Goal: Task Accomplishment & Management: Manage account settings

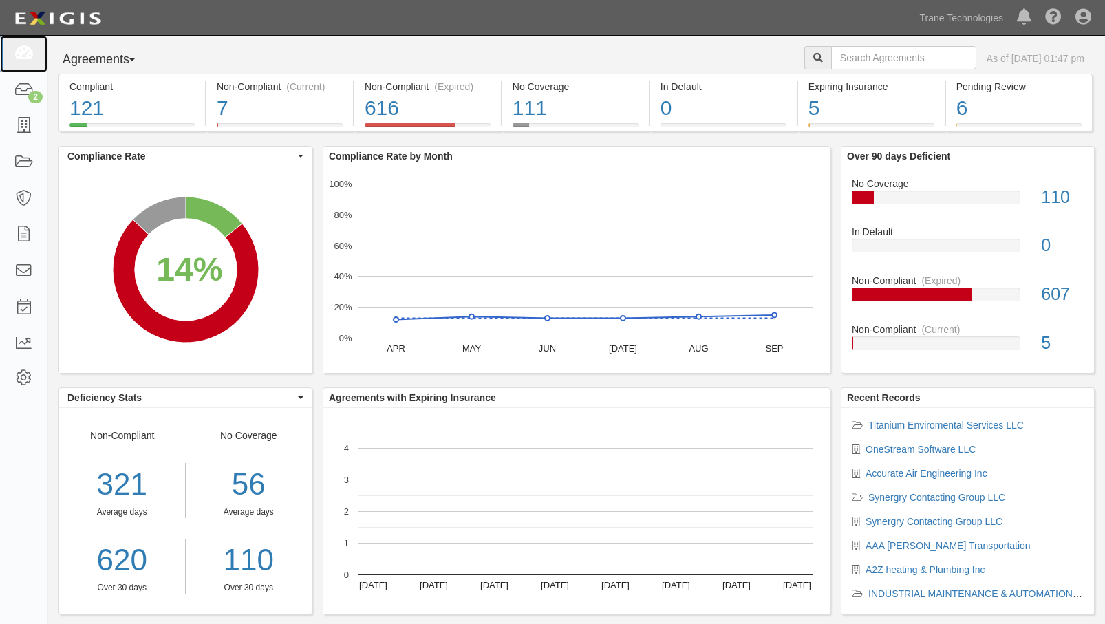
click at [28, 50] on icon at bounding box center [23, 54] width 19 height 16
click at [31, 133] on icon at bounding box center [23, 126] width 19 height 16
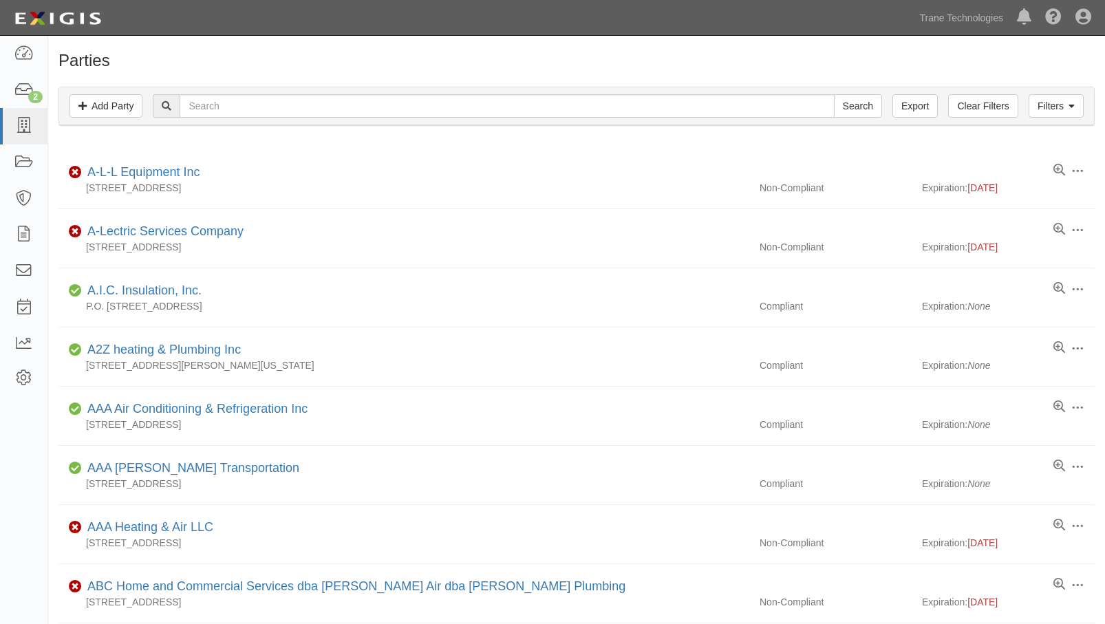
click at [817, 65] on h1 "Parties" at bounding box center [576, 61] width 1036 height 18
click at [520, 32] on div "Dashboard 2 Inbox Parties Agreements Coverages Documents Messages Tasks Reports…" at bounding box center [552, 17] width 1084 height 35
click at [531, 65] on h1 "Parties" at bounding box center [576, 61] width 1036 height 18
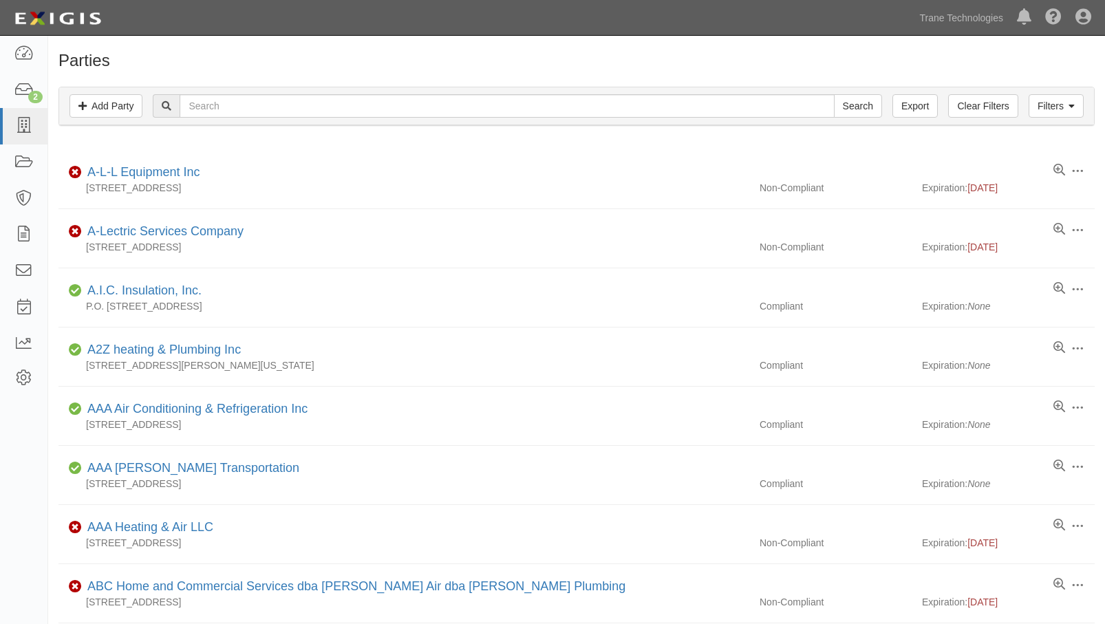
click at [533, 56] on h1 "Parties" at bounding box center [576, 61] width 1036 height 18
click at [369, 6] on div "Dashboard 2 Inbox Parties Agreements Coverages Documents Messages Tasks Reports…" at bounding box center [552, 17] width 1084 height 35
click at [948, 19] on link "Trane Technologies" at bounding box center [961, 18] width 97 height 28
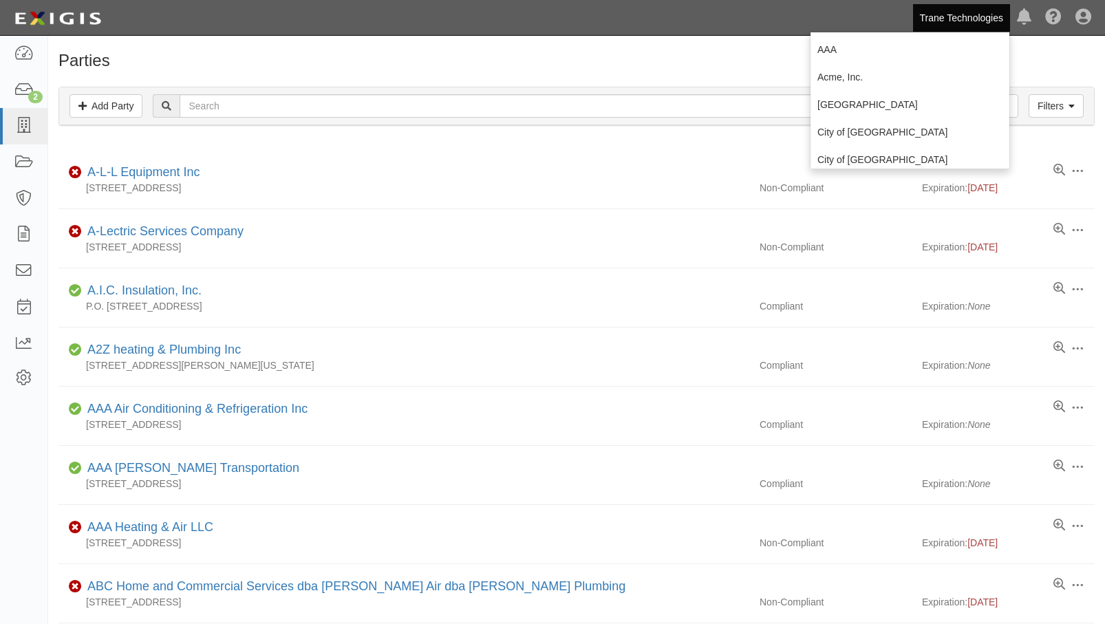
click at [701, 56] on h1 "Parties" at bounding box center [576, 61] width 1036 height 18
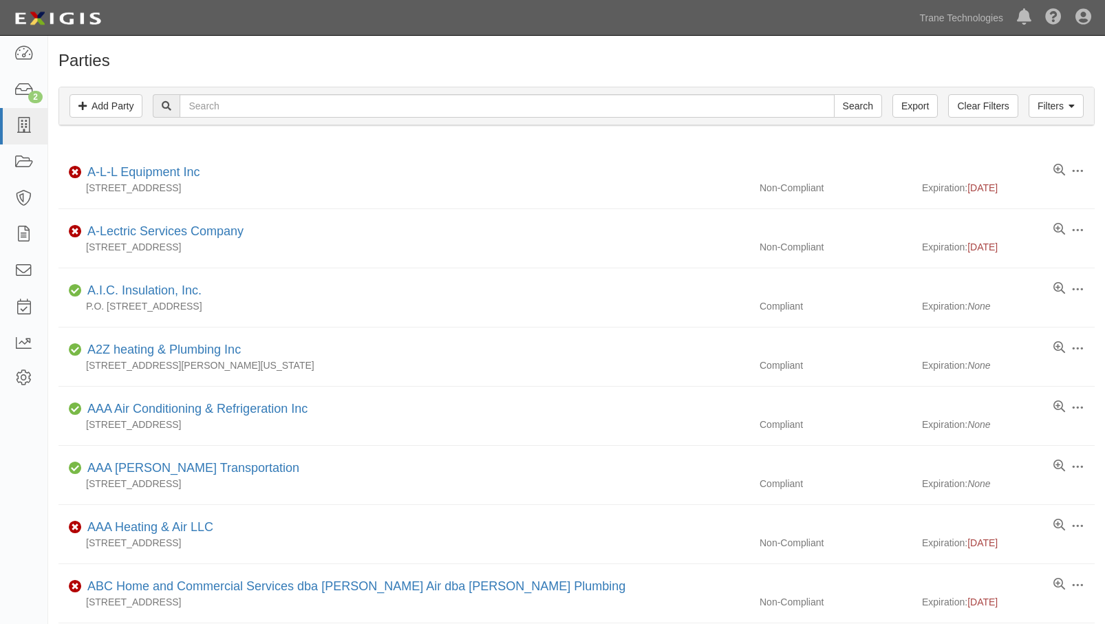
click at [979, 20] on link "Trane Technologies" at bounding box center [961, 18] width 97 height 28
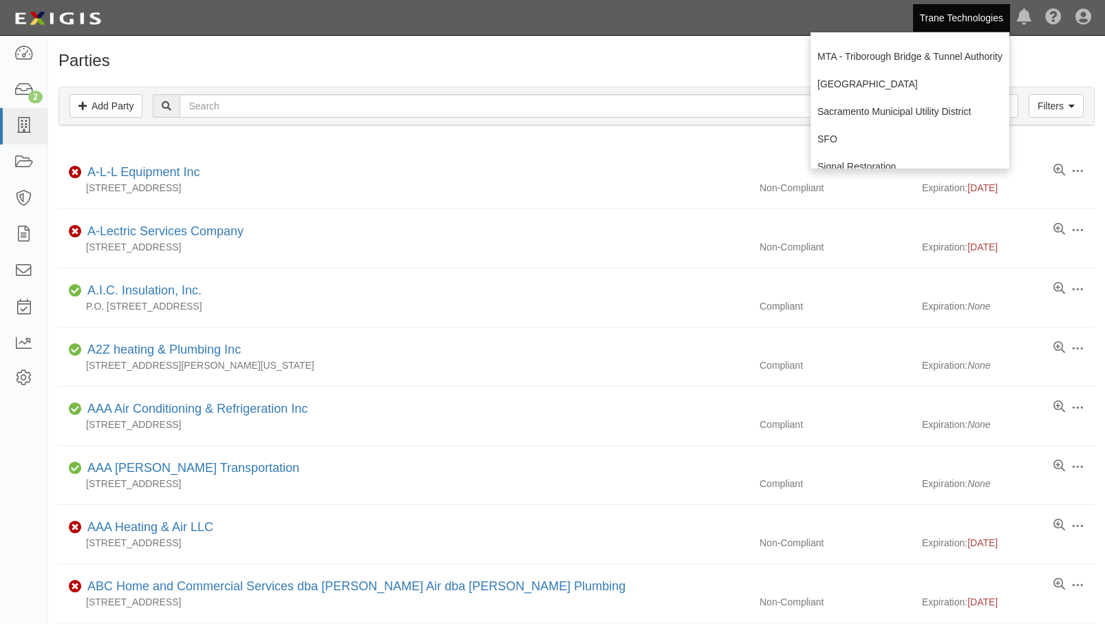
scroll to position [275, 0]
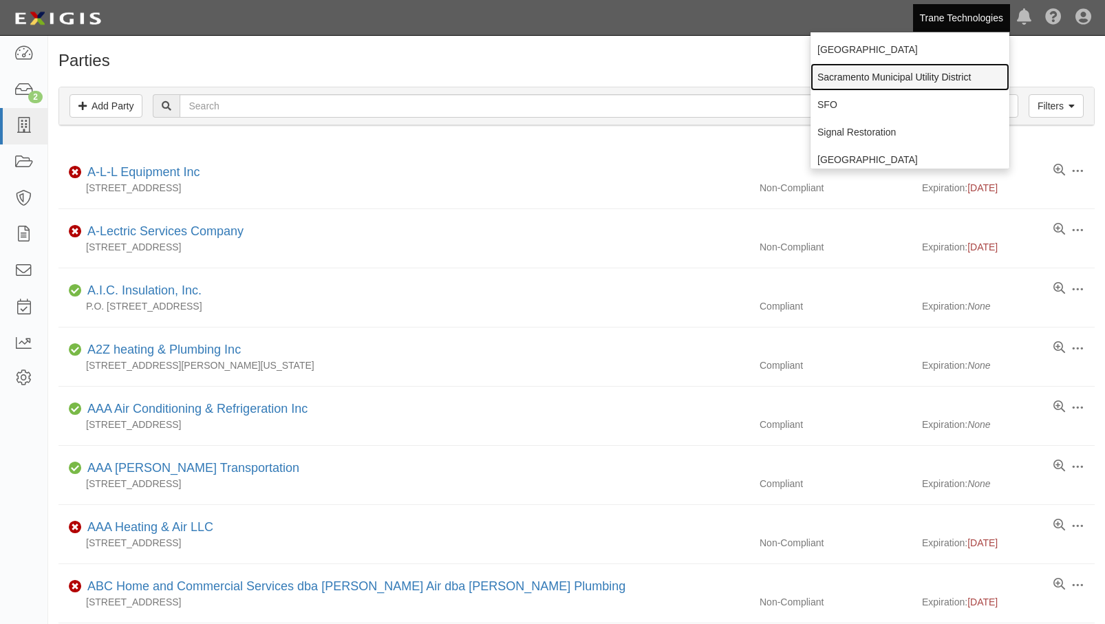
click at [870, 76] on link "Sacramento Municipal Utility District" at bounding box center [910, 77] width 199 height 28
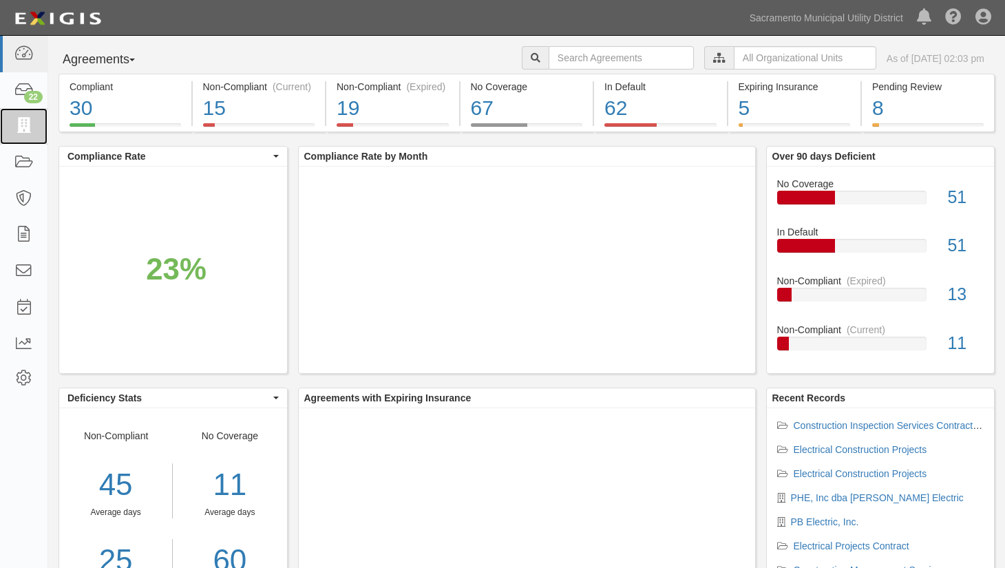
click at [28, 125] on icon at bounding box center [23, 126] width 19 height 16
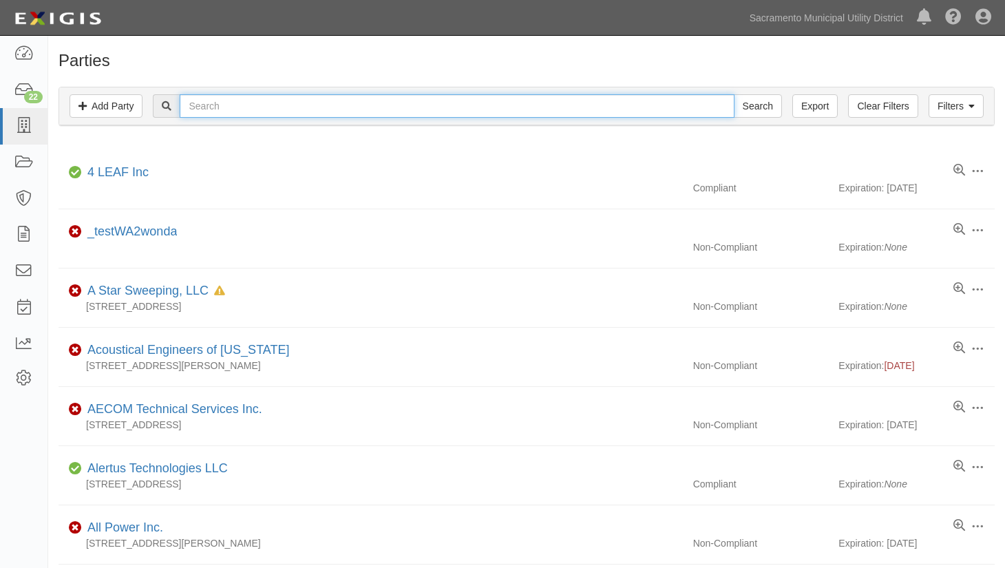
click at [210, 103] on input "text" at bounding box center [457, 105] width 554 height 23
type input "ph"
click at [734, 94] on input "Search" at bounding box center [758, 105] width 48 height 23
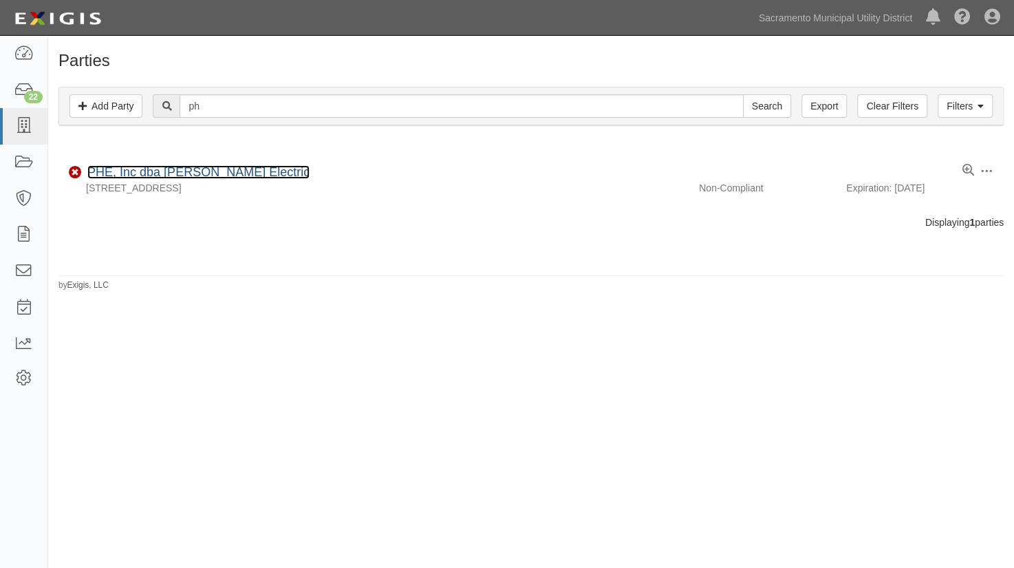
click at [152, 178] on link "PHE, Inc dba [PERSON_NAME] Electric" at bounding box center [198, 172] width 222 height 14
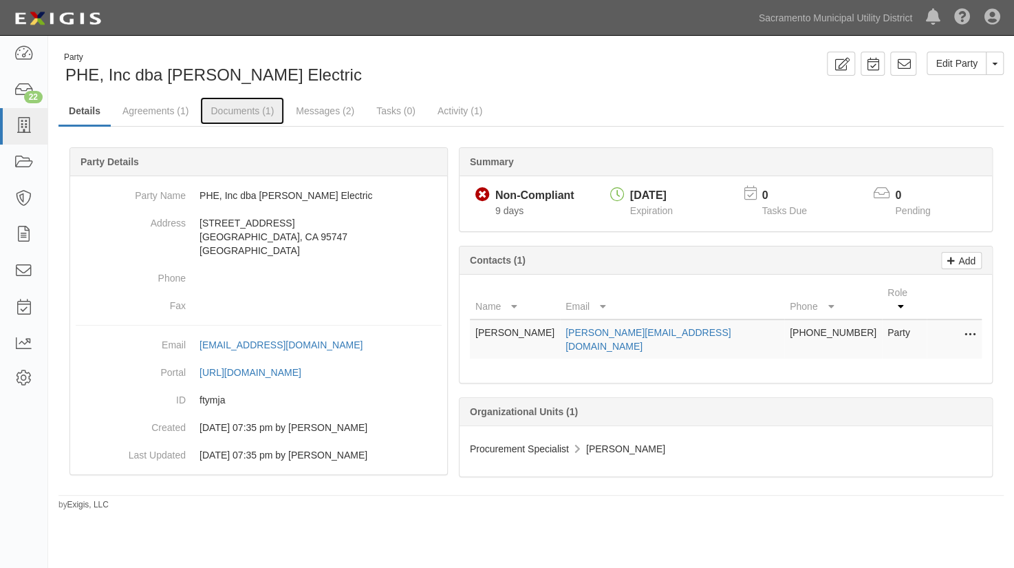
click at [228, 112] on link "Documents (1)" at bounding box center [242, 111] width 84 height 28
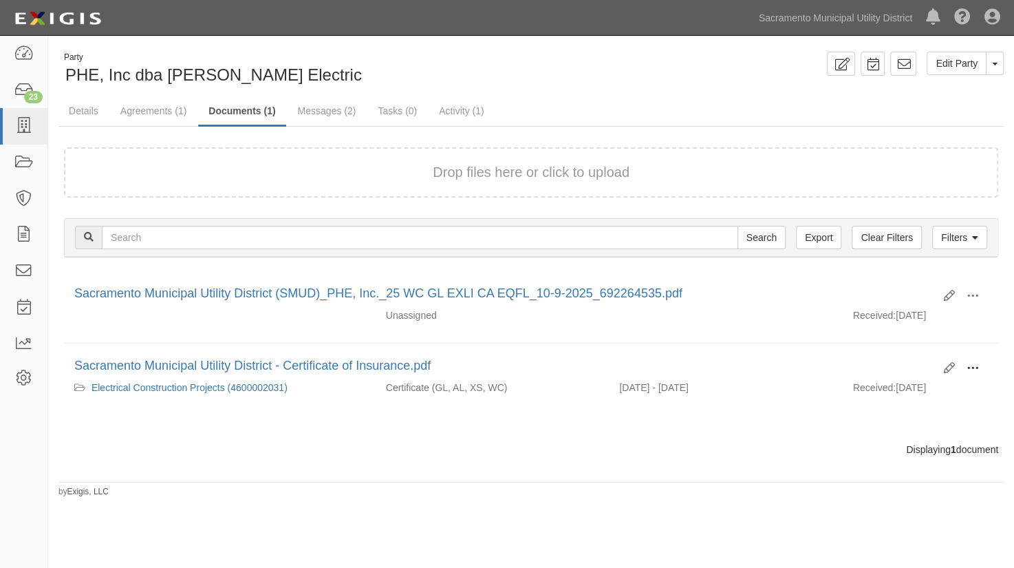
click at [967, 366] on span at bounding box center [973, 368] width 12 height 12
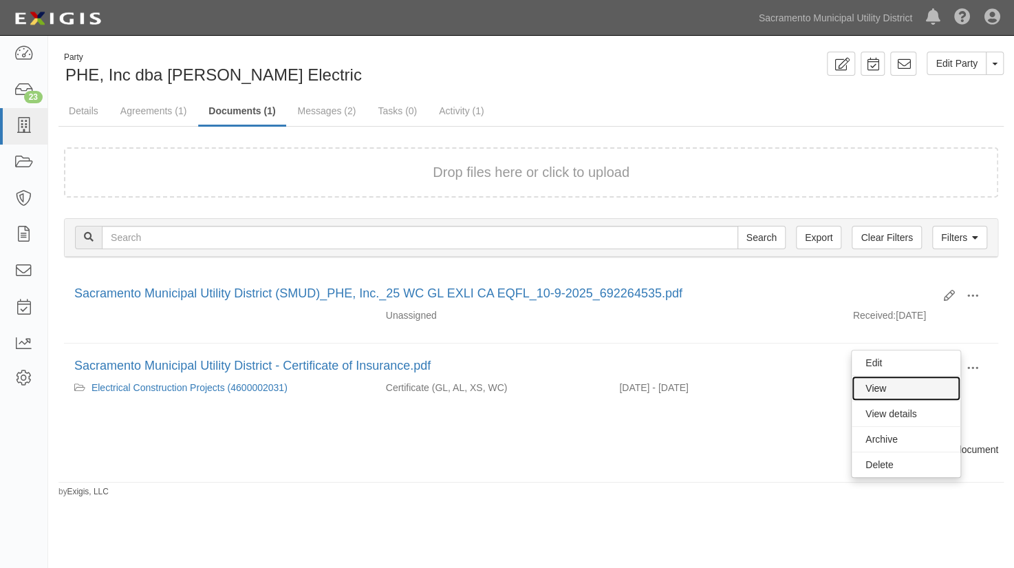
click at [895, 387] on link "View" at bounding box center [906, 388] width 109 height 25
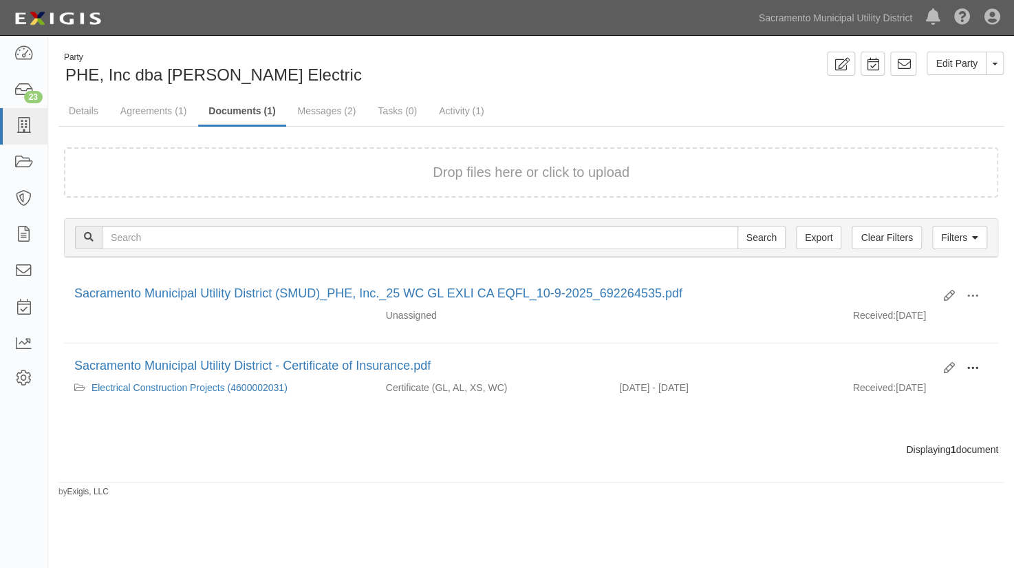
click at [972, 370] on span at bounding box center [973, 368] width 12 height 12
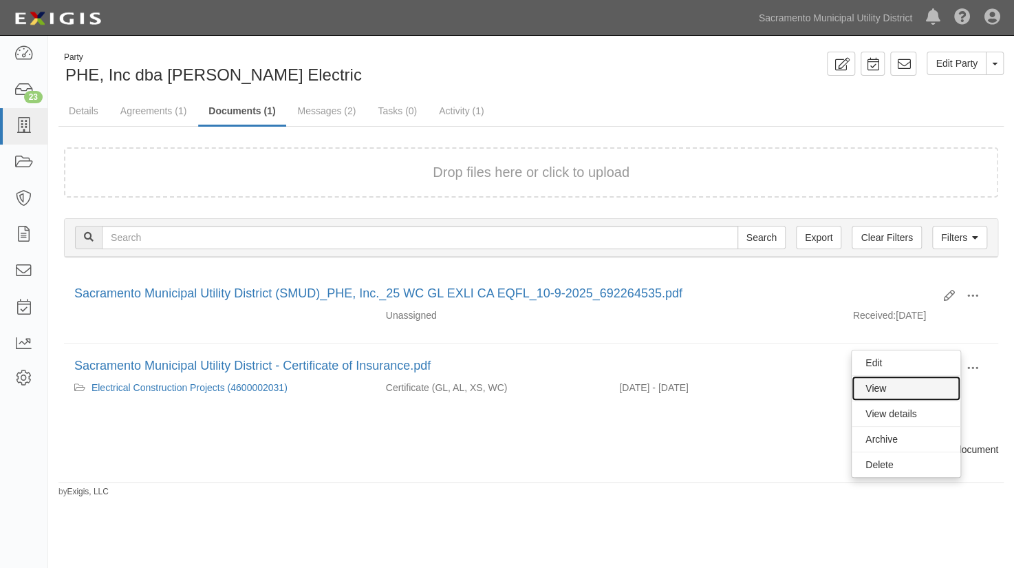
click at [884, 387] on link "View" at bounding box center [906, 388] width 109 height 25
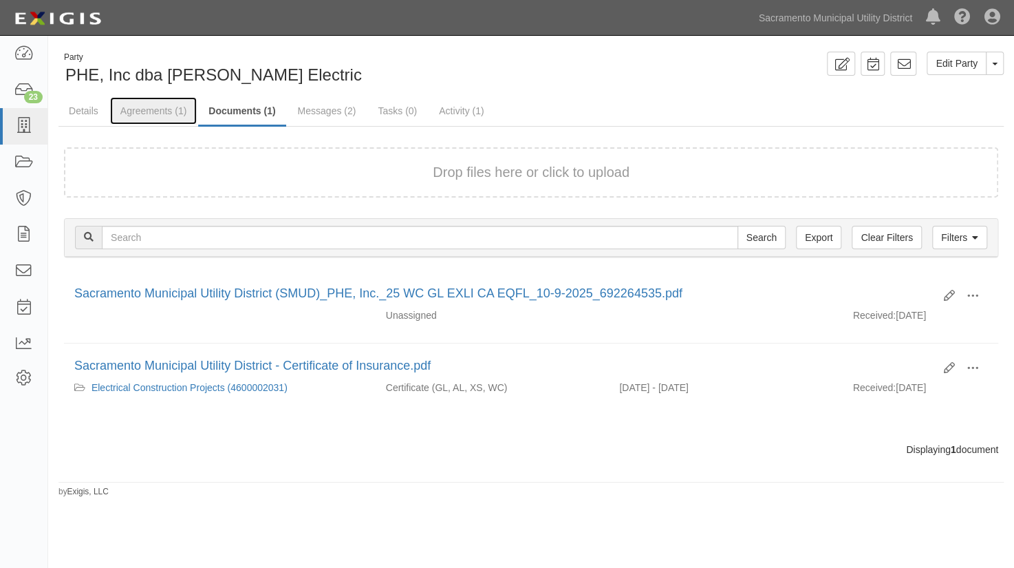
click at [132, 110] on link "Agreements (1)" at bounding box center [153, 111] width 87 height 28
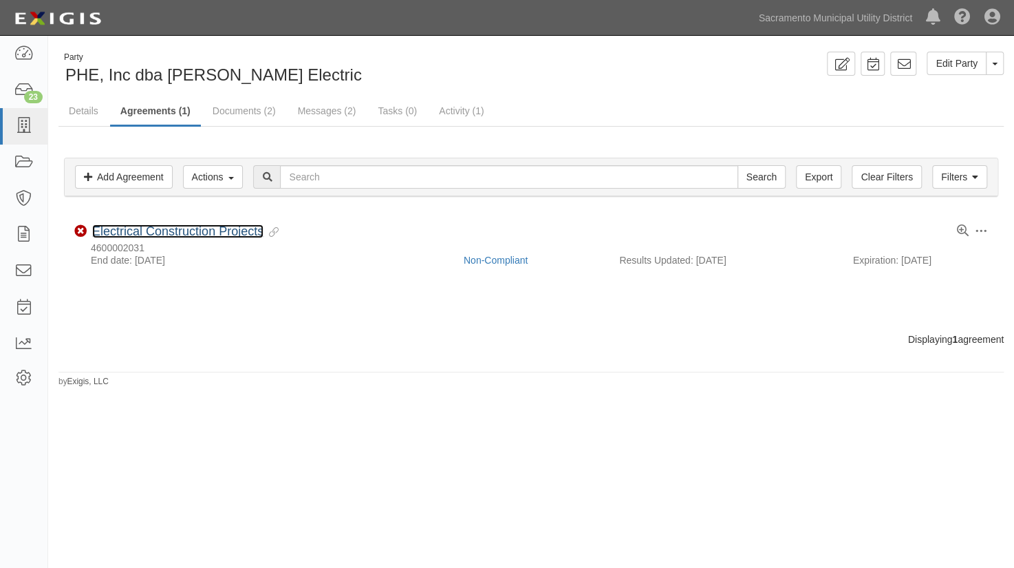
click at [122, 227] on link "Electrical Construction Projects" at bounding box center [177, 231] width 171 height 14
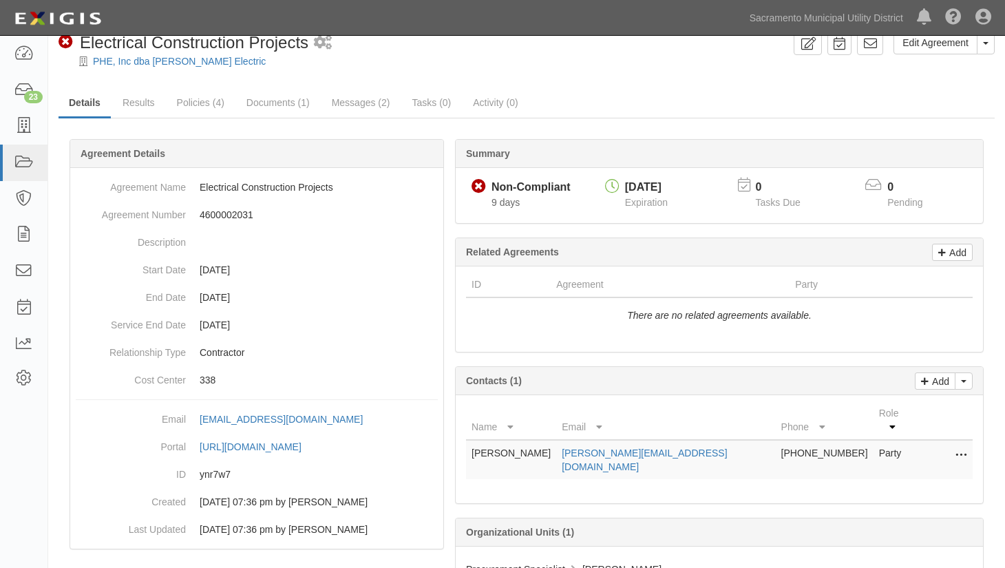
scroll to position [61, 0]
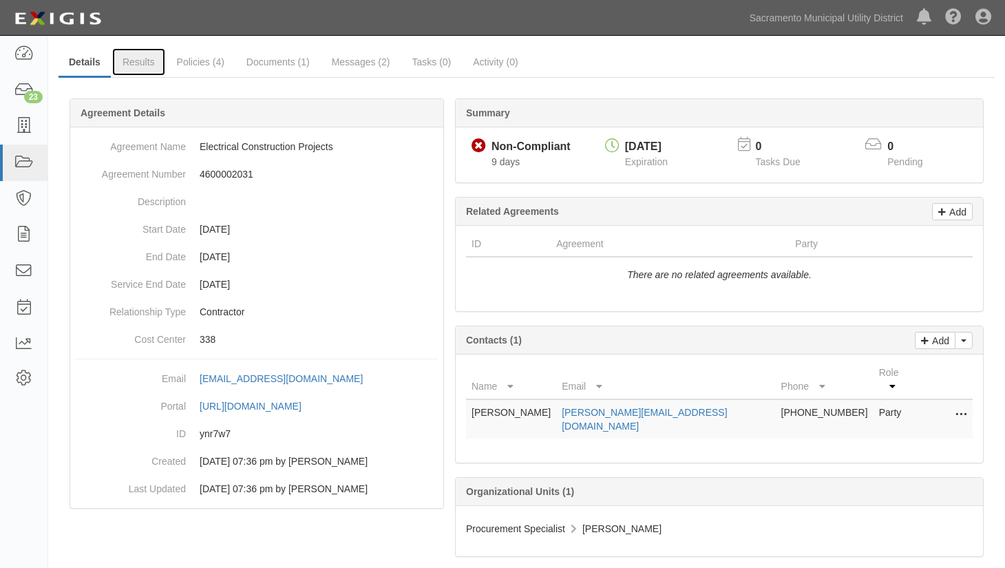
click at [148, 58] on link "Results" at bounding box center [138, 62] width 53 height 28
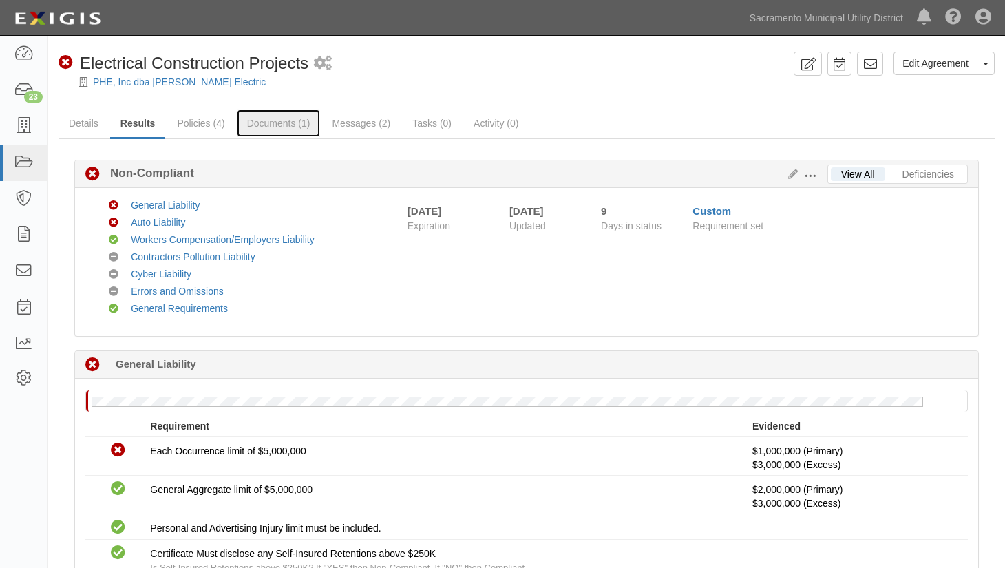
click at [250, 125] on link "Documents (1)" at bounding box center [279, 123] width 84 height 28
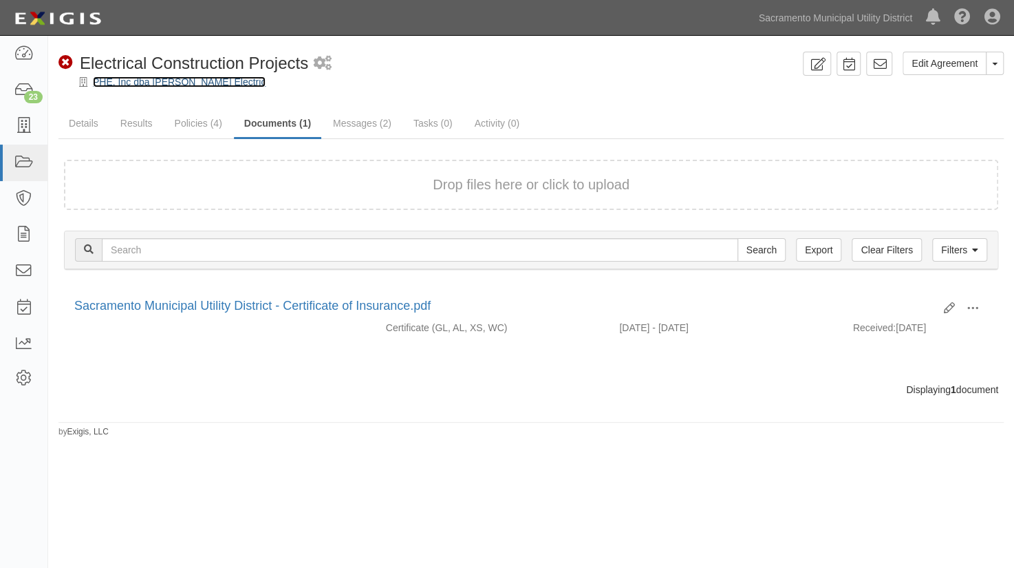
click at [115, 85] on link "PHE, Inc dba [PERSON_NAME] Electric" at bounding box center [179, 81] width 173 height 11
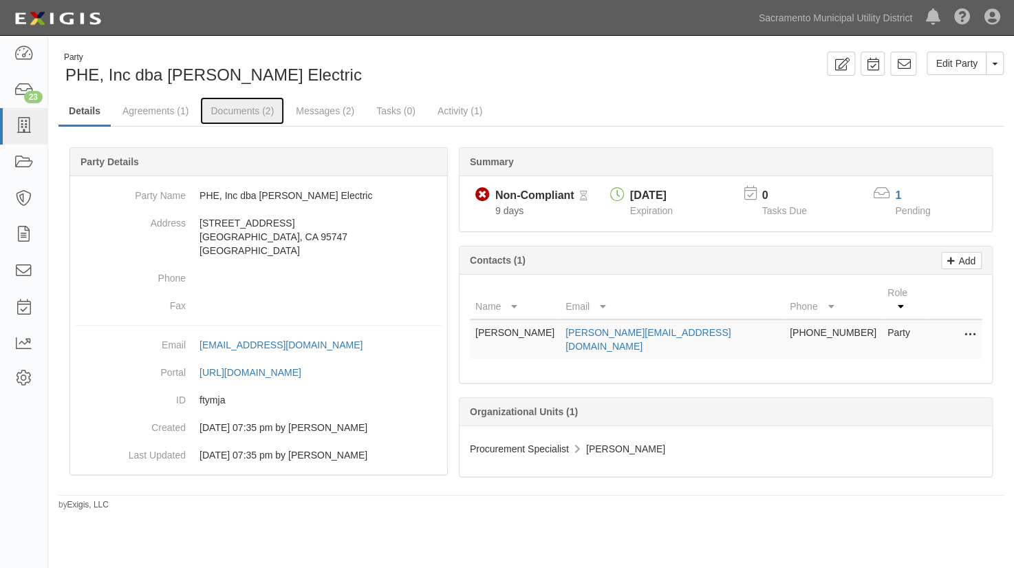
click at [228, 104] on link "Documents (2)" at bounding box center [242, 111] width 84 height 28
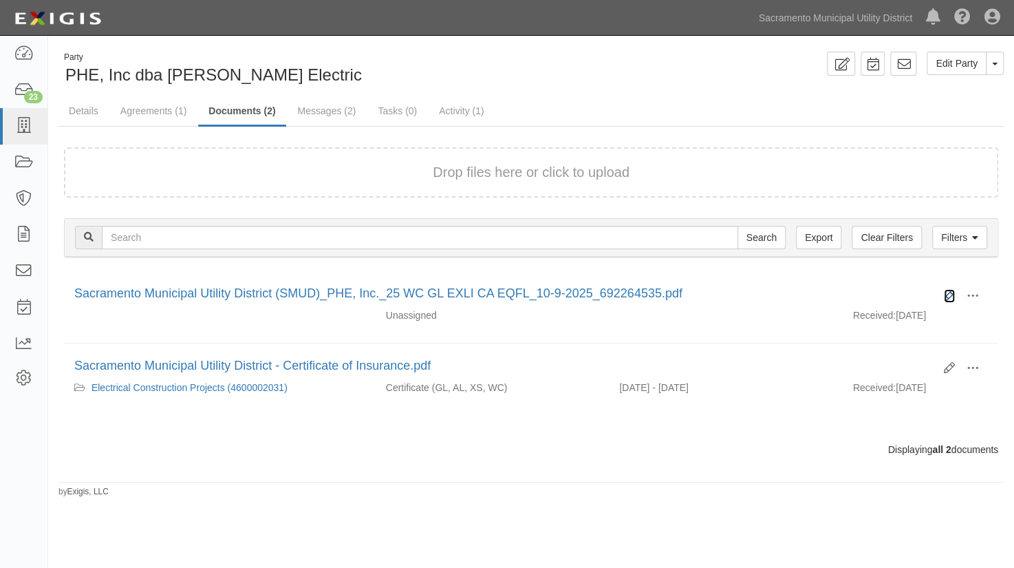
click at [948, 295] on icon at bounding box center [949, 295] width 11 height 11
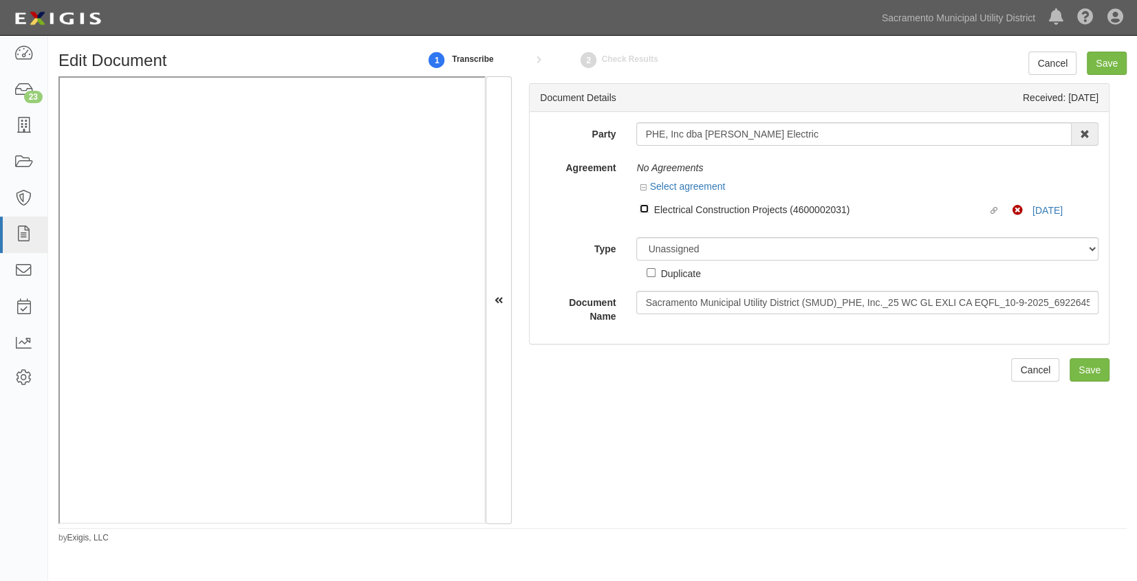
click at [643, 208] on input "Linked agreement Electrical Construction Projects (4600002031) Linked agreement" at bounding box center [644, 208] width 9 height 9
checkbox input "true"
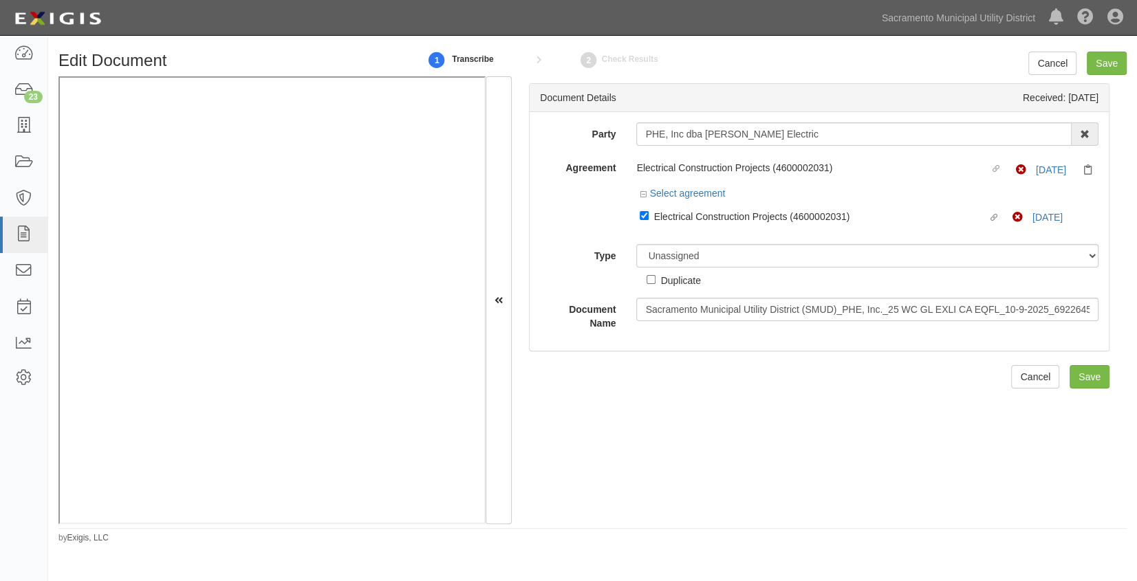
click at [685, 234] on div at bounding box center [868, 230] width 462 height 7
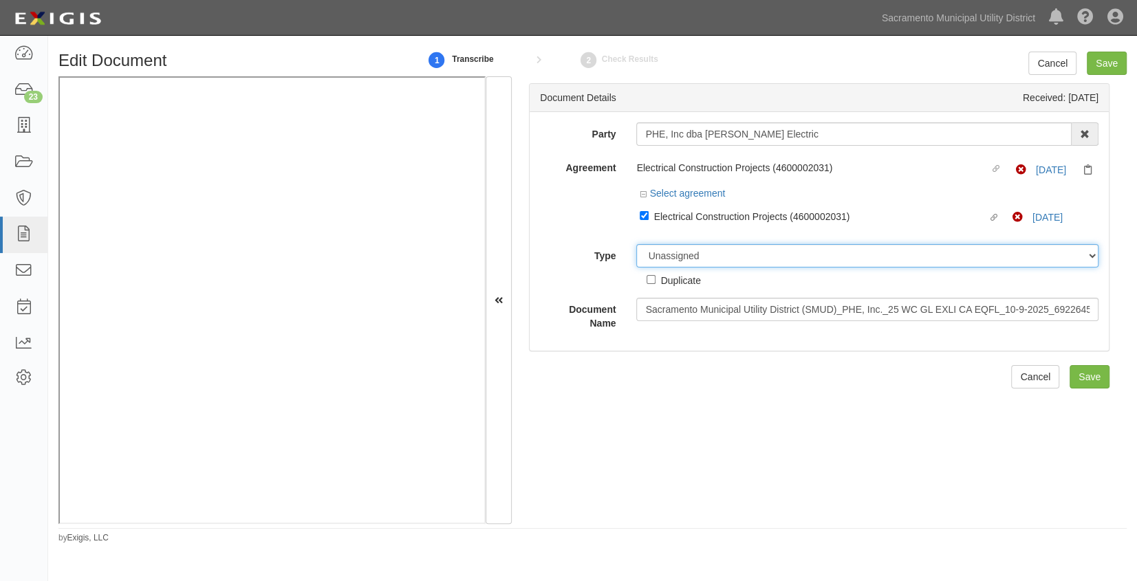
click at [687, 256] on select "Unassigned Binder Cancellation Notice Certificate Contract Endorsement Insuranc…" at bounding box center [868, 255] width 462 height 23
select select "CertificateDetail"
click at [637, 245] on select "Unassigned Binder Cancellation Notice Certificate Contract Endorsement Insuranc…" at bounding box center [868, 255] width 462 height 23
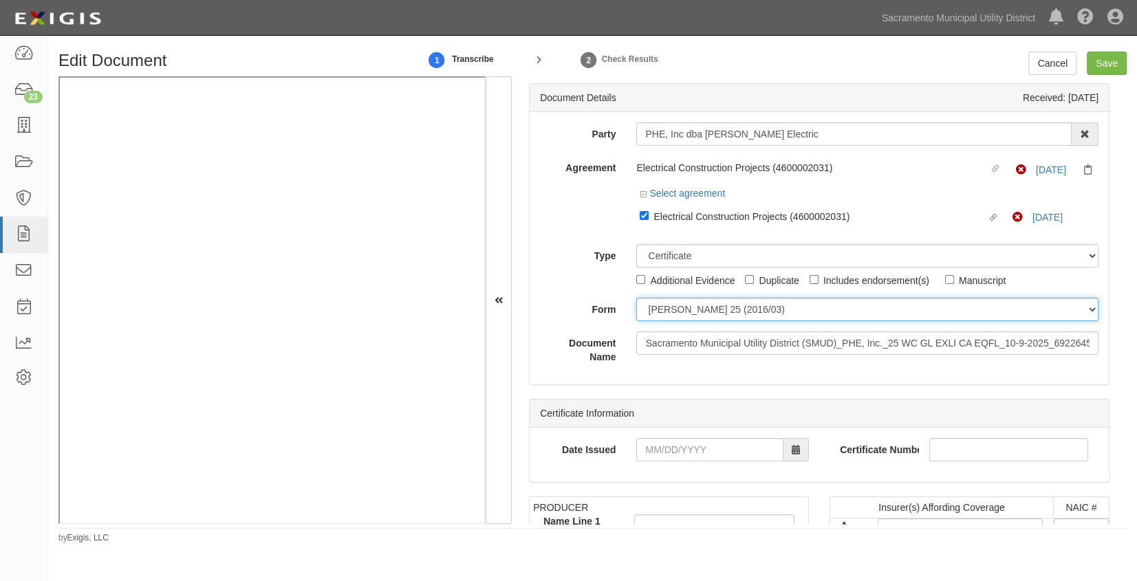
click at [676, 315] on select "ACORD 25 (2016/03) ACORD 101 ACORD 855 NY (2014/05) General" at bounding box center [868, 309] width 462 height 23
select select "GeneralFormDetail"
click at [637, 299] on select "ACORD 25 (2016/03) ACORD 101 ACORD 855 NY (2014/05) General" at bounding box center [868, 309] width 462 height 23
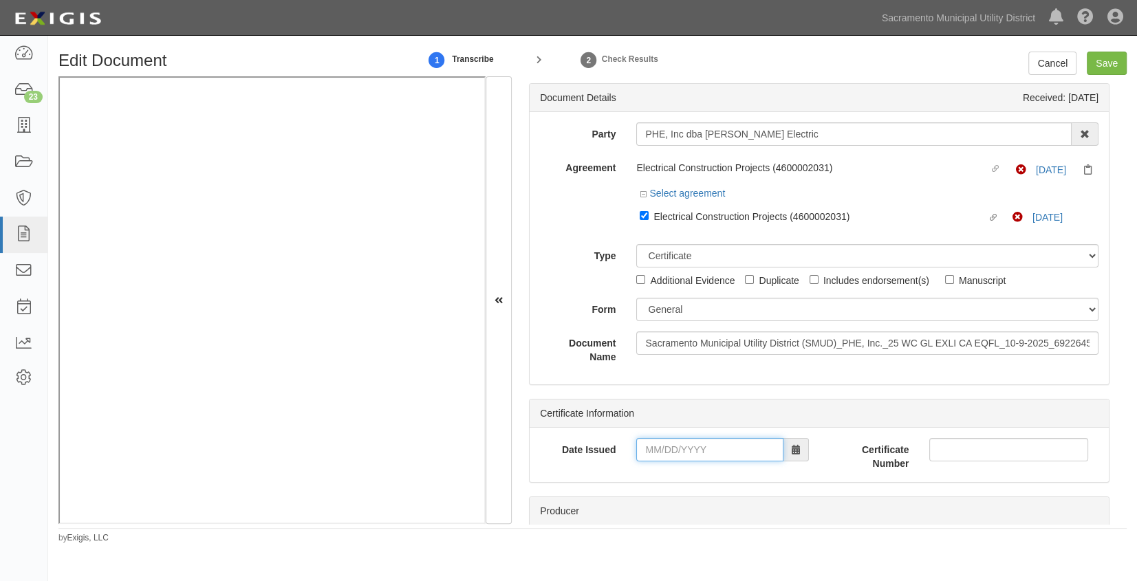
click at [667, 445] on input "Date Issued" at bounding box center [710, 449] width 147 height 23
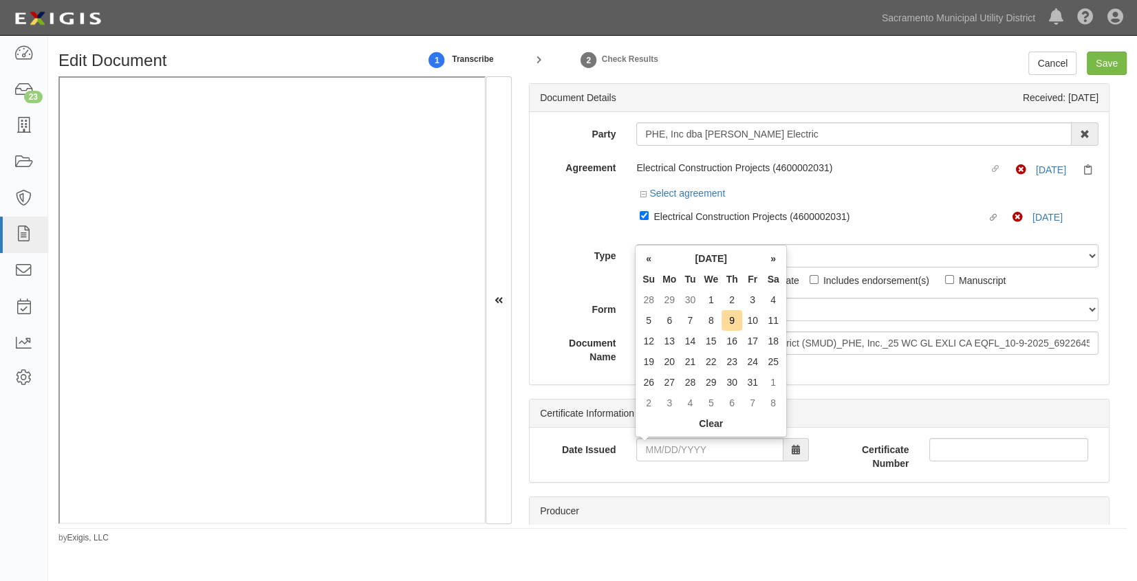
click at [687, 320] on td "7" at bounding box center [690, 320] width 21 height 21
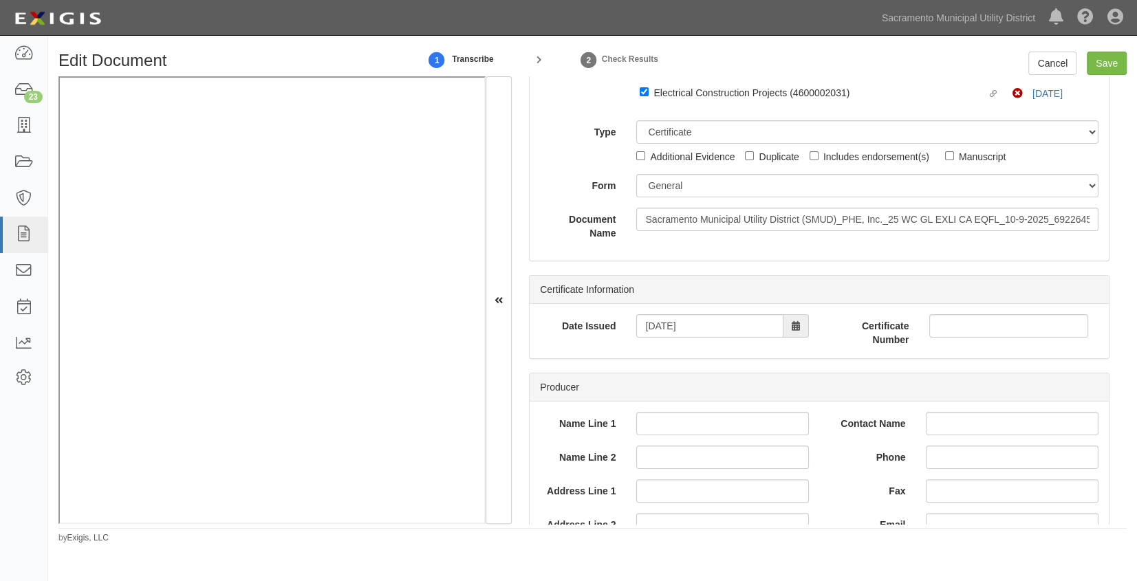
scroll to position [125, 0]
click at [690, 323] on input "10/07/2025" at bounding box center [710, 325] width 147 height 23
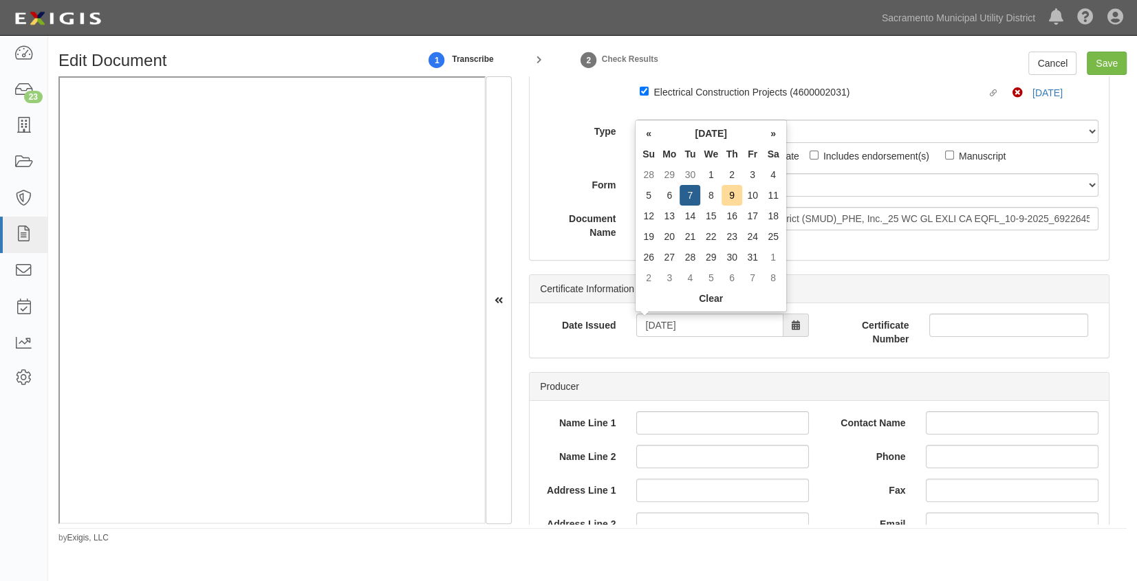
click at [731, 191] on td "9" at bounding box center [732, 195] width 21 height 21
type input "10/09/2025"
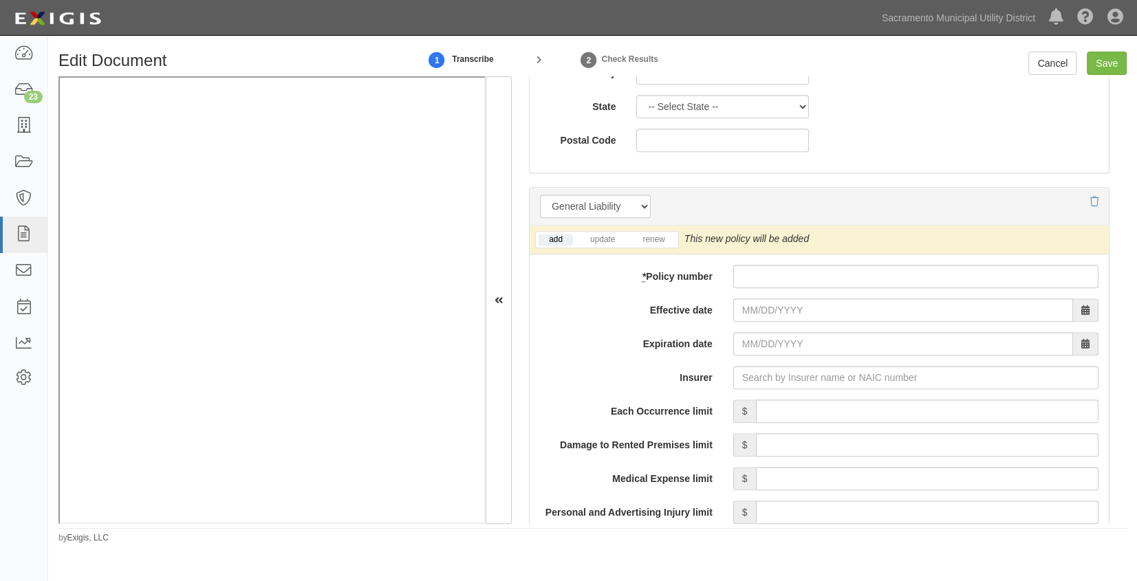
scroll to position [1001, 0]
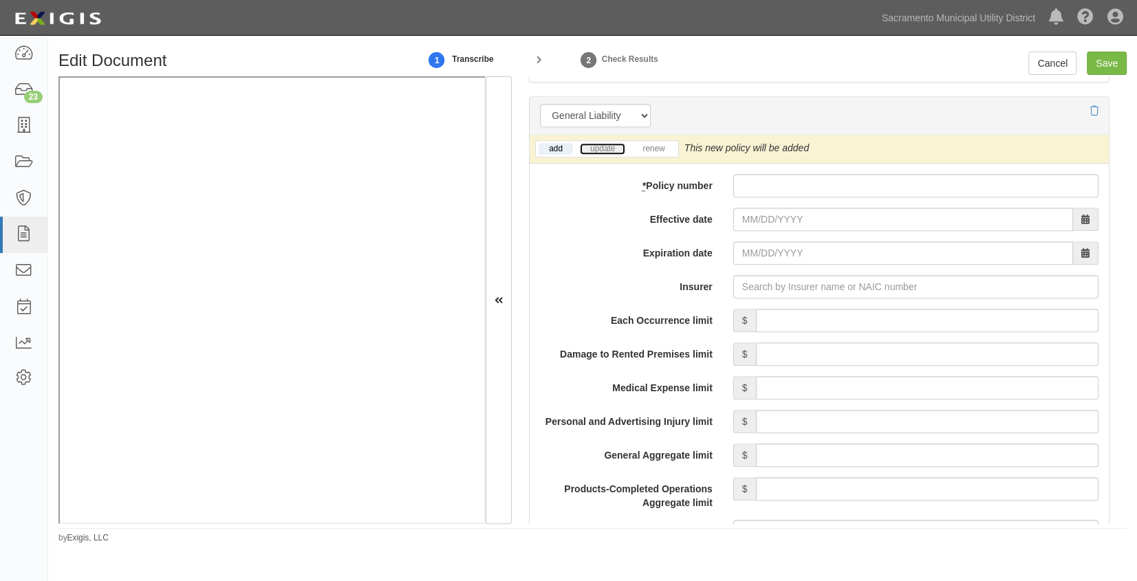
click at [602, 153] on link "update" at bounding box center [602, 149] width 45 height 12
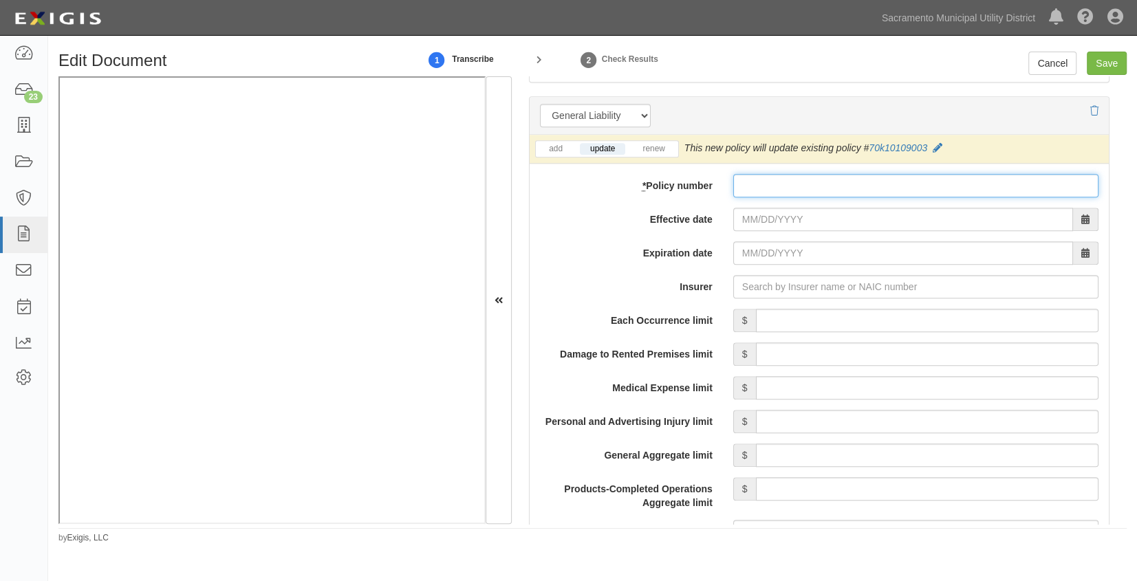
click at [757, 193] on input "* Policy number" at bounding box center [916, 185] width 365 height 23
paste input "7,305,644,859.75"
type input "7,305,644,859.75"
drag, startPoint x: 831, startPoint y: 186, endPoint x: 639, endPoint y: 179, distance: 192.8
click at [639, 179] on div "* Policy number 7,305,644,859.75" at bounding box center [819, 185] width 579 height 23
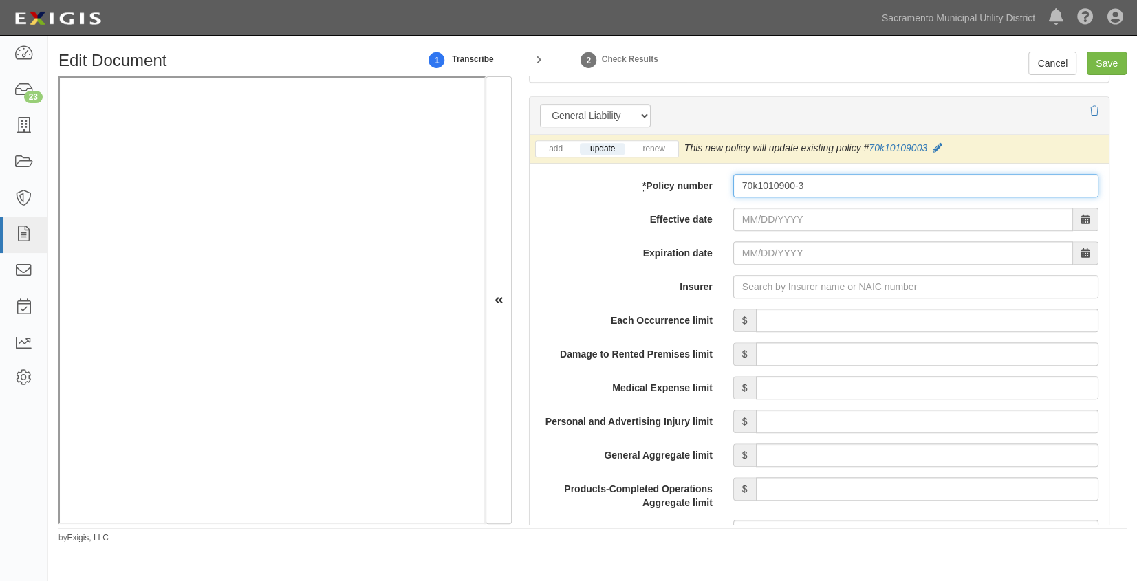
type input "70k1010900-3"
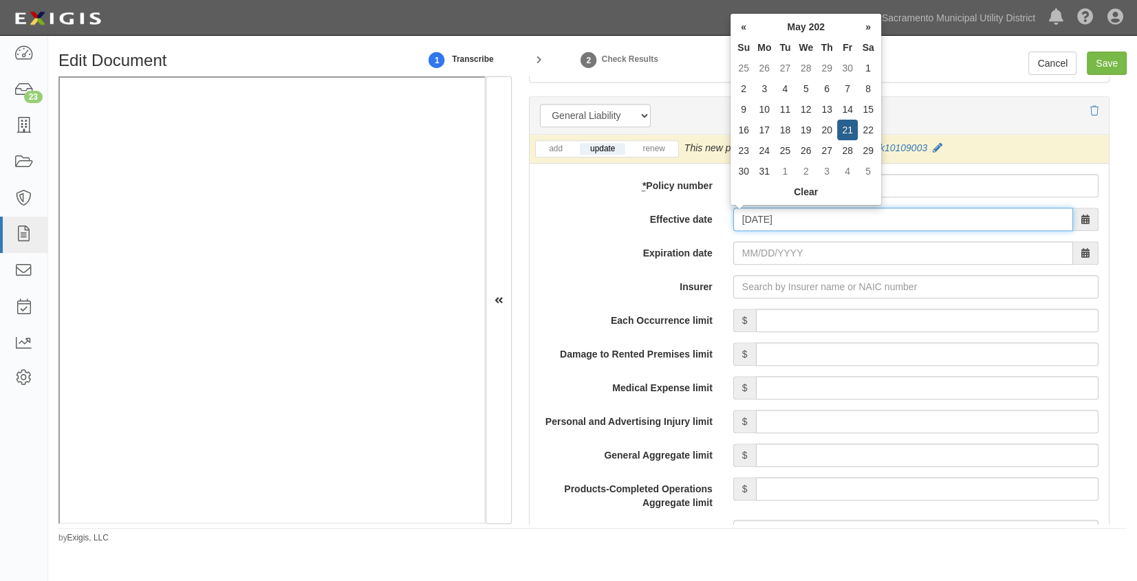
type input "05/21/2025"
type input "05/21/2026"
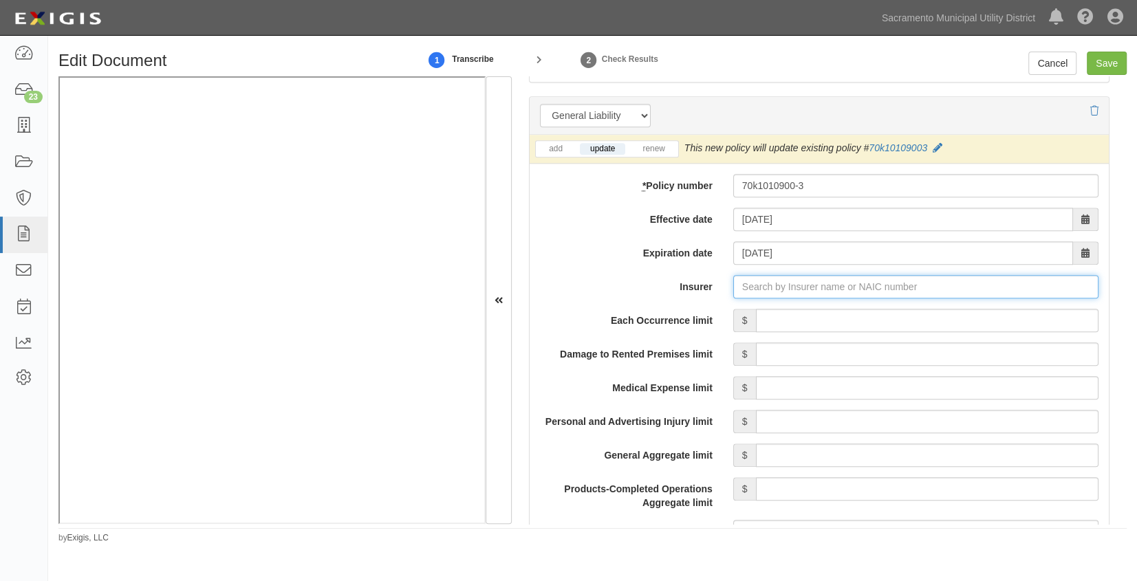
type input "180 Seguros S.A. (0) NR Rating"
type input "1"
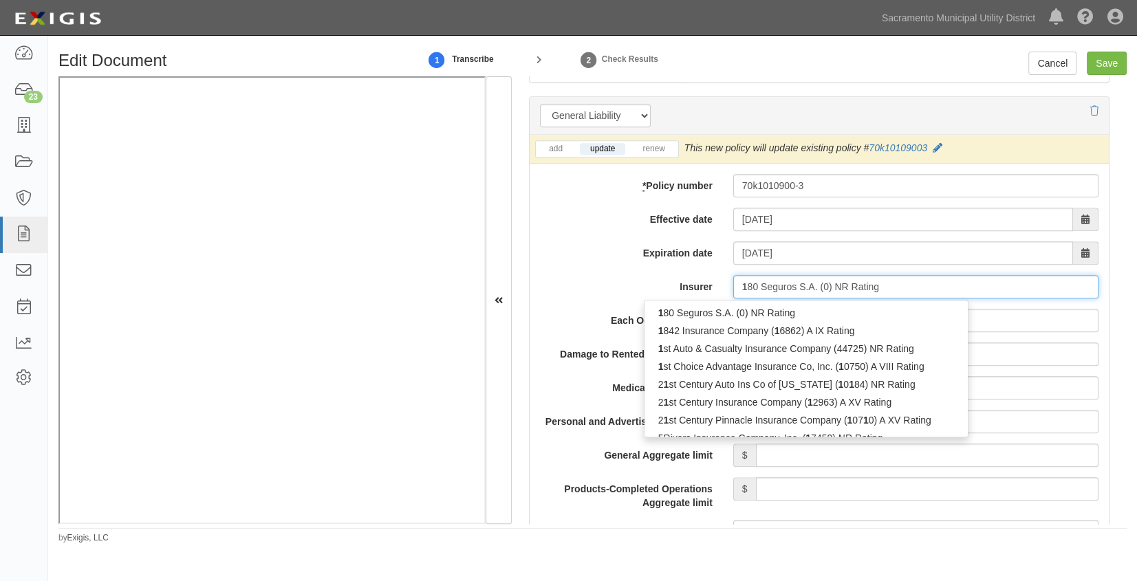
type input "13"
type input "180 Seguros S.A. (0) NR Rating"
type input "1"
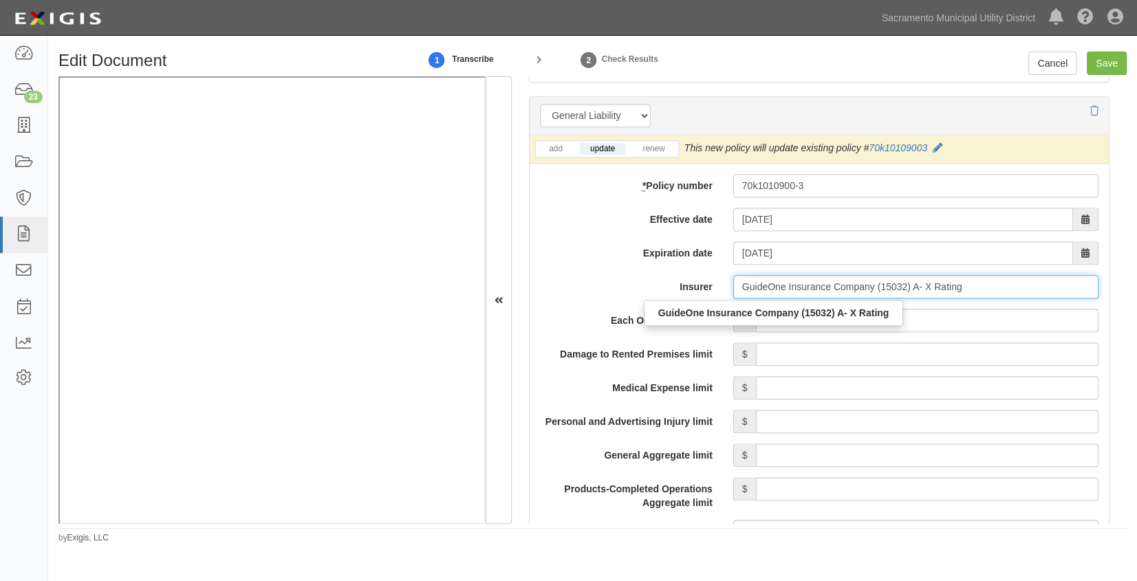
drag, startPoint x: 764, startPoint y: 313, endPoint x: 773, endPoint y: 313, distance: 9.6
click at [764, 312] on strong "GuideOne Insurance Company (15032) A- X Rating" at bounding box center [774, 313] width 231 height 11
type input "GuideOne Insurance Company (15032) A- X Rating"
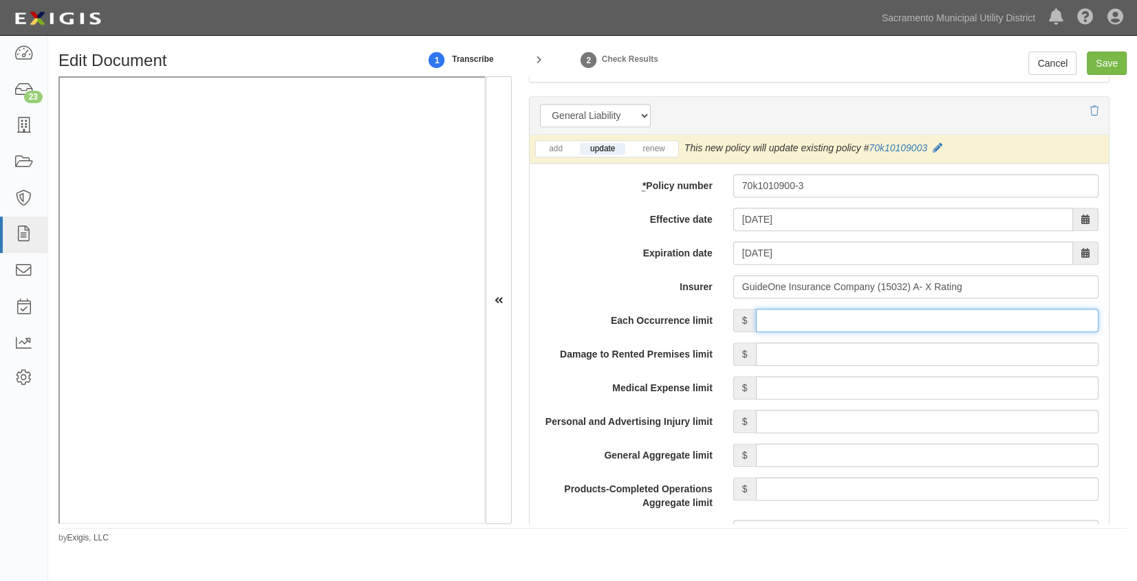
drag, startPoint x: 830, startPoint y: 318, endPoint x: 810, endPoint y: 317, distance: 20.0
click at [831, 317] on input "Each Occurrence limit" at bounding box center [927, 320] width 343 height 23
type input "1,000,000"
click at [956, 350] on input "Damage to Rented Premises limit" at bounding box center [927, 354] width 343 height 23
type input "100,000"
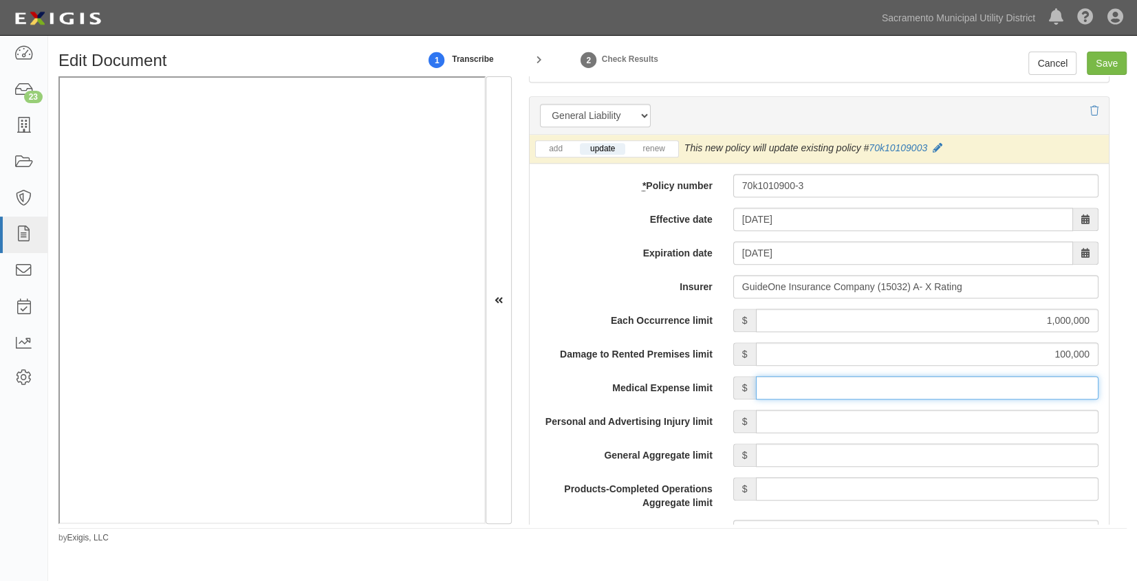
click at [933, 392] on input "Medical Expense limit" at bounding box center [927, 387] width 343 height 23
type input "5,000"
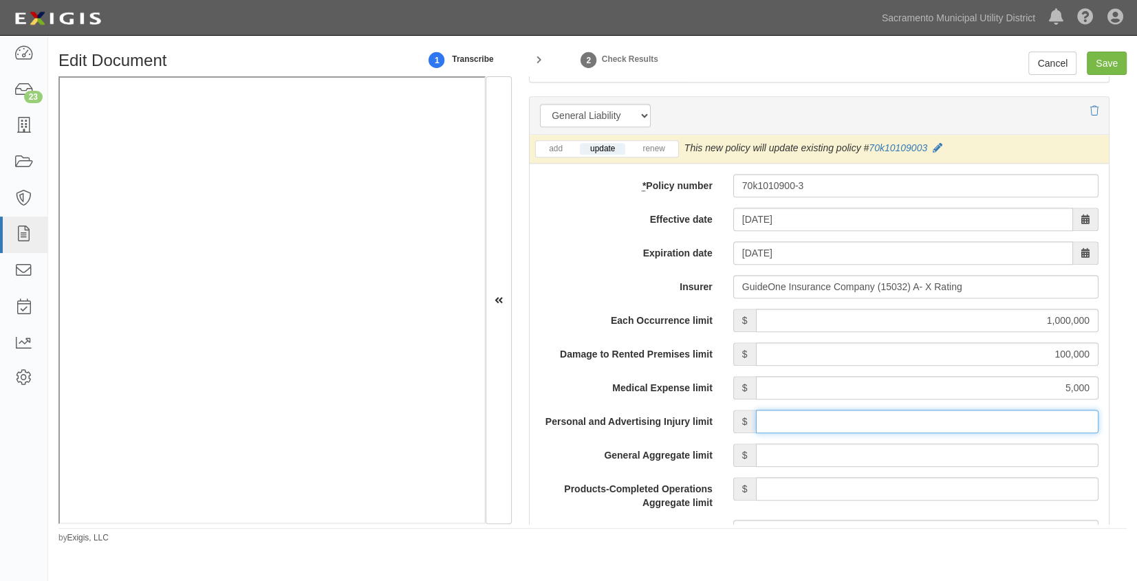
click at [932, 418] on input "Personal and Advertising Injury limit" at bounding box center [927, 421] width 343 height 23
type input "1,000,000"
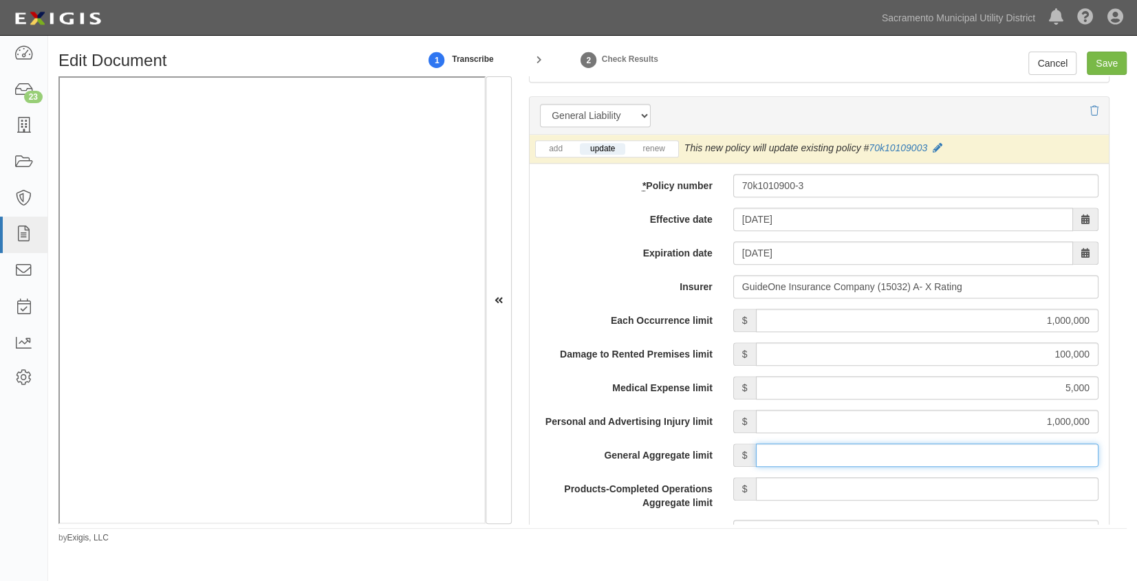
click at [943, 453] on input "General Aggregate limit" at bounding box center [927, 455] width 343 height 23
type input "2,000,000"
click at [939, 486] on input "Products-Completed Operations Aggregate limit" at bounding box center [927, 489] width 343 height 23
type input "2,000,000"
click at [698, 410] on label "Personal and Advertising Injury limit" at bounding box center [626, 419] width 193 height 19
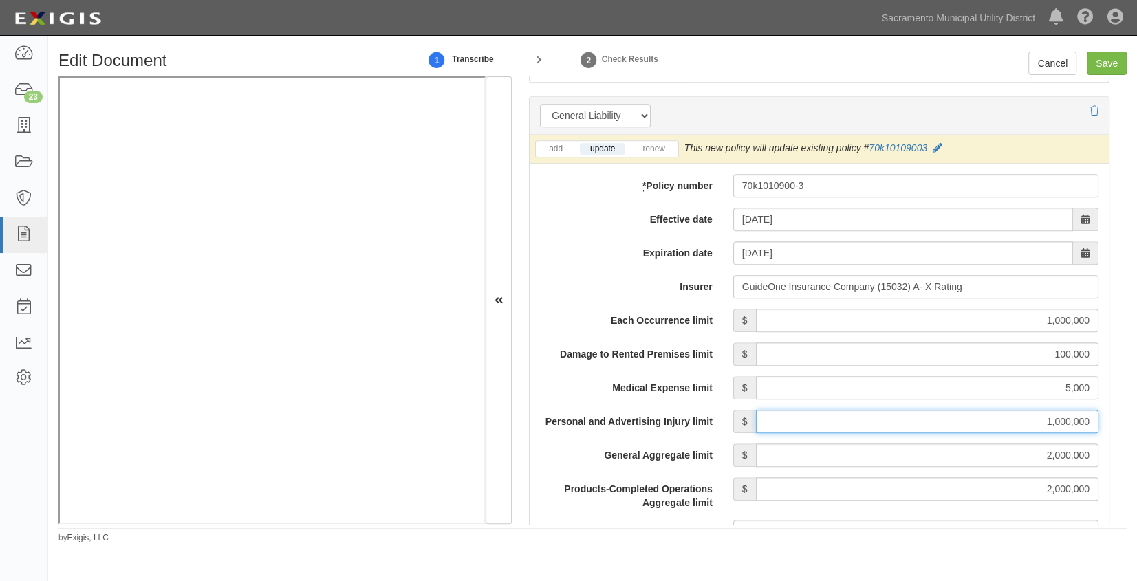
click at [756, 410] on input "1,000,000" at bounding box center [927, 421] width 343 height 23
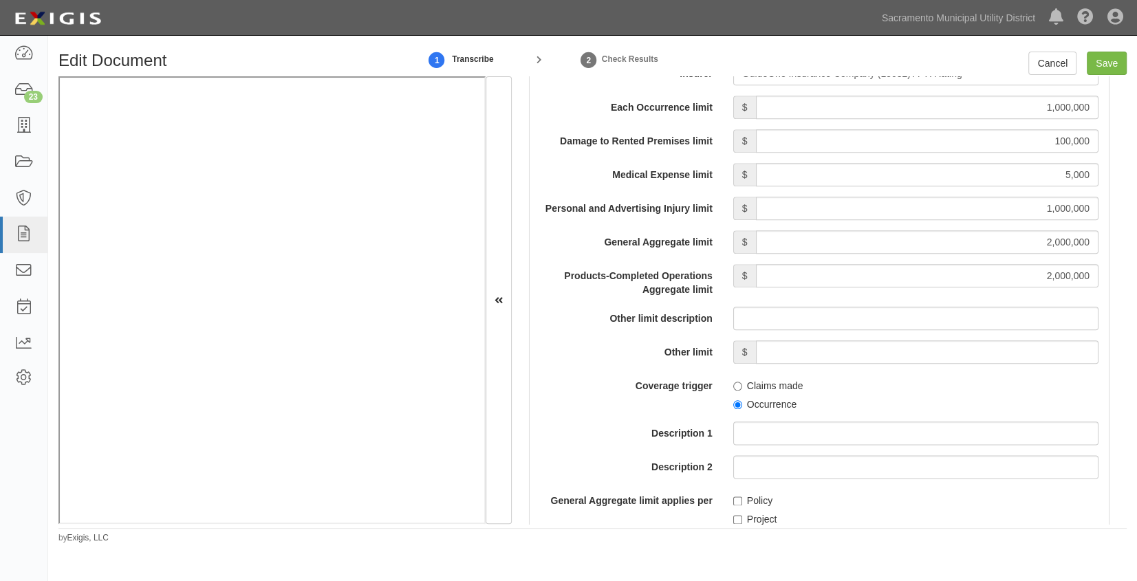
scroll to position [1251, 0]
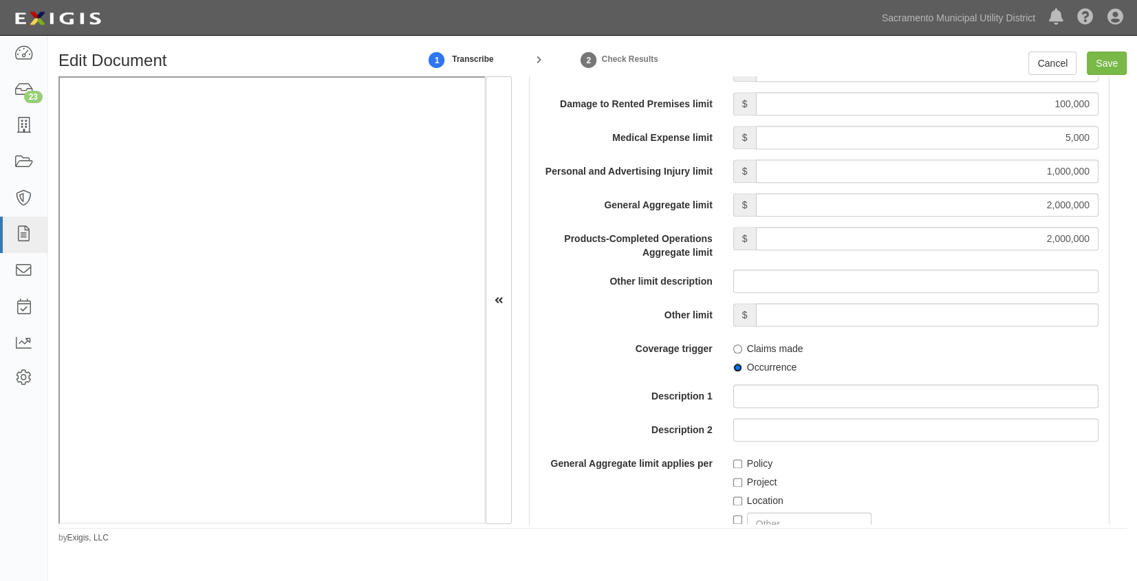
click at [736, 367] on input "Occurrence" at bounding box center [738, 367] width 9 height 9
radio input "true"
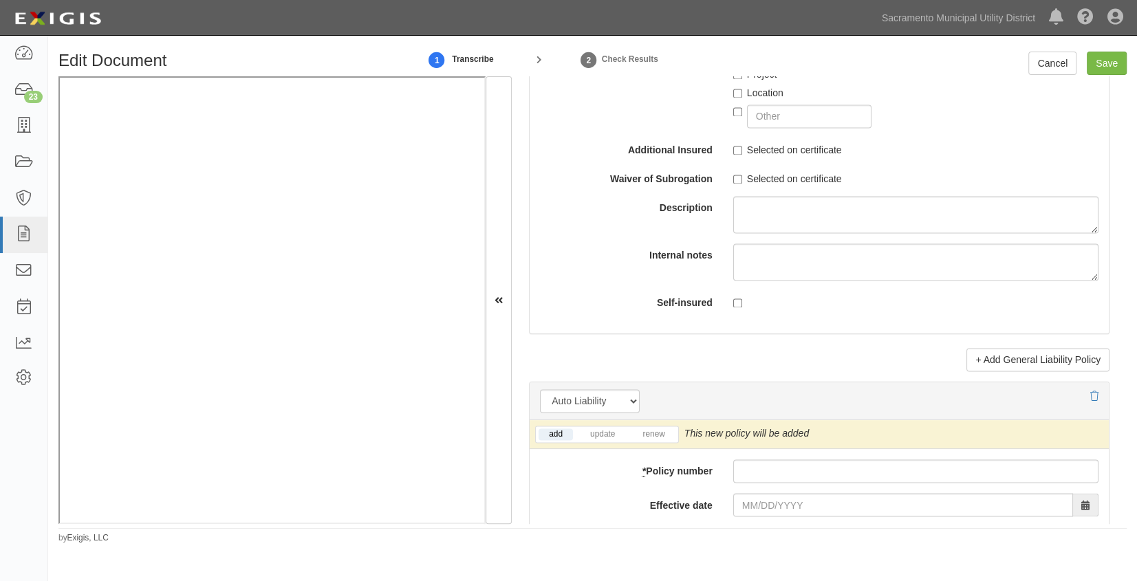
scroll to position [1876, 0]
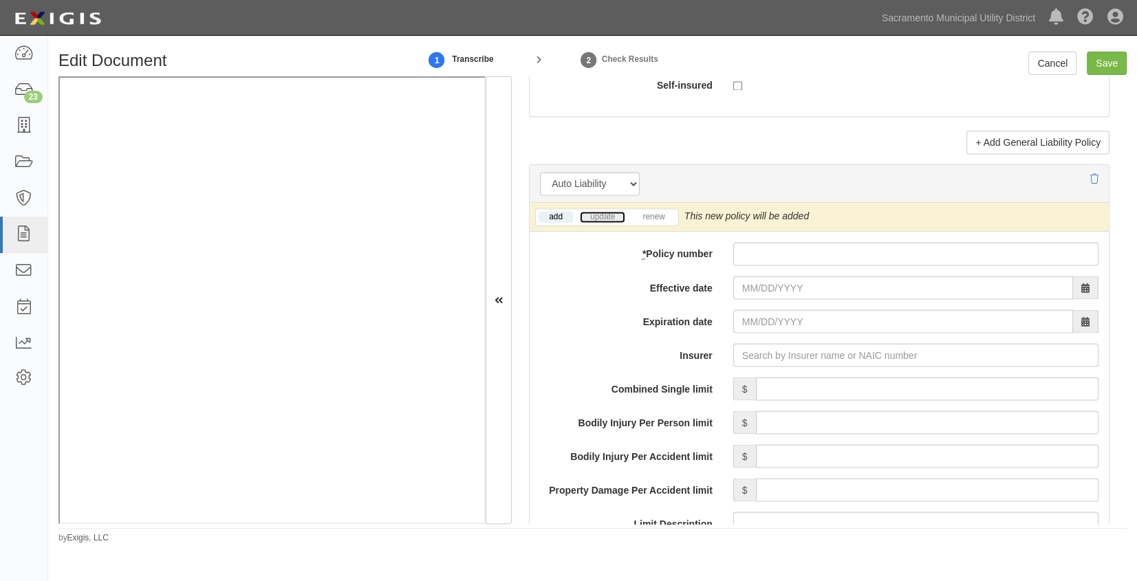
click at [600, 214] on link "update" at bounding box center [602, 217] width 45 height 12
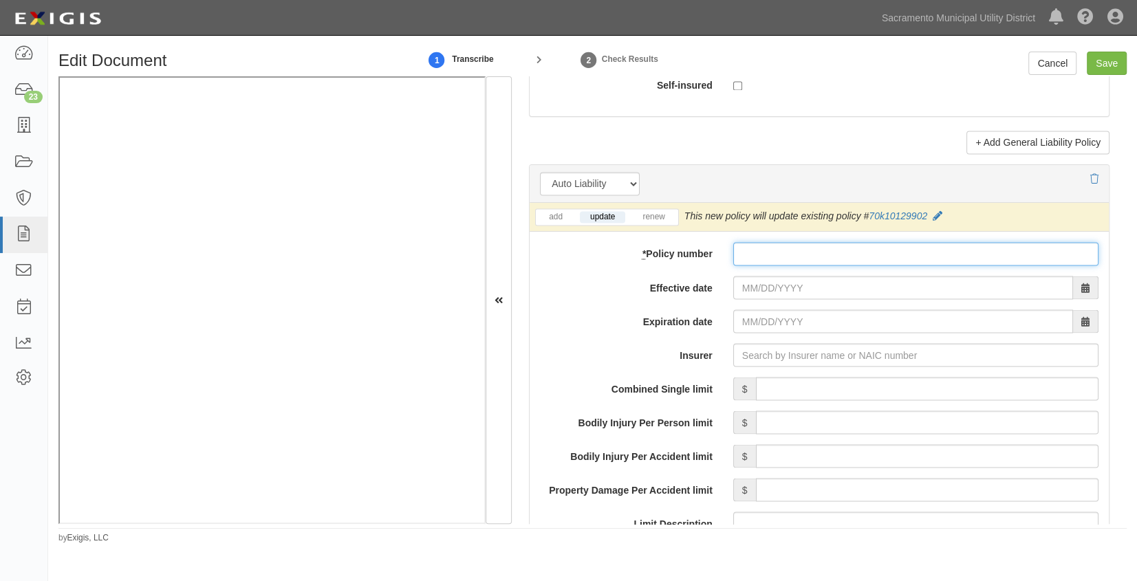
click at [798, 257] on input "* Policy number" at bounding box center [916, 253] width 365 height 23
type input "70k1012990-2"
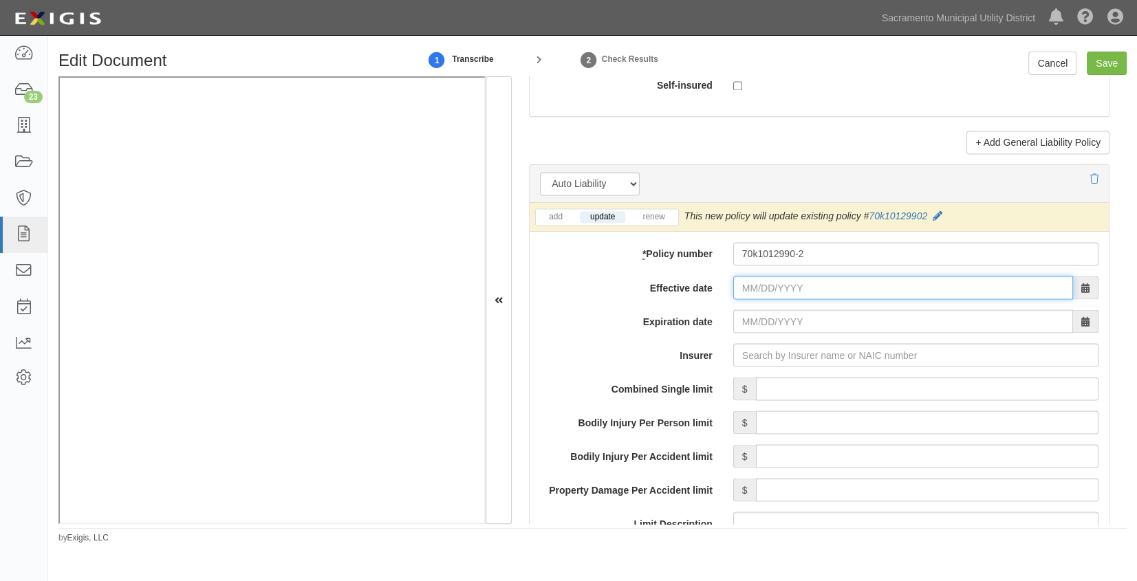
click at [736, 288] on input "Effective date" at bounding box center [904, 287] width 340 height 23
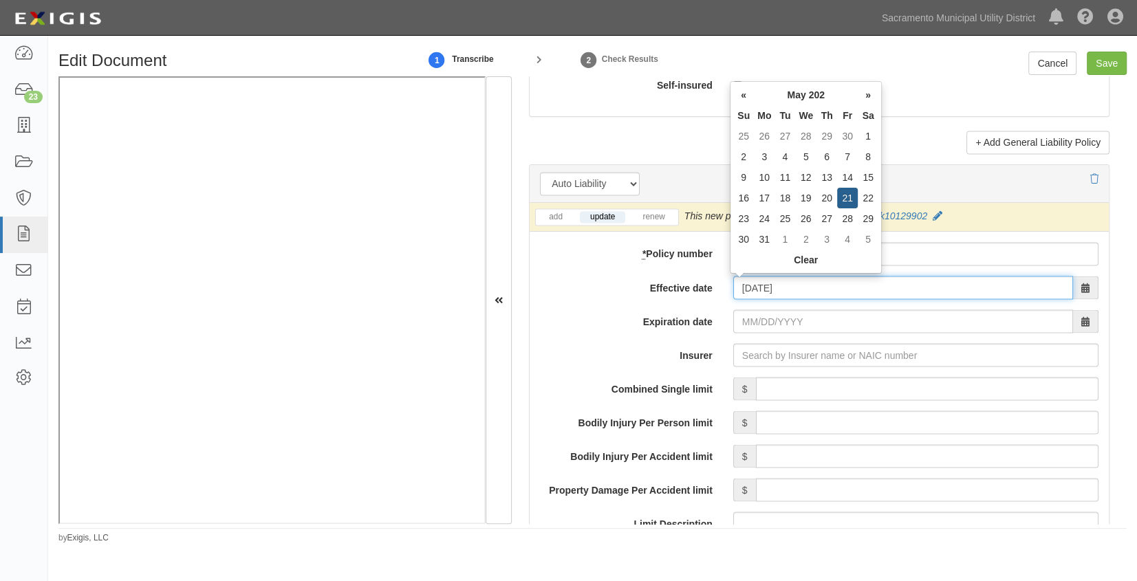
type input "05/21/2025"
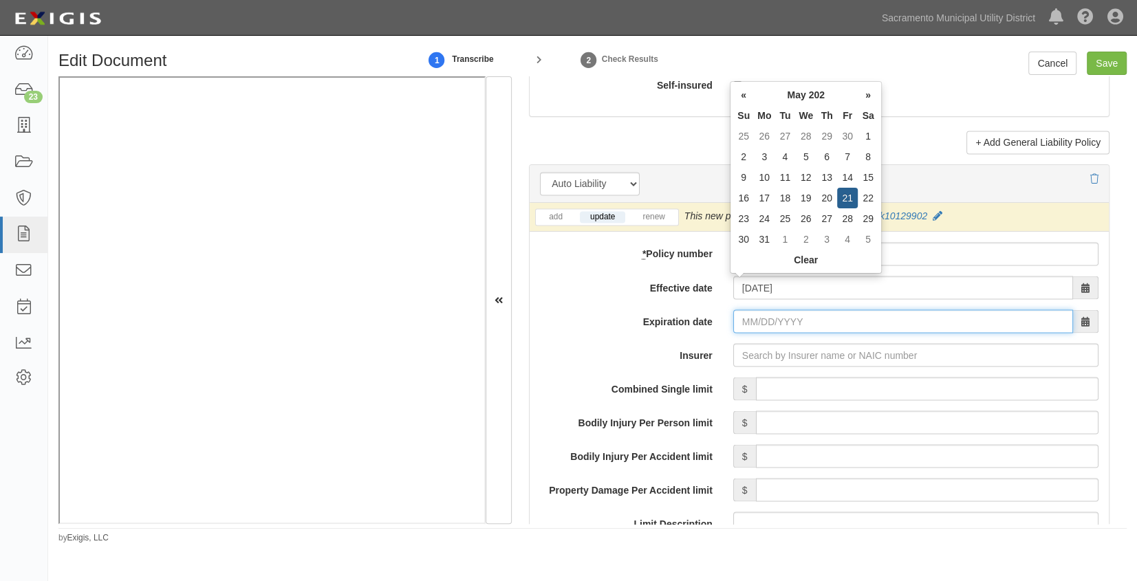
type input "05/21/2026"
click at [749, 310] on input "05/21/2026" at bounding box center [904, 321] width 340 height 23
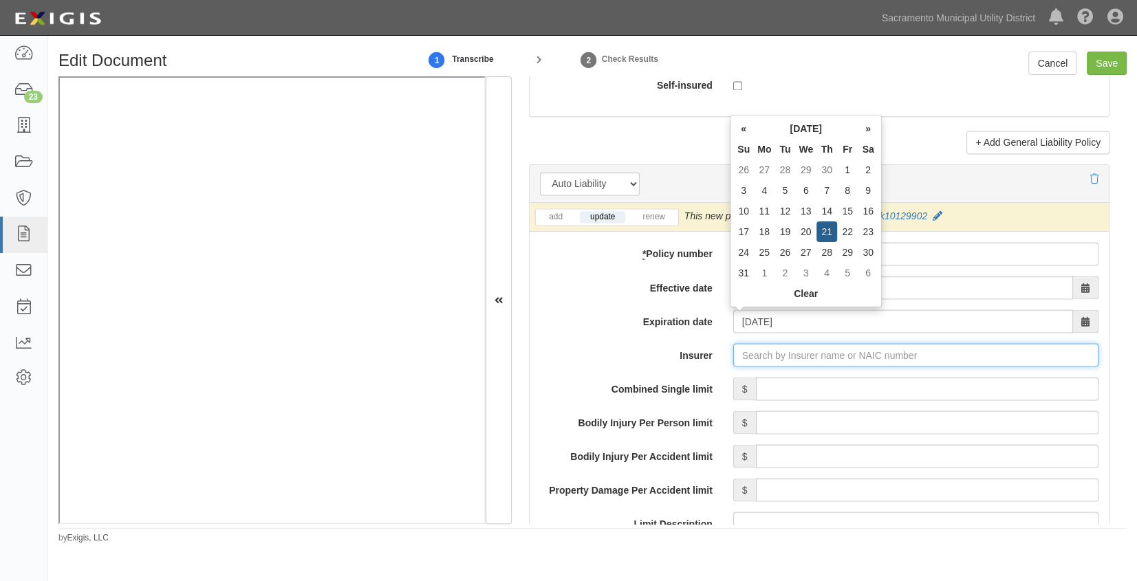
click at [745, 350] on input "Insurer" at bounding box center [916, 354] width 365 height 23
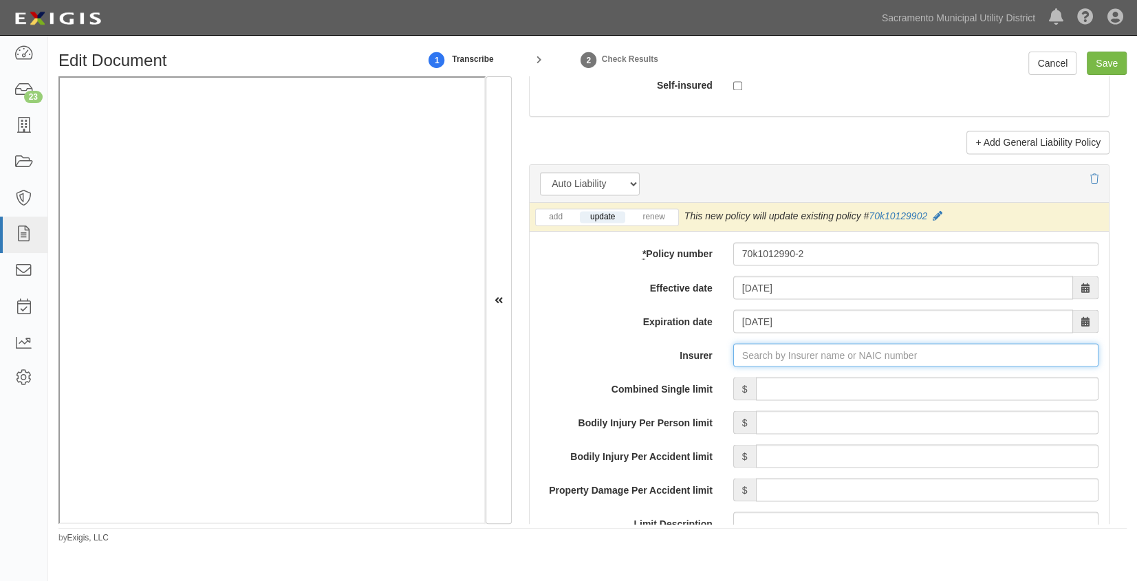
type input "180 Seguros S.A. (0) NR Rating"
type input "1"
click at [727, 378] on div "GuideOne Insurance Company ( 15032 ) A- X Rating" at bounding box center [769, 381] width 248 height 18
type input "GuideOne Insurance Company (15032) A- X Rating"
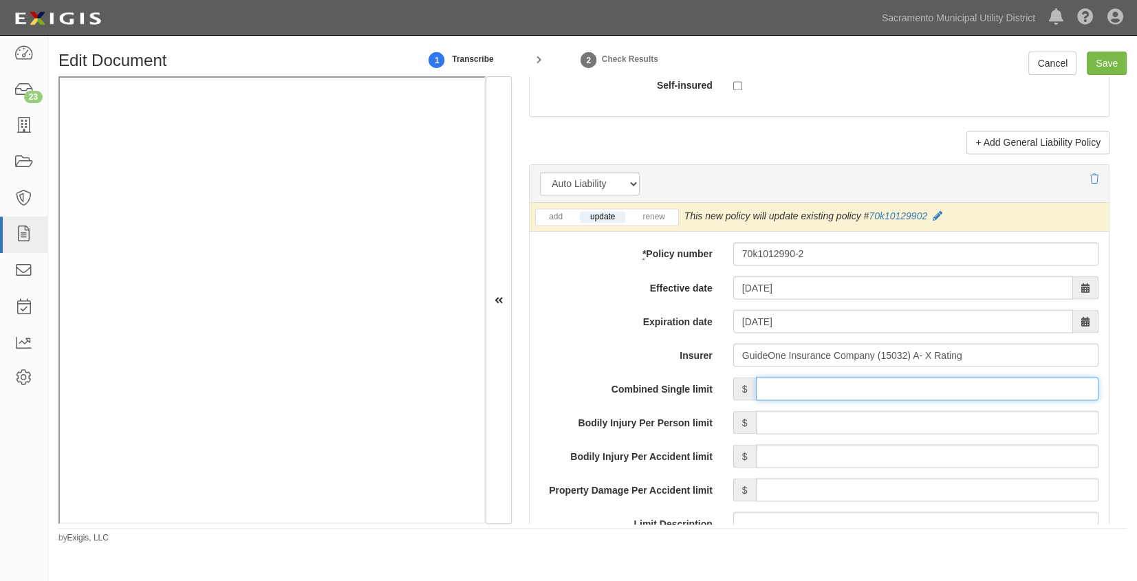
click at [894, 386] on input "Combined Single limit" at bounding box center [927, 388] width 343 height 23
type input "1,000,000"
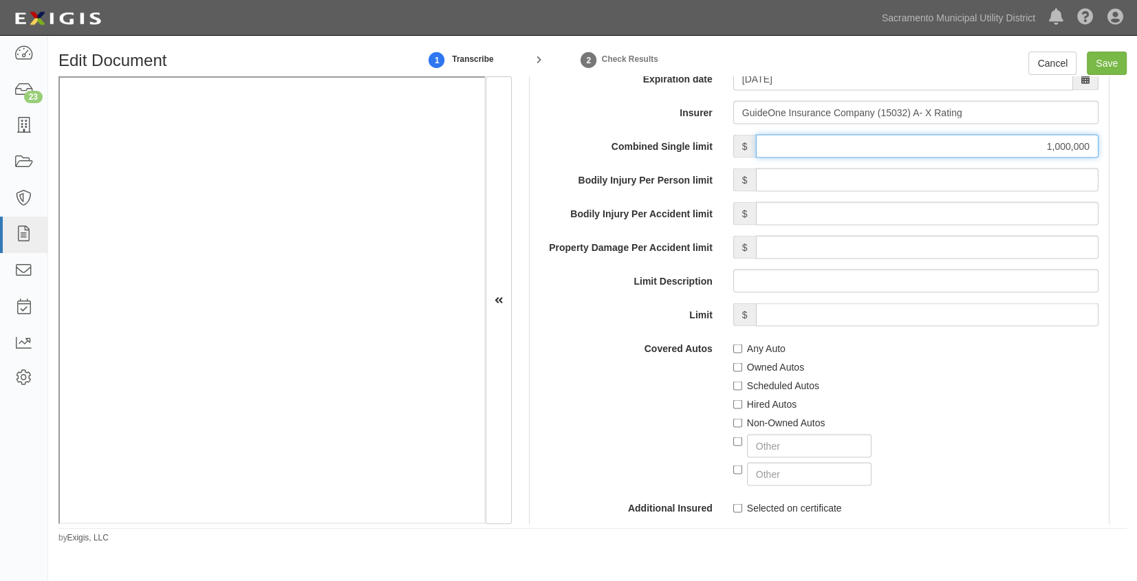
scroll to position [2126, 0]
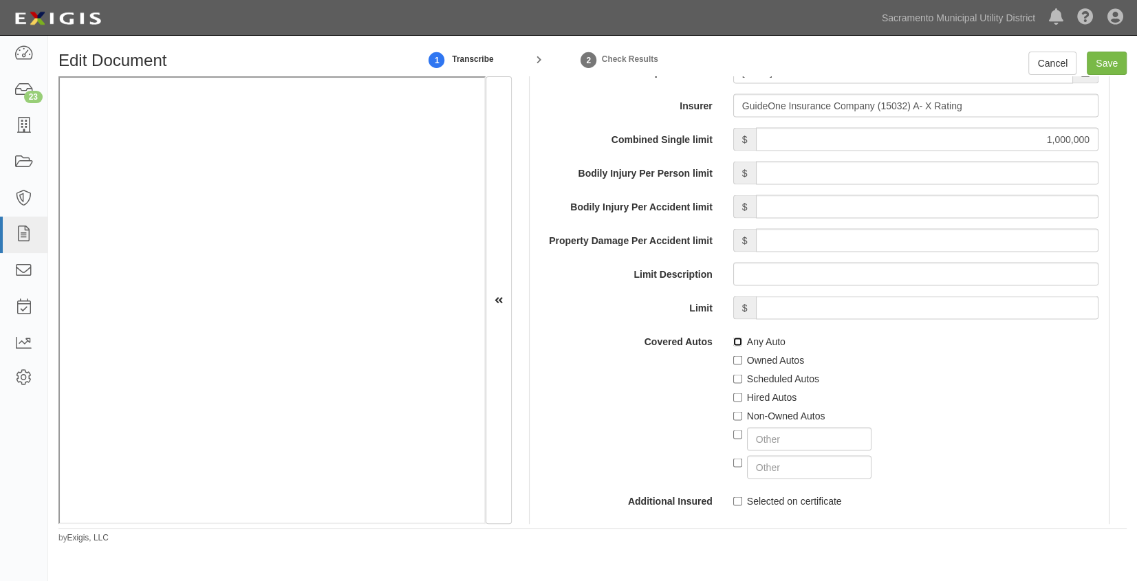
click at [734, 343] on input "Any Auto" at bounding box center [738, 341] width 9 height 9
checkbox input "true"
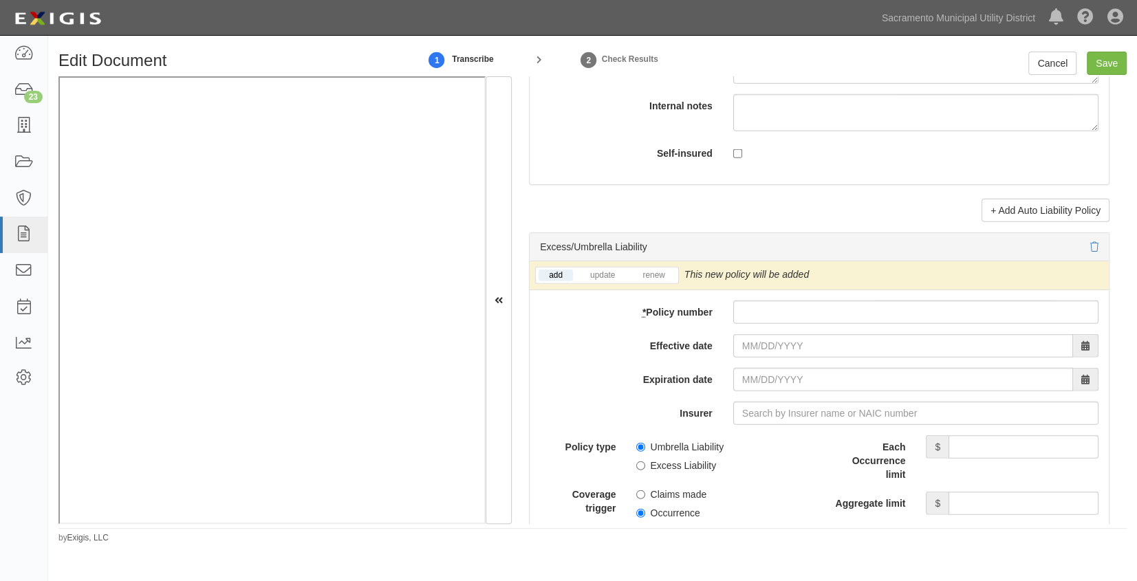
scroll to position [2627, 0]
click at [600, 272] on link "update" at bounding box center [602, 275] width 45 height 12
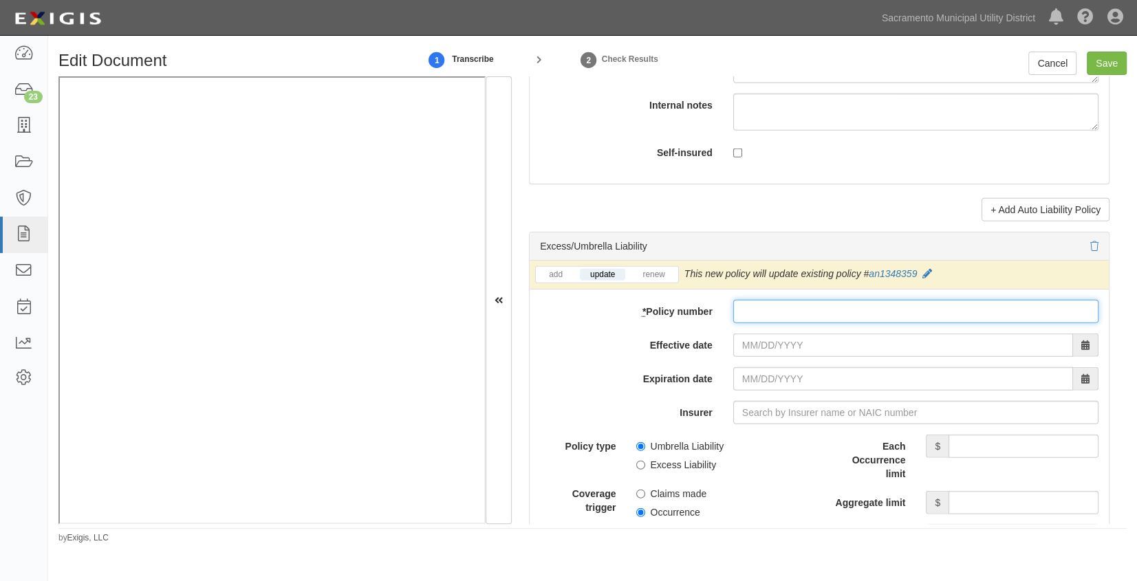
click at [775, 311] on input "* Policy number" at bounding box center [916, 311] width 365 height 23
type input "an134835-9"
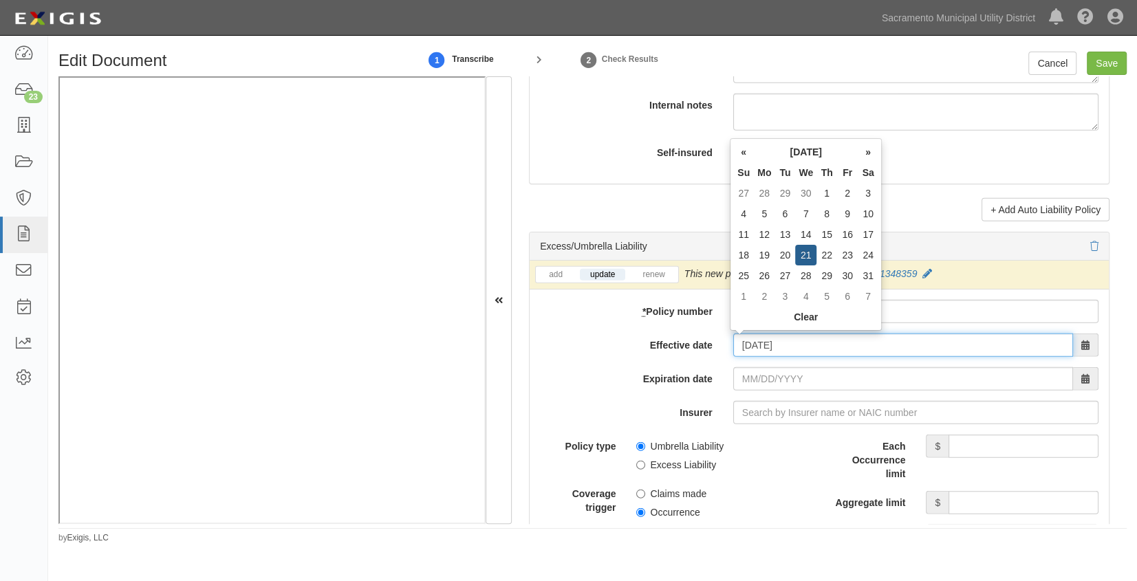
type input "05/21/2025"
type input "05/21/2026"
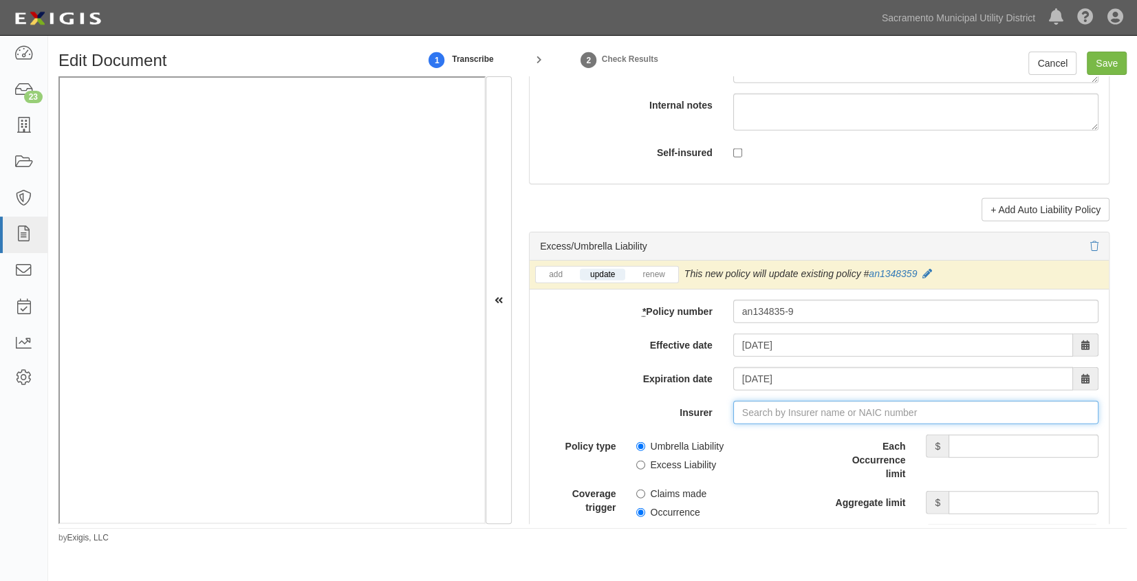
type input "180 Seguros S.A. (0) NR Rating"
type input "1"
click at [782, 439] on div "Nautilus Insurance Company ( 17370 ) A+ XV Rating" at bounding box center [768, 439] width 247 height 18
type input "Nautilus Insurance Company (17370) A+ XV Rating"
click at [972, 447] on input "Each Occurrence limit" at bounding box center [1024, 446] width 150 height 23
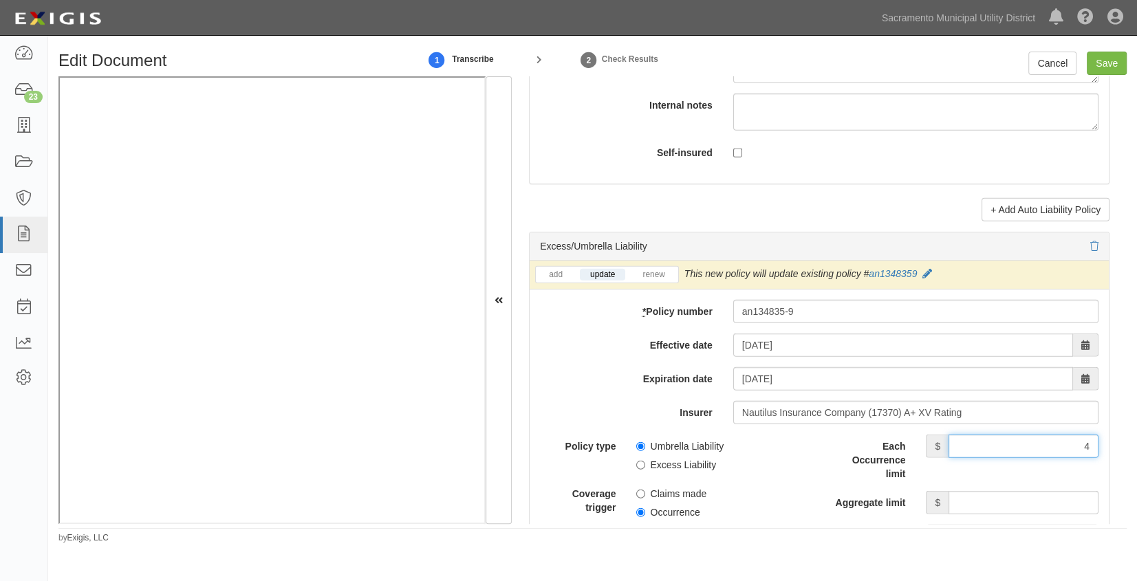
type input "4,000,000"
click at [968, 495] on input "Aggregate limit" at bounding box center [1024, 502] width 150 height 23
type input "4,000,000"
click at [776, 490] on span "Claims made" at bounding box center [723, 491] width 173 height 19
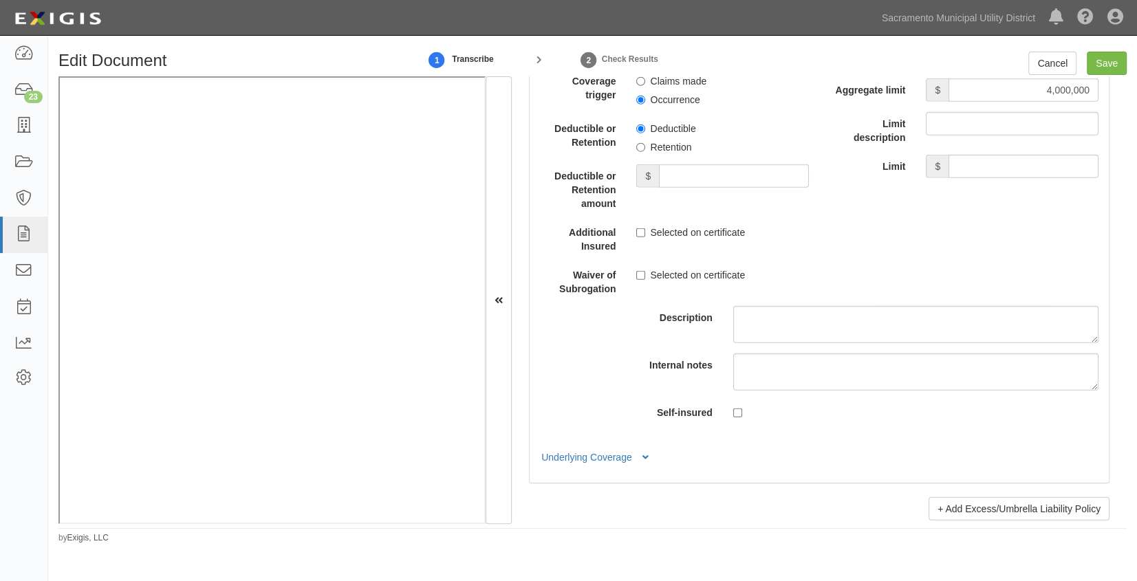
scroll to position [3127, 0]
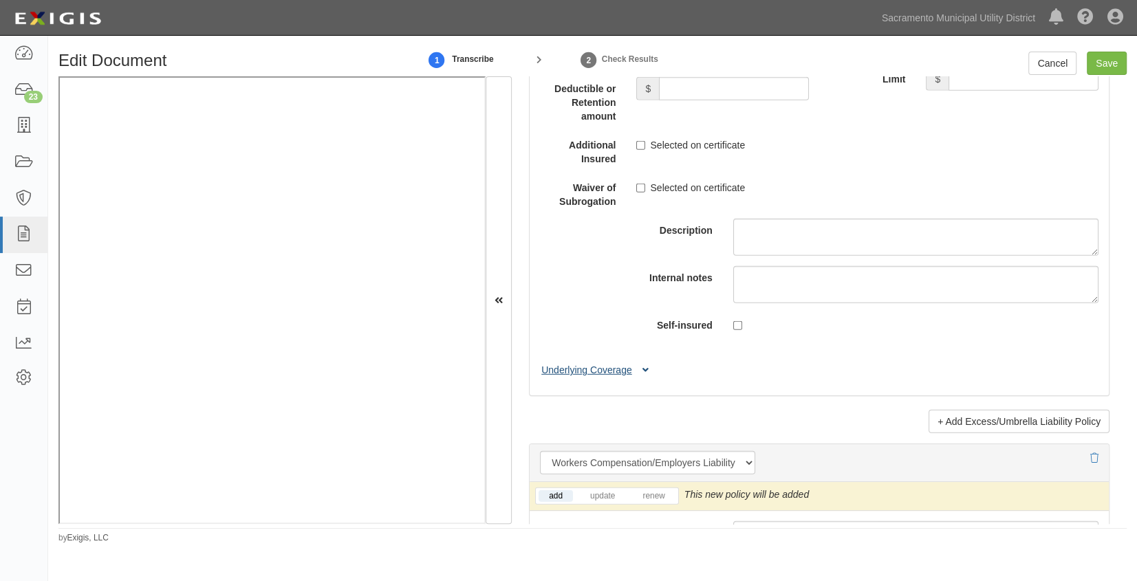
click at [555, 376] on button "Underlying Coverage" at bounding box center [597, 370] width 114 height 14
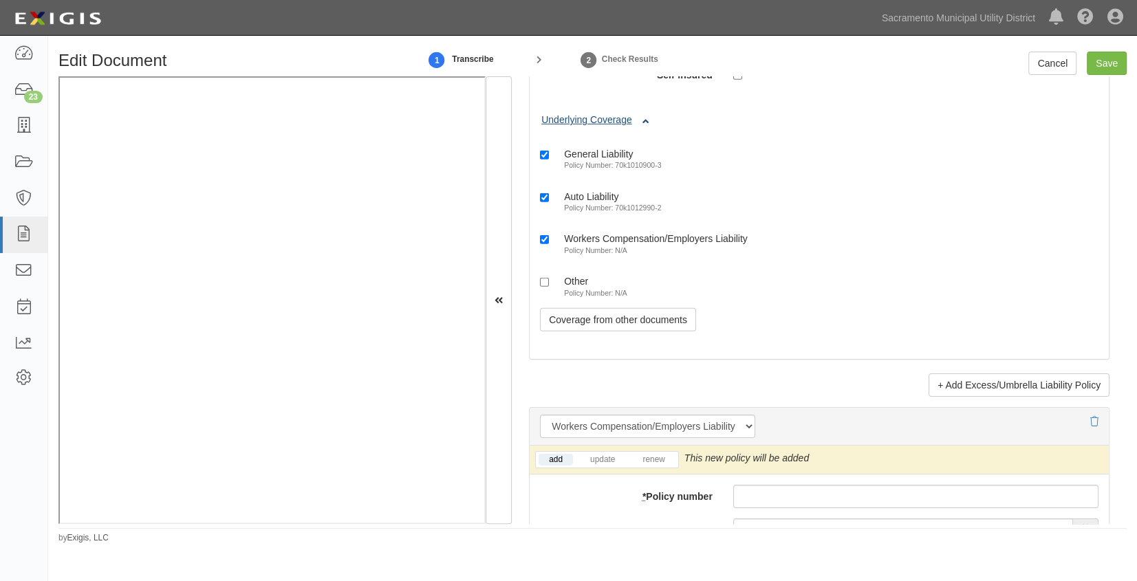
scroll to position [3441, 0]
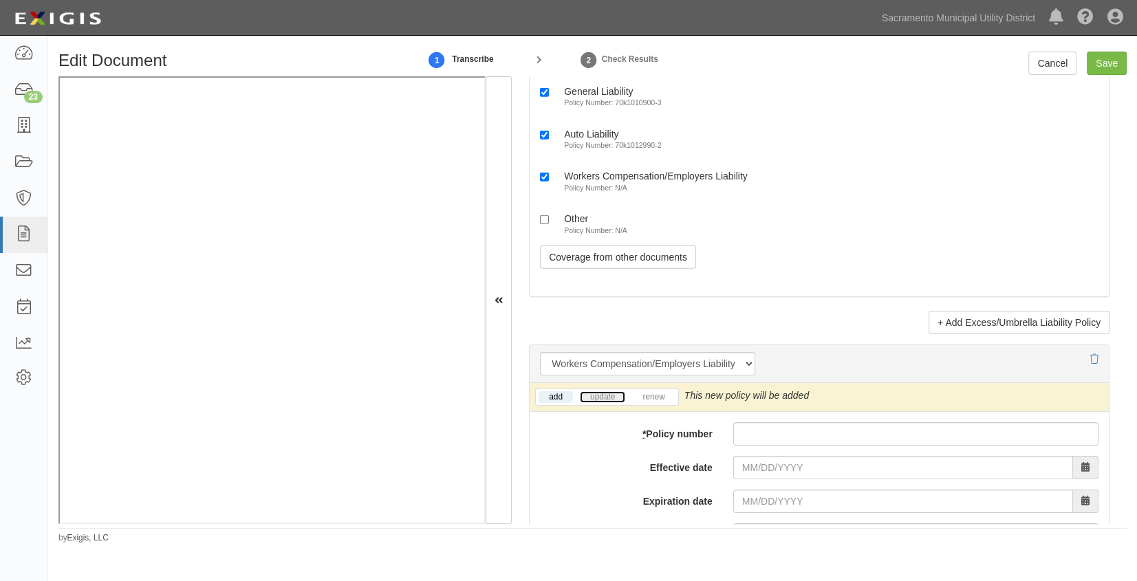
click at [594, 398] on link "update" at bounding box center [602, 398] width 45 height 12
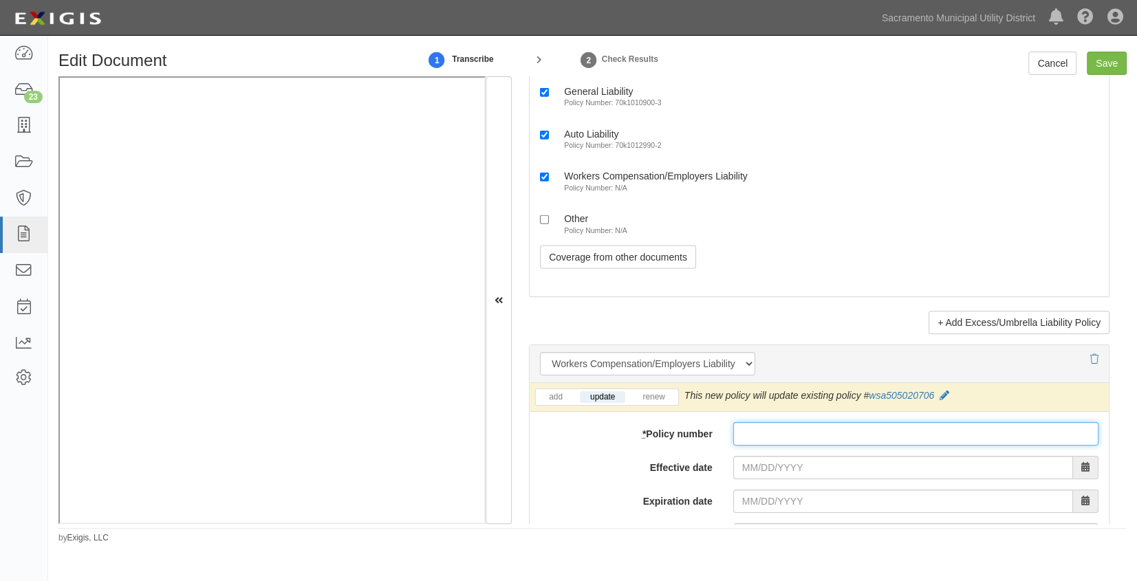
click at [757, 427] on input "* Policy number" at bounding box center [916, 434] width 365 height 23
type input "wsa50502070-6"
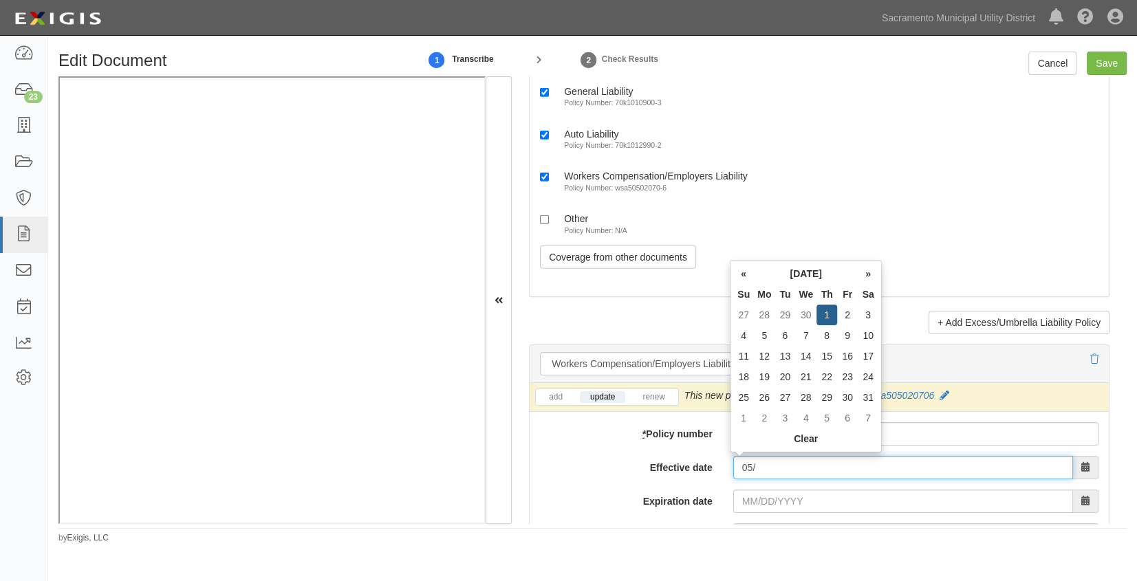
type input "0"
type input "08/22/2025"
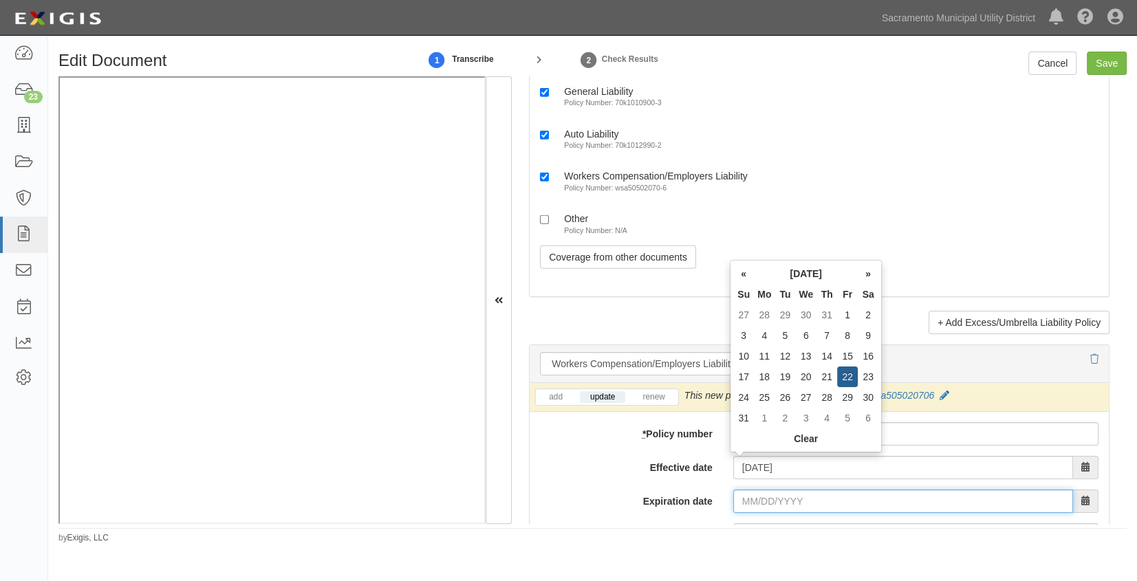
type input "08/22/2026"
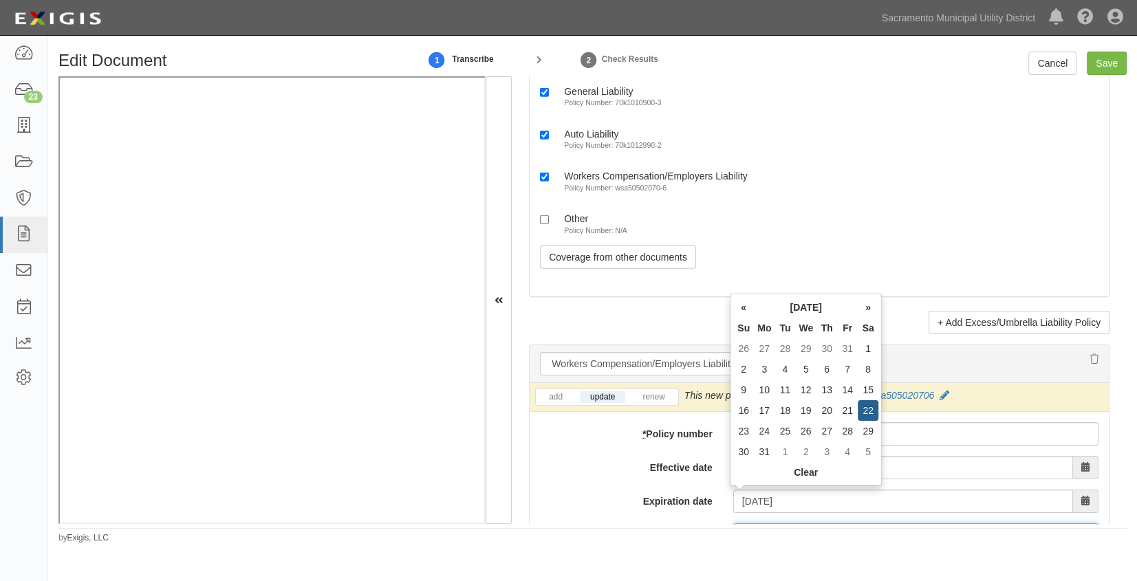
scroll to position [3461, 0]
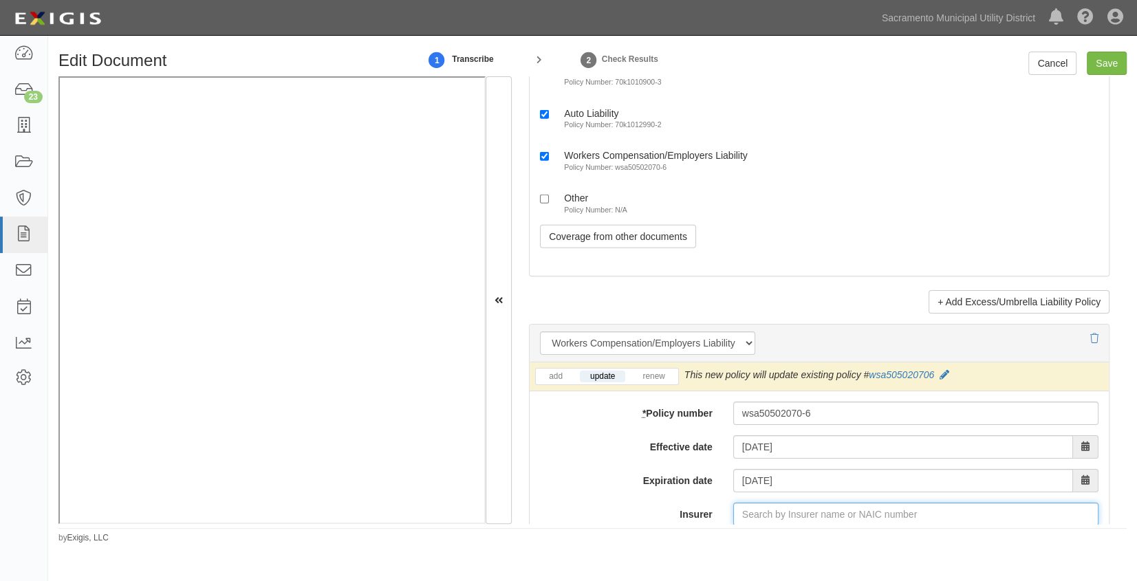
type input "21st Century Advantage Insurance Company (25232) NR Rating"
type input "2"
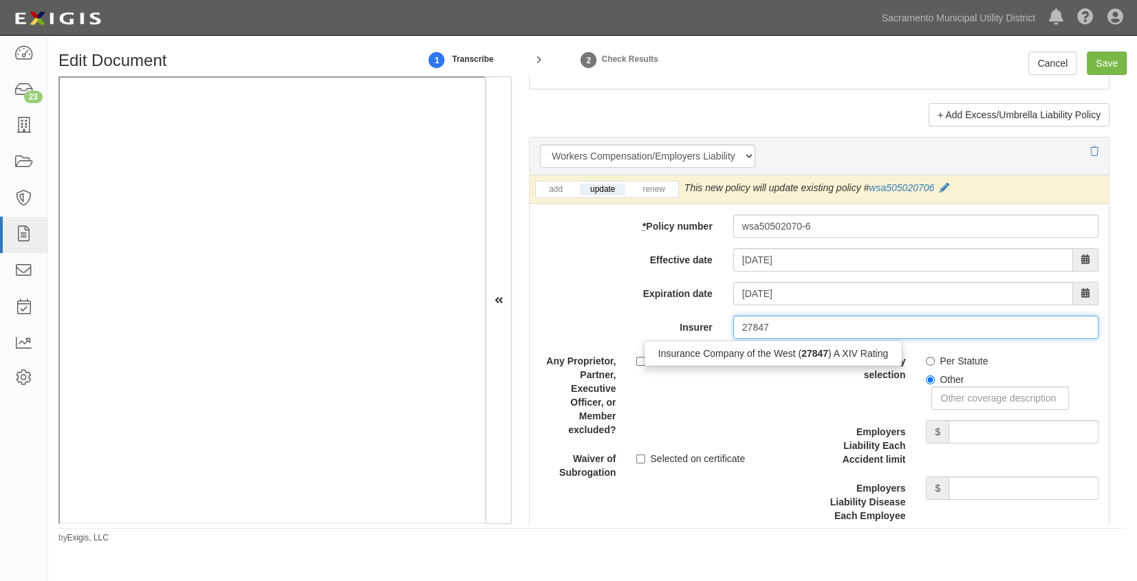
click at [725, 352] on div "Insurance Company of the West ( 27847 ) A XIV Rating" at bounding box center [773, 354] width 257 height 18
type input "Insurance Company of the West (27847) A XIV Rating"
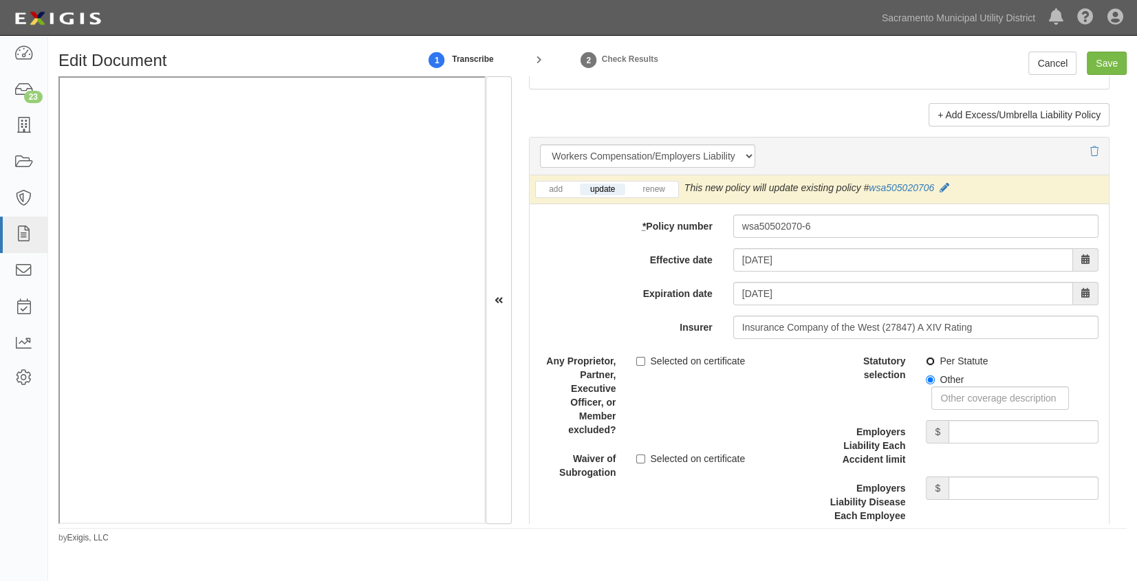
click at [926, 359] on input "Per Statute" at bounding box center [930, 361] width 9 height 9
radio input "true"
click at [987, 420] on input "Employers Liability Each Accident limit" at bounding box center [1024, 431] width 150 height 23
type input "1,000,000"
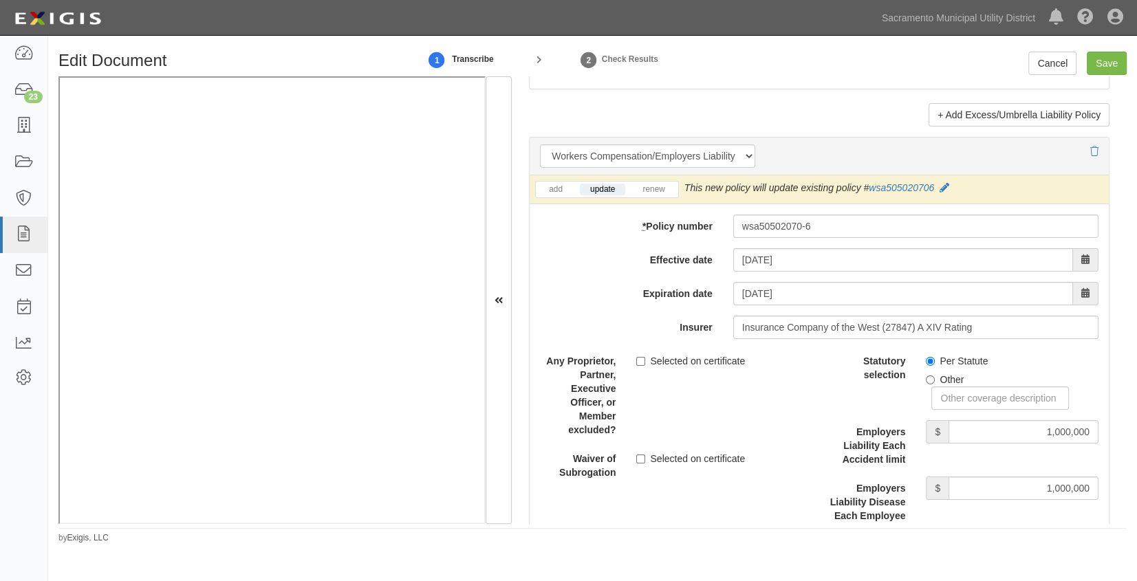
scroll to position [3904, 0]
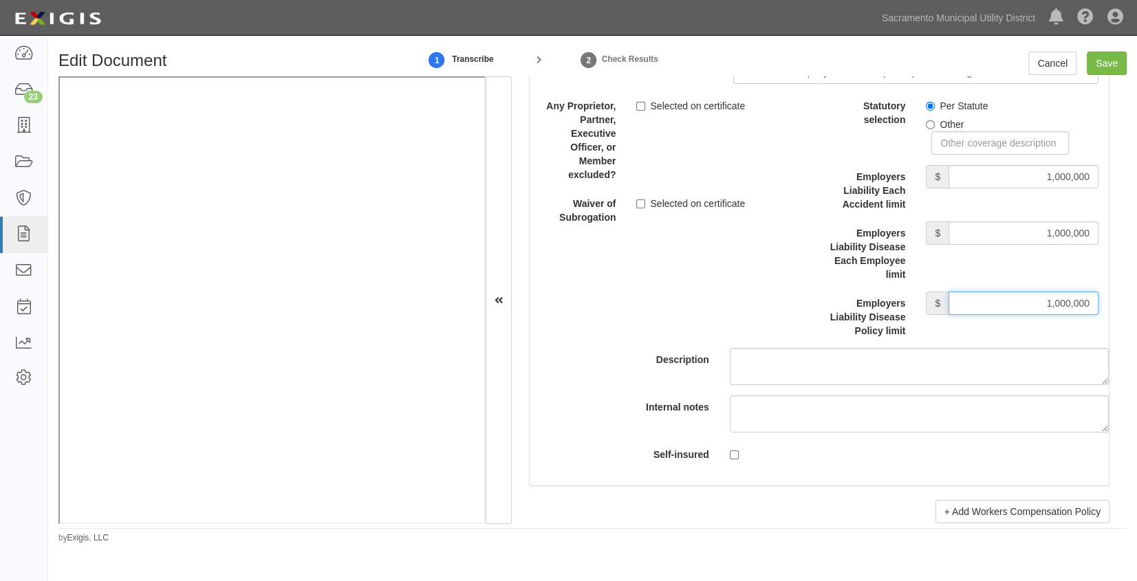
type input "1,000,000"
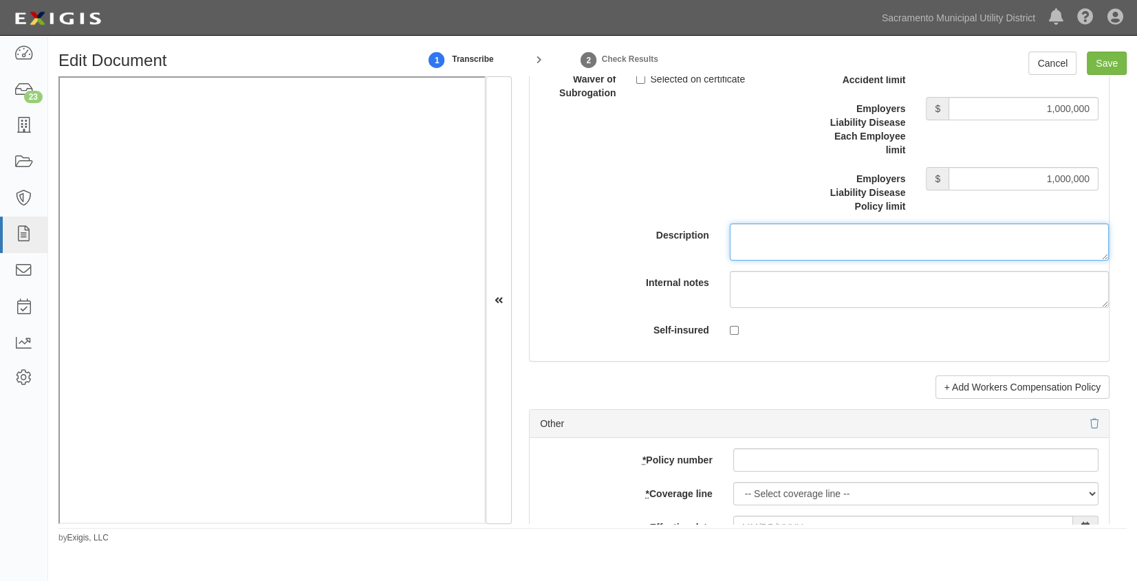
scroll to position [4029, 0]
click at [1014, 62] on input "Save" at bounding box center [1107, 63] width 40 height 23
type input "1000000"
type input "100000"
type input "5000"
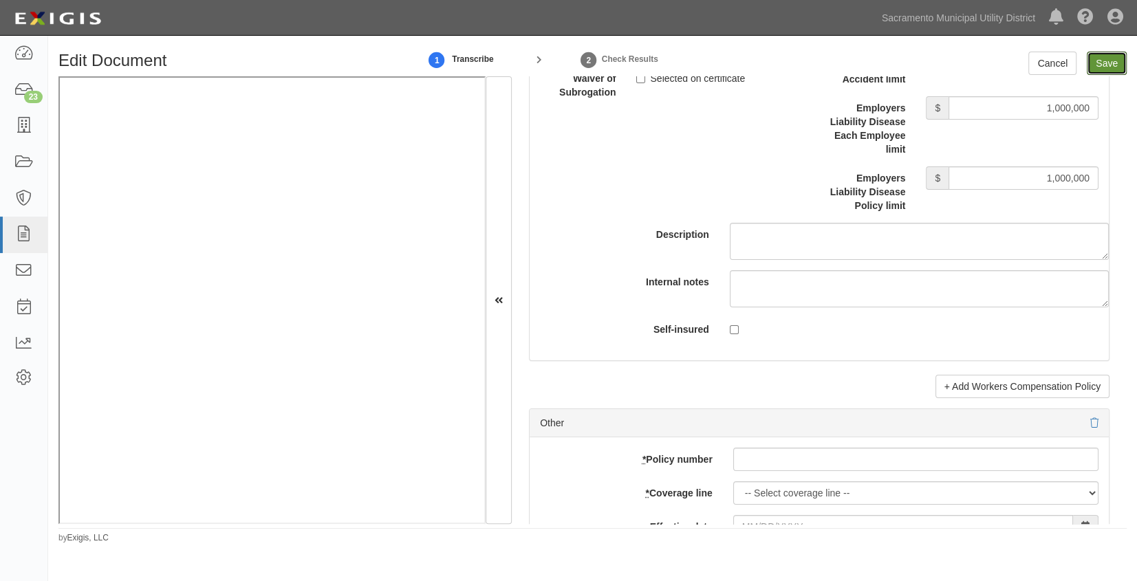
type input "1000000"
type input "2000000"
type input "1000000"
type input "4000000"
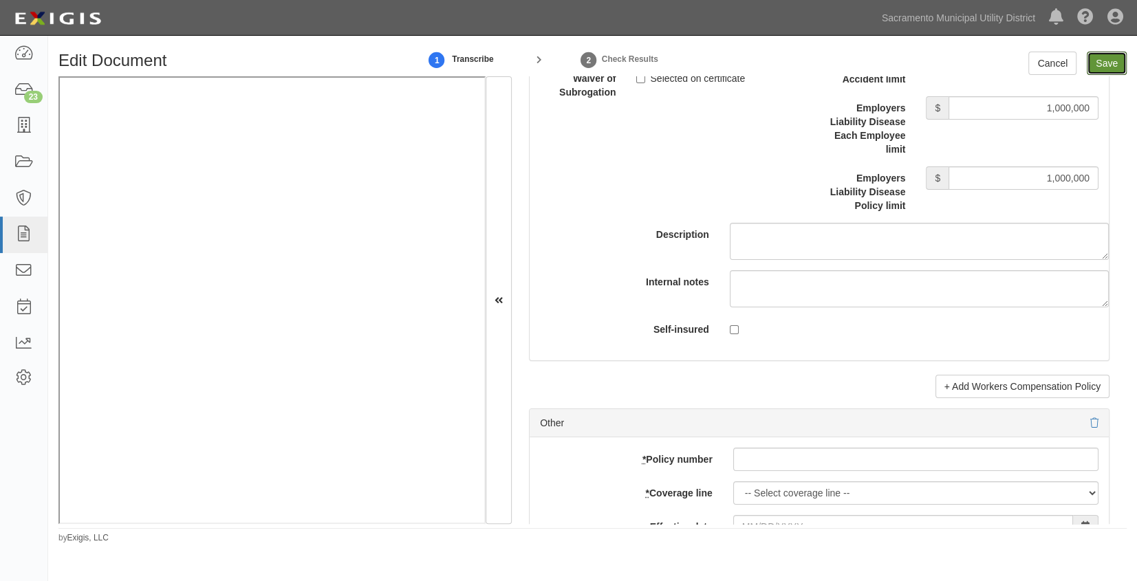
type input "4000000"
type input "1000000"
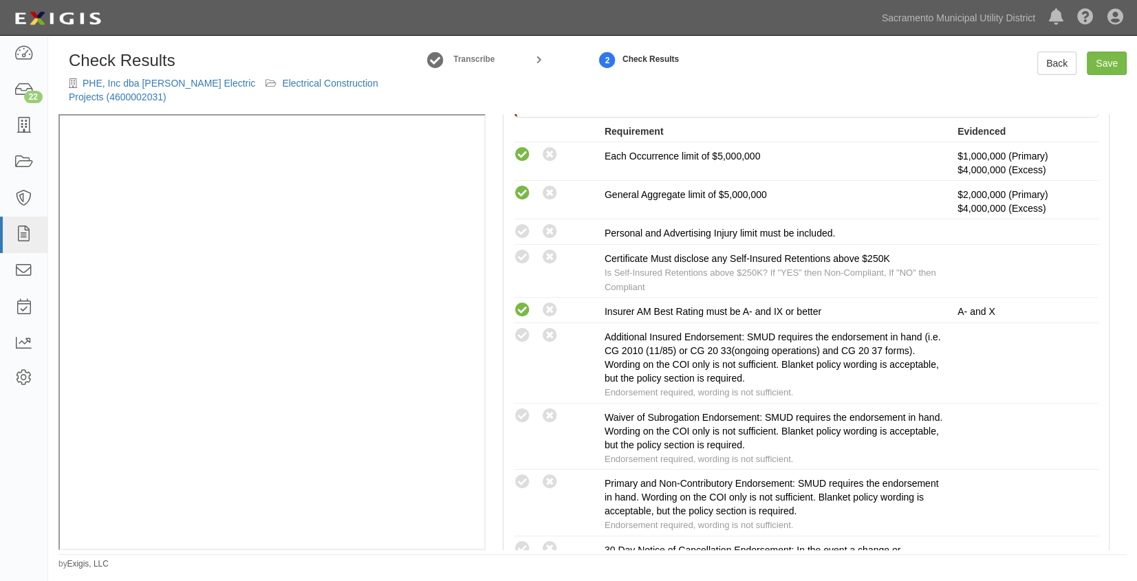
scroll to position [375, 0]
click at [526, 239] on icon at bounding box center [522, 230] width 17 height 17
radio input "true"
click at [528, 265] on icon at bounding box center [522, 256] width 17 height 17
radio input "true"
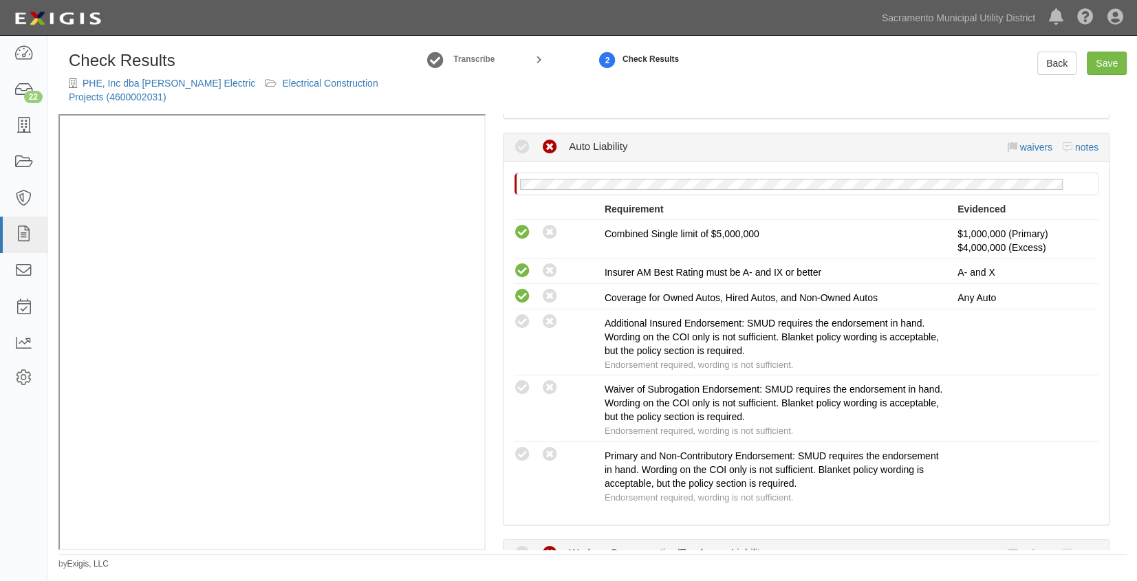
scroll to position [938, 0]
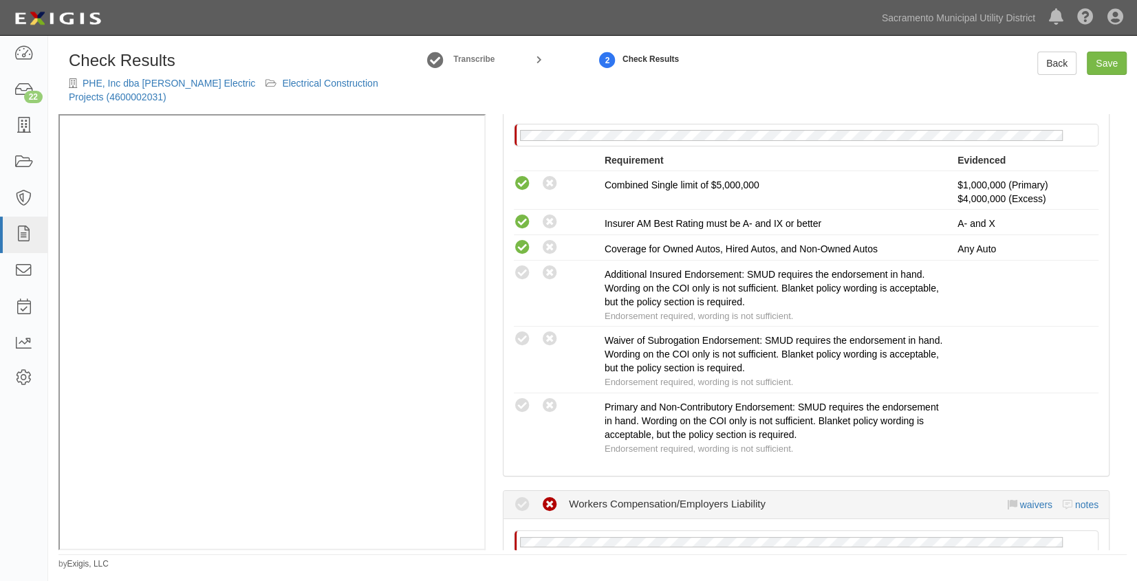
click at [518, 282] on icon at bounding box center [522, 273] width 17 height 17
radio input "true"
click at [520, 348] on icon at bounding box center [522, 339] width 17 height 17
radio input "true"
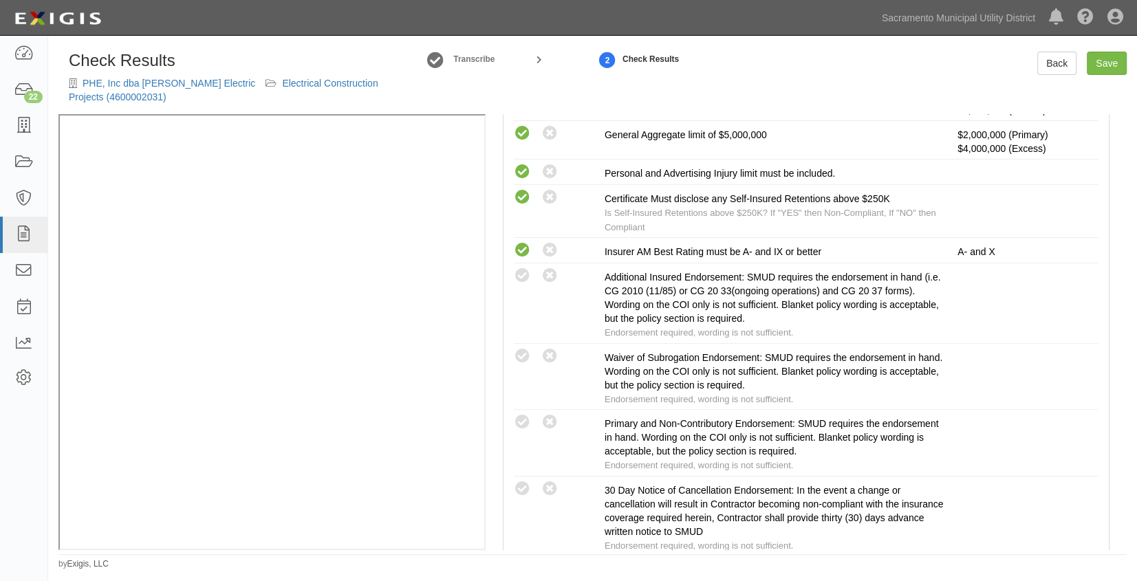
scroll to position [438, 0]
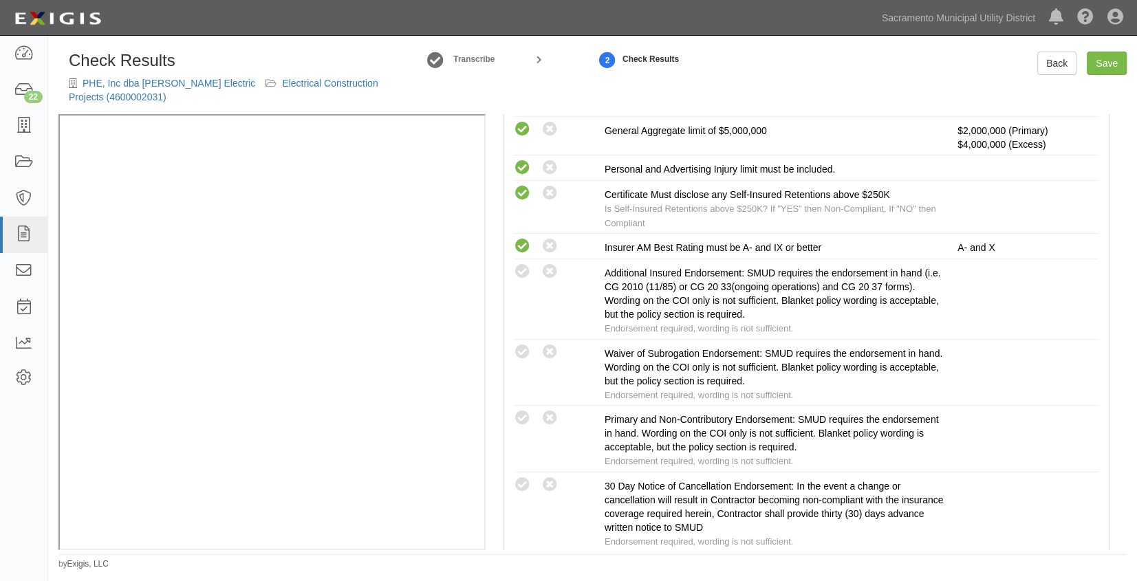
click at [522, 281] on icon at bounding box center [522, 272] width 17 height 17
radio input "true"
click at [519, 427] on icon at bounding box center [522, 418] width 17 height 17
radio input "true"
click at [523, 361] on icon at bounding box center [522, 352] width 17 height 17
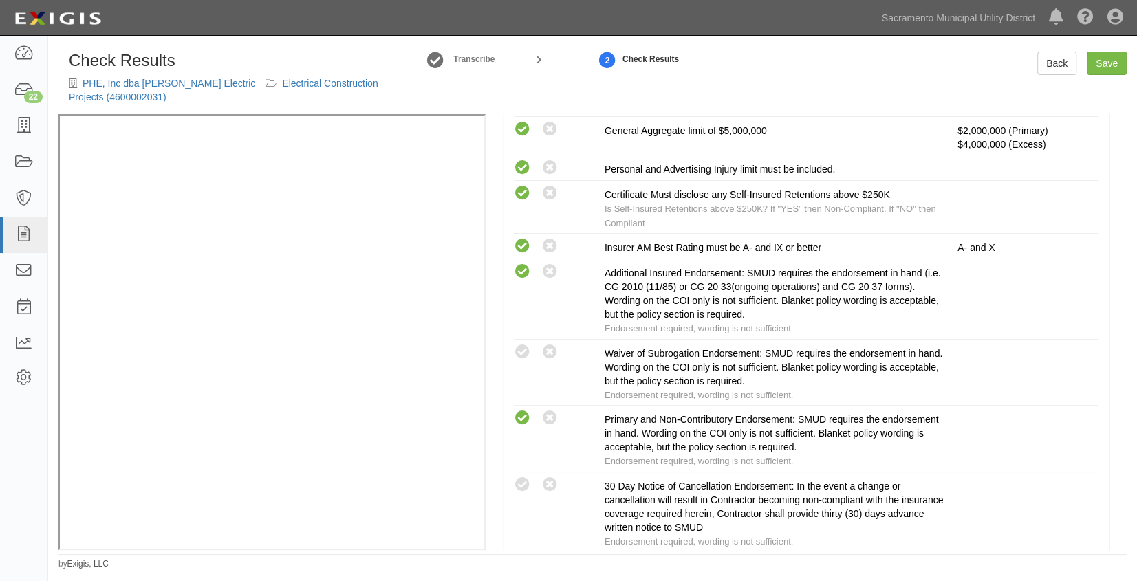
radio input "true"
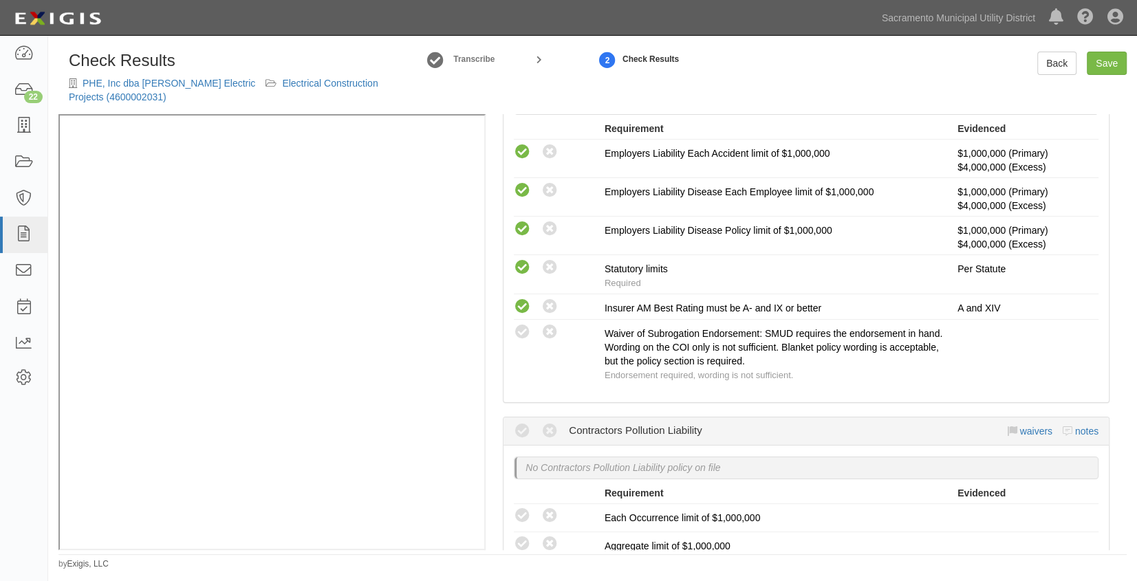
scroll to position [1314, 0]
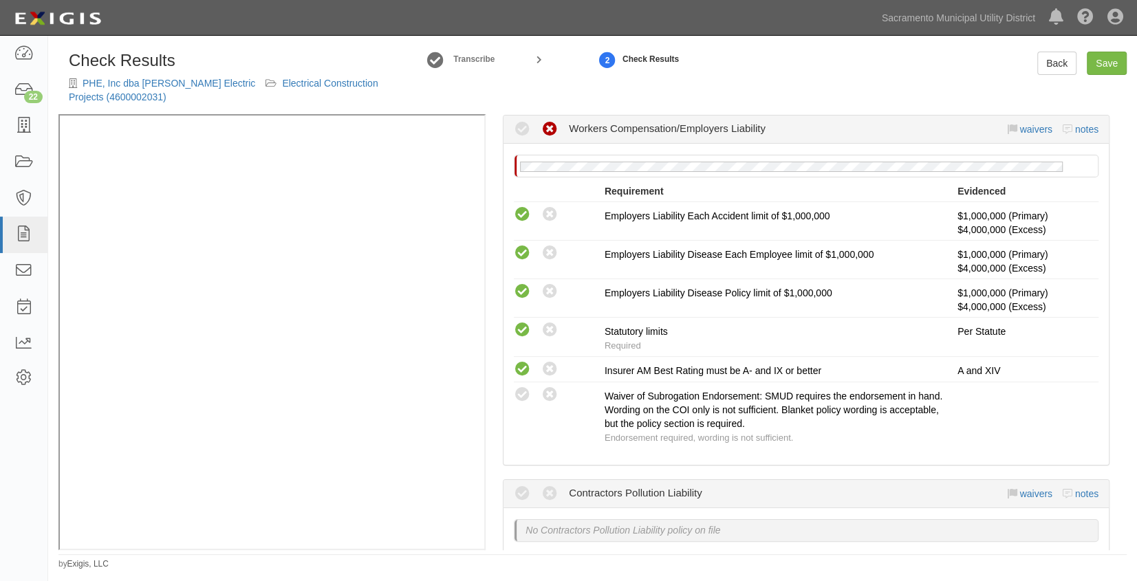
click at [517, 404] on icon at bounding box center [522, 395] width 17 height 17
radio input "true"
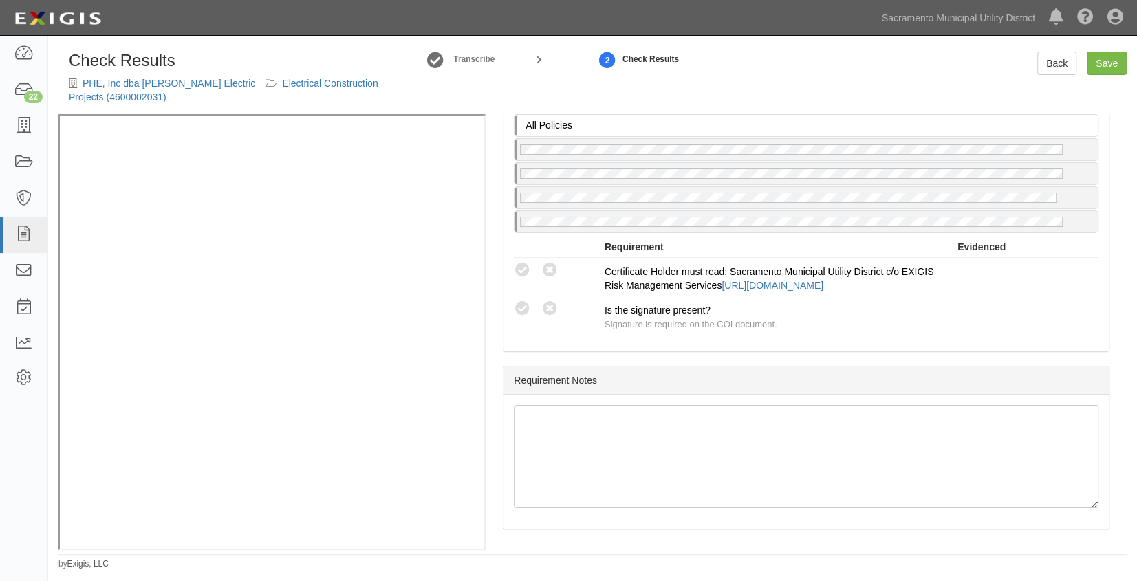
scroll to position [2502, 0]
click at [521, 279] on icon at bounding box center [522, 270] width 17 height 17
radio input "true"
click at [523, 318] on icon at bounding box center [522, 309] width 17 height 17
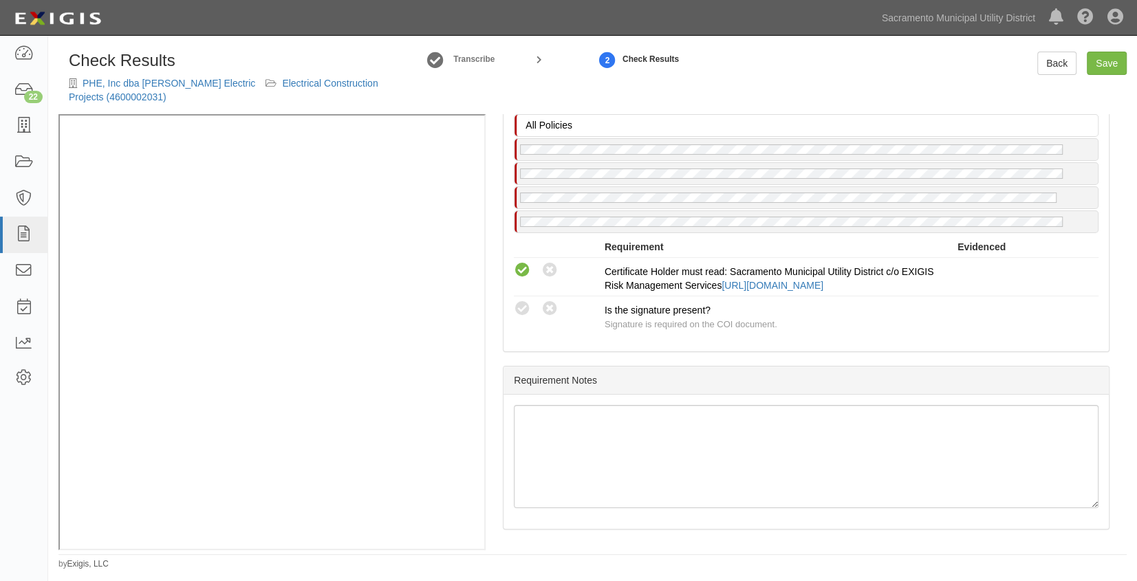
radio input "true"
click at [163, 81] on link "PHE, Inc dba [PERSON_NAME] Electric" at bounding box center [169, 83] width 173 height 11
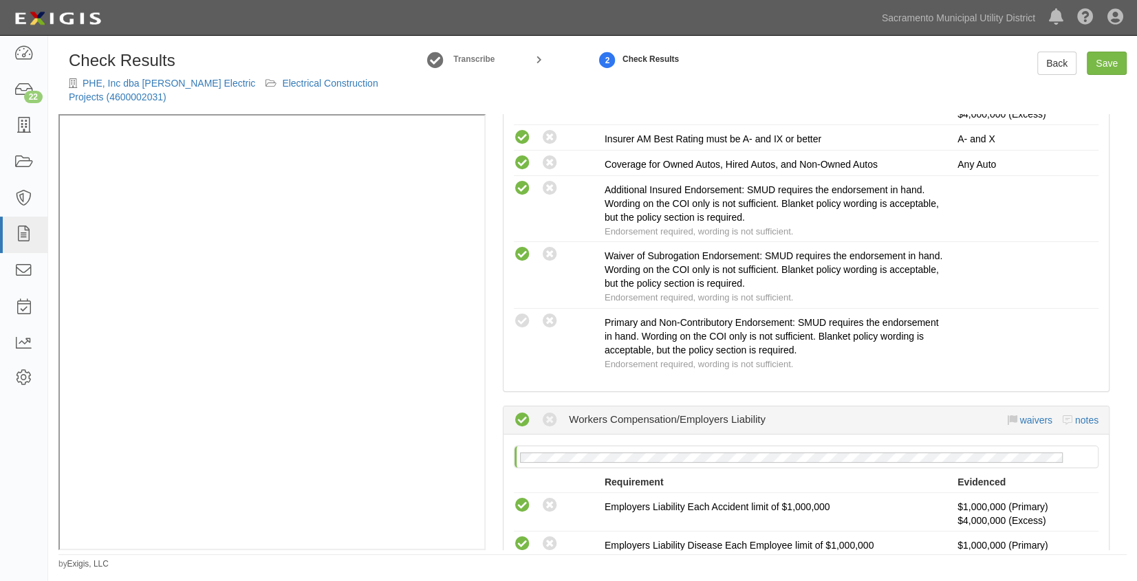
scroll to position [1001, 0]
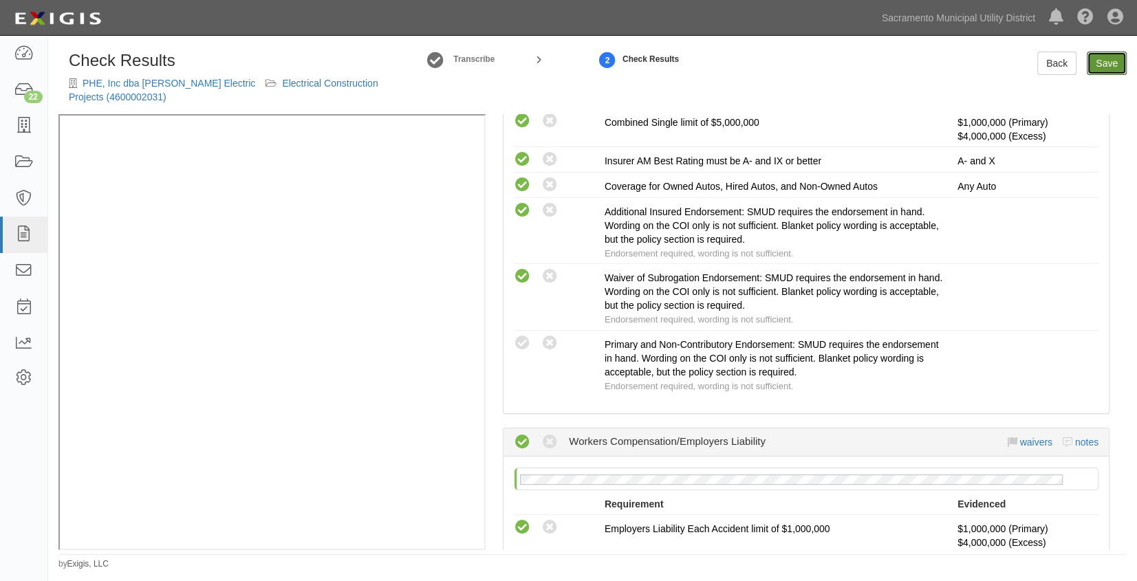
click at [1100, 68] on link "Save" at bounding box center [1107, 63] width 40 height 23
radio input "true"
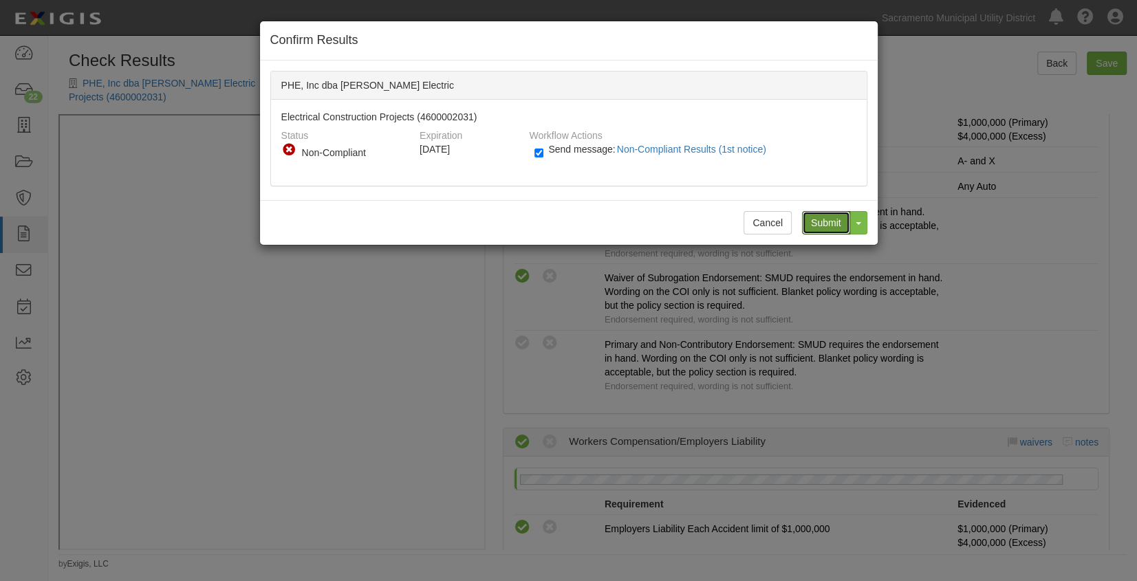
click at [822, 220] on input "Submit" at bounding box center [826, 222] width 48 height 23
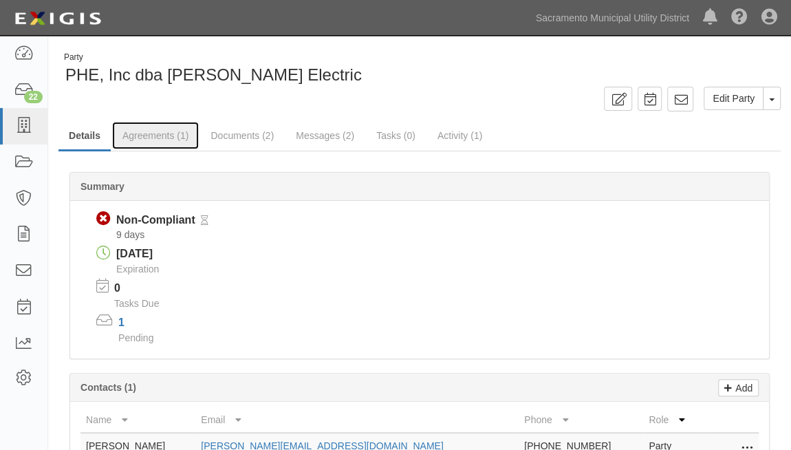
click at [150, 142] on link "Agreements (1)" at bounding box center [155, 136] width 87 height 28
click at [151, 133] on link "Agreements (1)" at bounding box center [155, 136] width 87 height 28
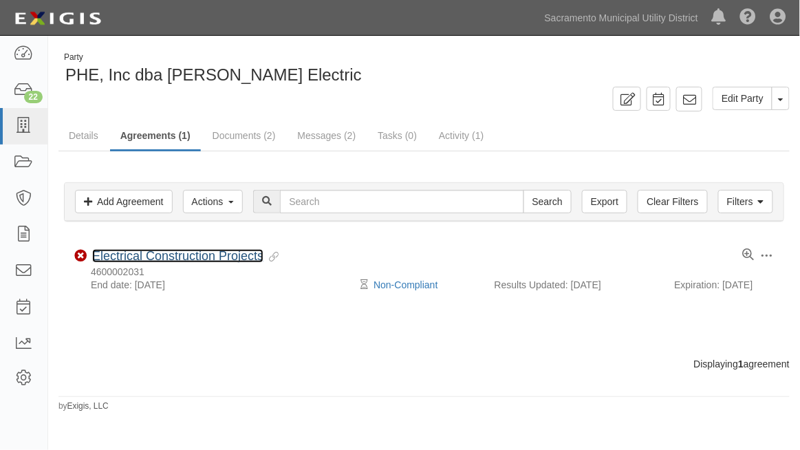
click at [119, 255] on link "Electrical Construction Projects" at bounding box center [177, 256] width 171 height 14
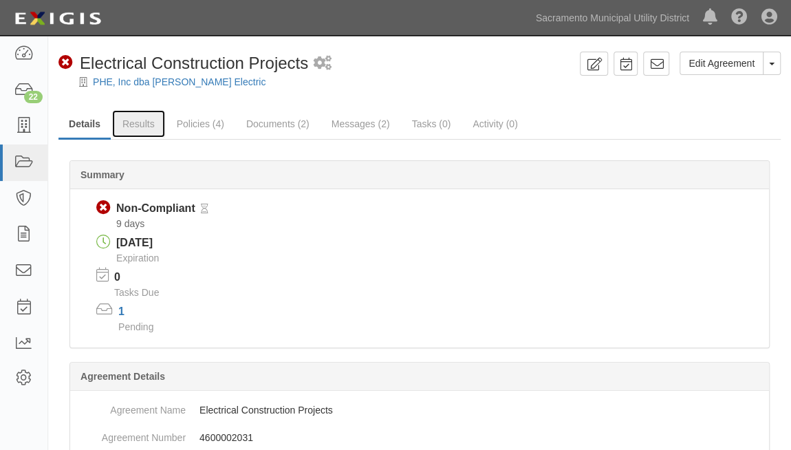
click at [142, 120] on link "Results" at bounding box center [138, 124] width 53 height 28
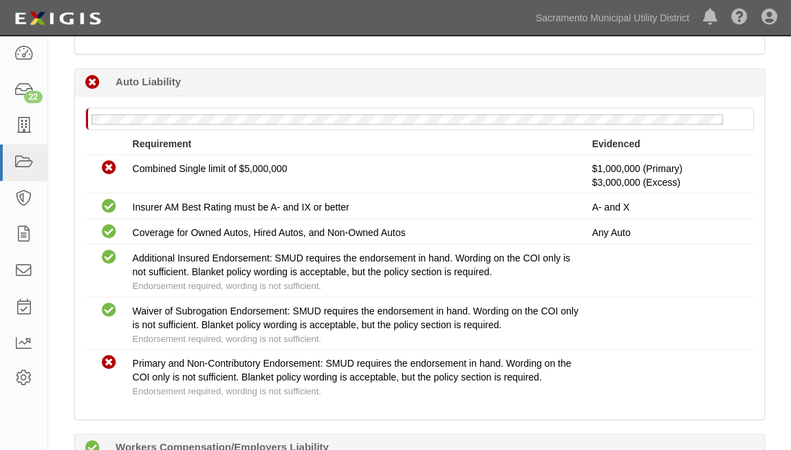
scroll to position [813, 0]
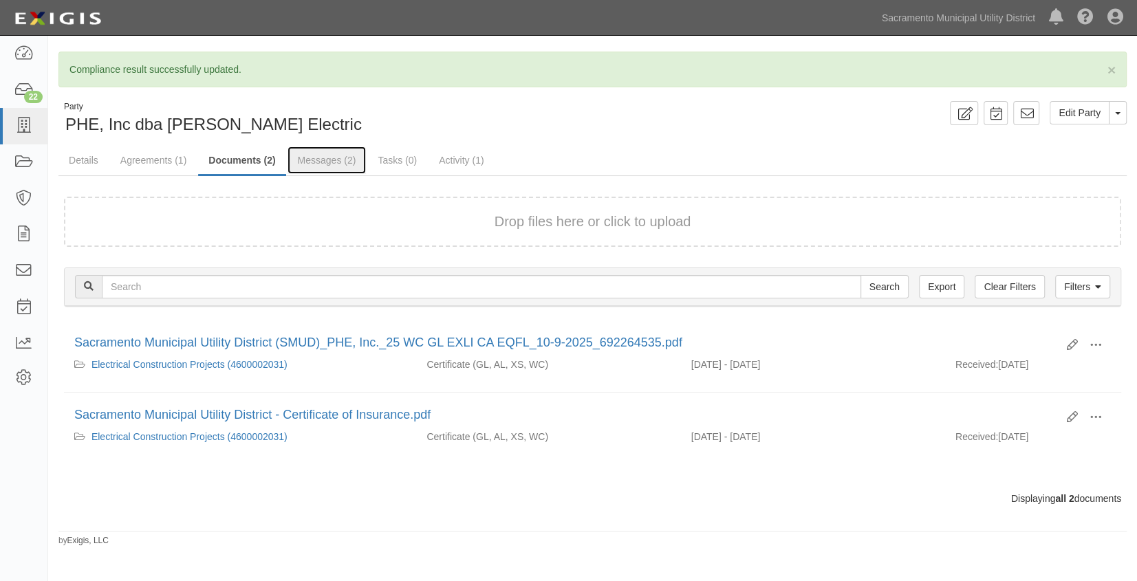
click at [328, 158] on link "Messages (2)" at bounding box center [327, 161] width 79 height 28
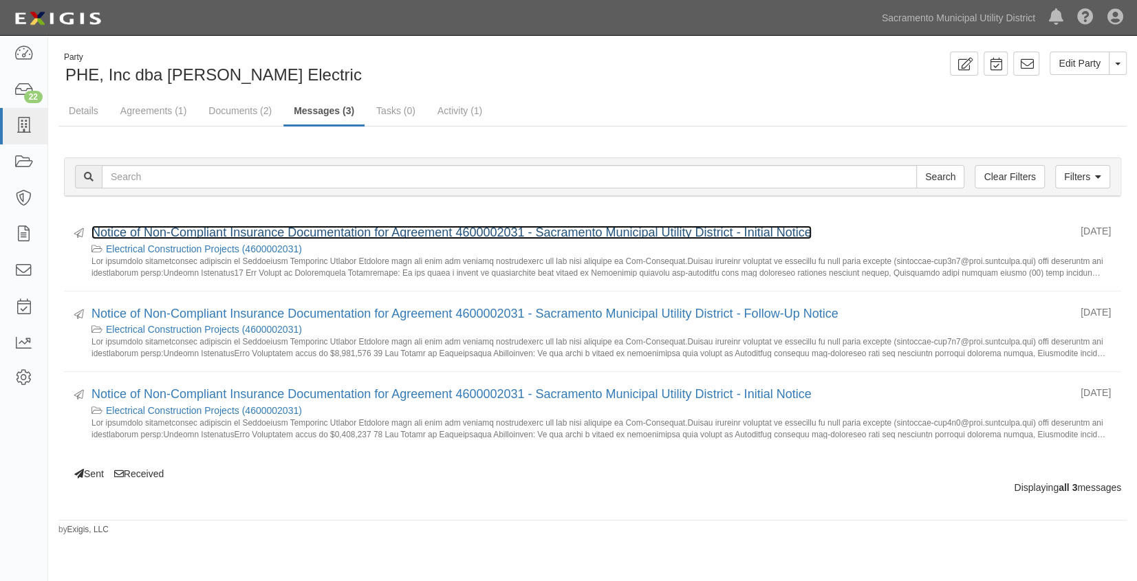
click at [179, 232] on link "Notice of Non-Compliant Insurance Documentation for Agreement 4600002031 - Sacr…" at bounding box center [452, 233] width 720 height 14
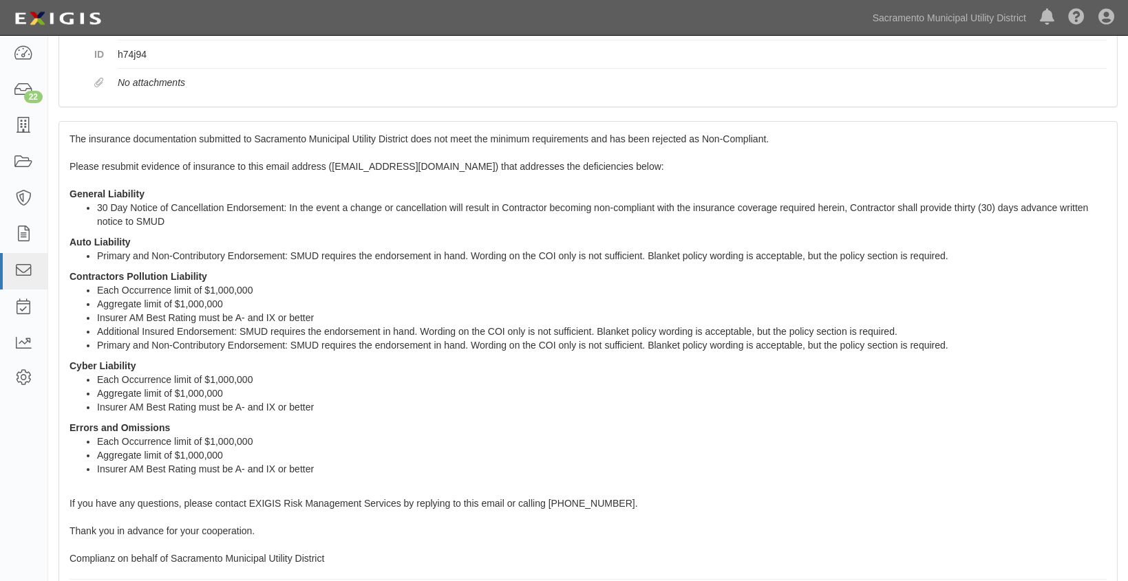
scroll to position [187, 0]
click at [26, 99] on div "22" at bounding box center [33, 97] width 19 height 12
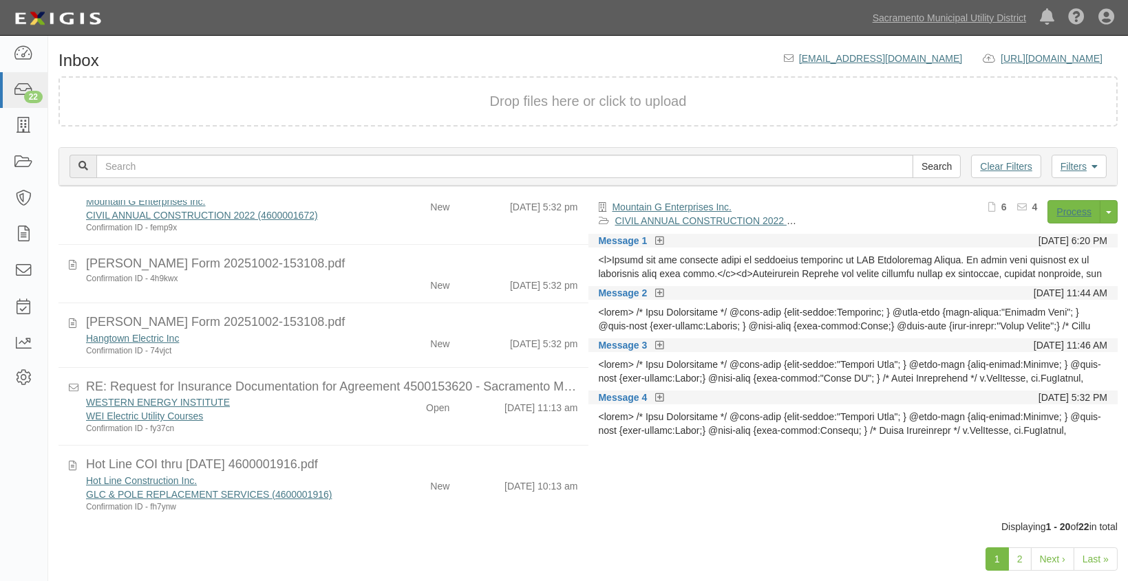
scroll to position [1196, 0]
click at [361, 414] on div "WESTERN ENERGY INSTITUTE WEI Electric Utility Courses Confirmation ID - fy37cn" at bounding box center [225, 412] width 299 height 39
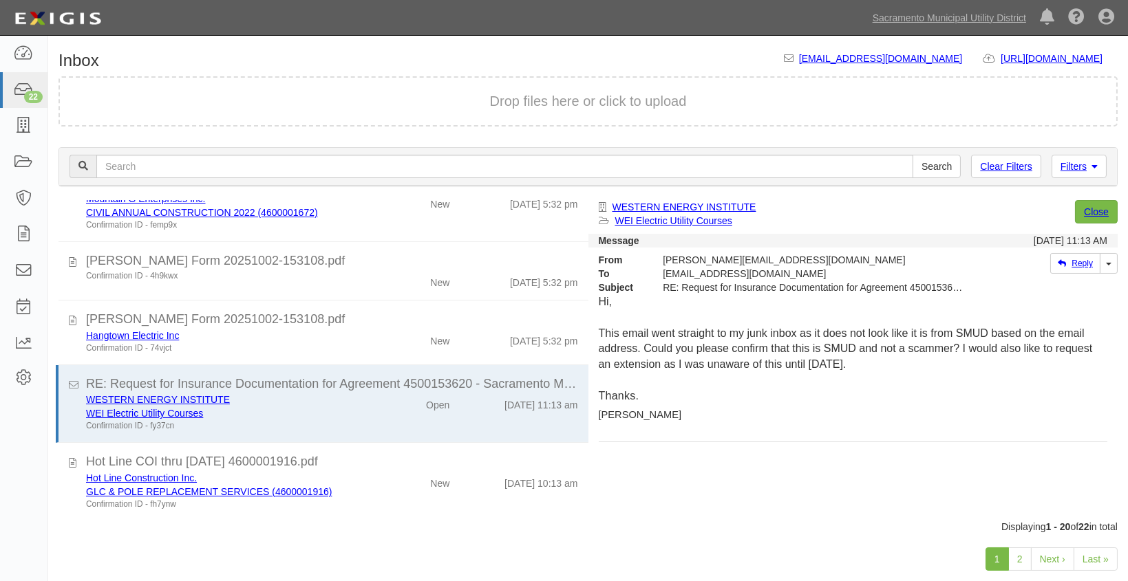
click at [354, 471] on div "Hot Line Construction Inc." at bounding box center [225, 478] width 278 height 14
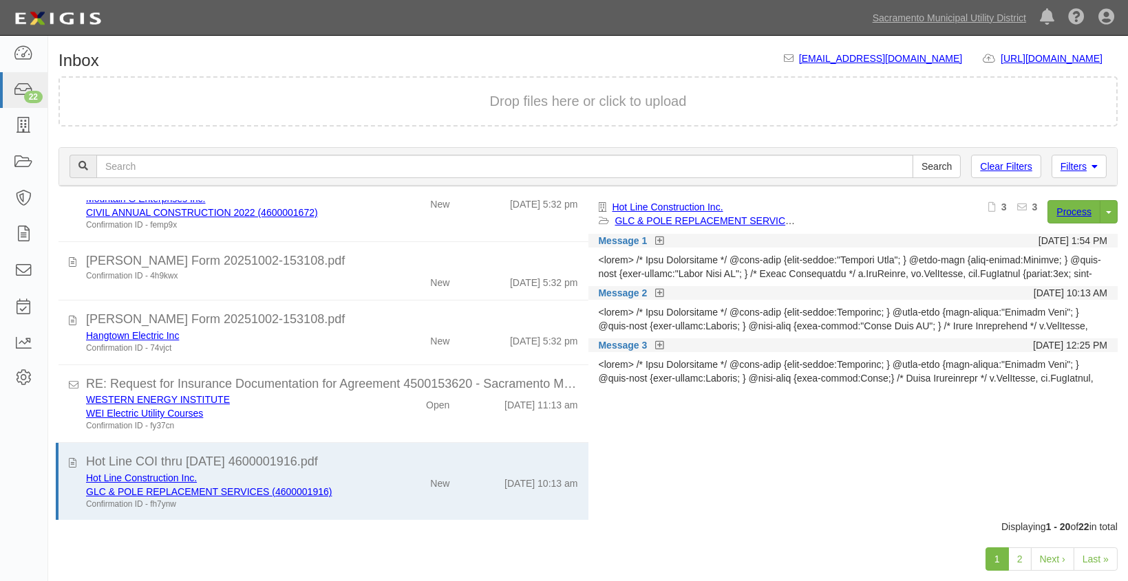
click at [659, 238] on icon at bounding box center [659, 242] width 8 height 10
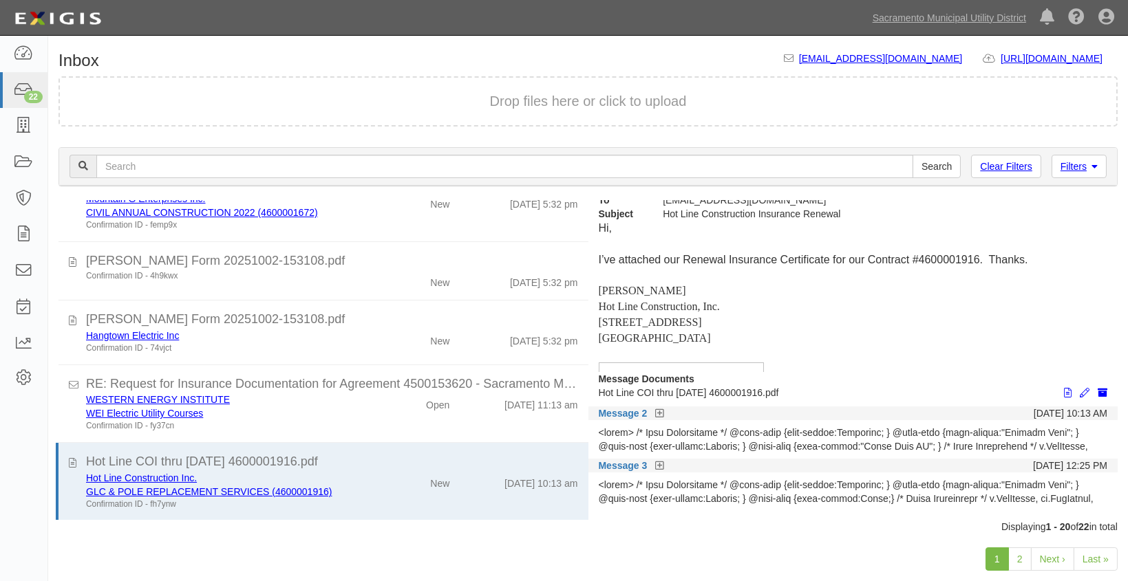
scroll to position [76, 0]
click at [374, 330] on div "New" at bounding box center [416, 338] width 85 height 19
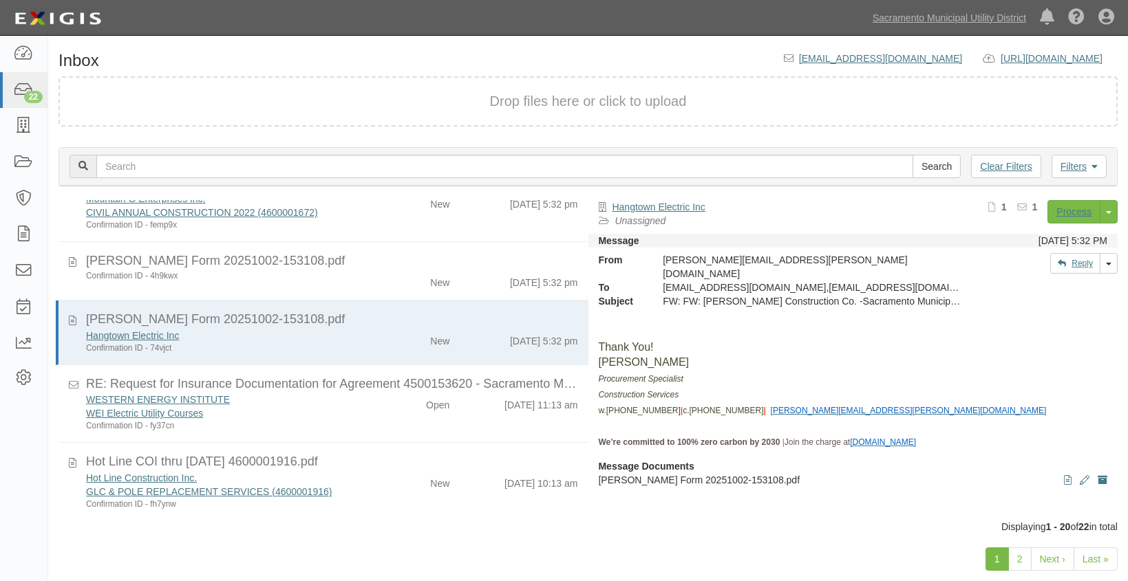
click at [379, 275] on div "New" at bounding box center [416, 279] width 85 height 19
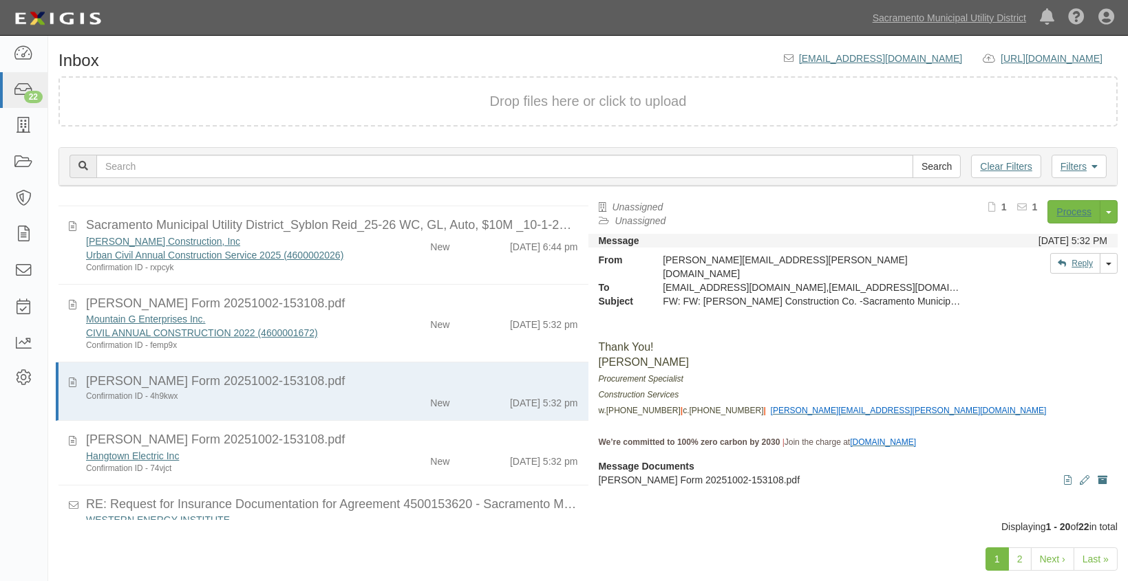
scroll to position [1071, 0]
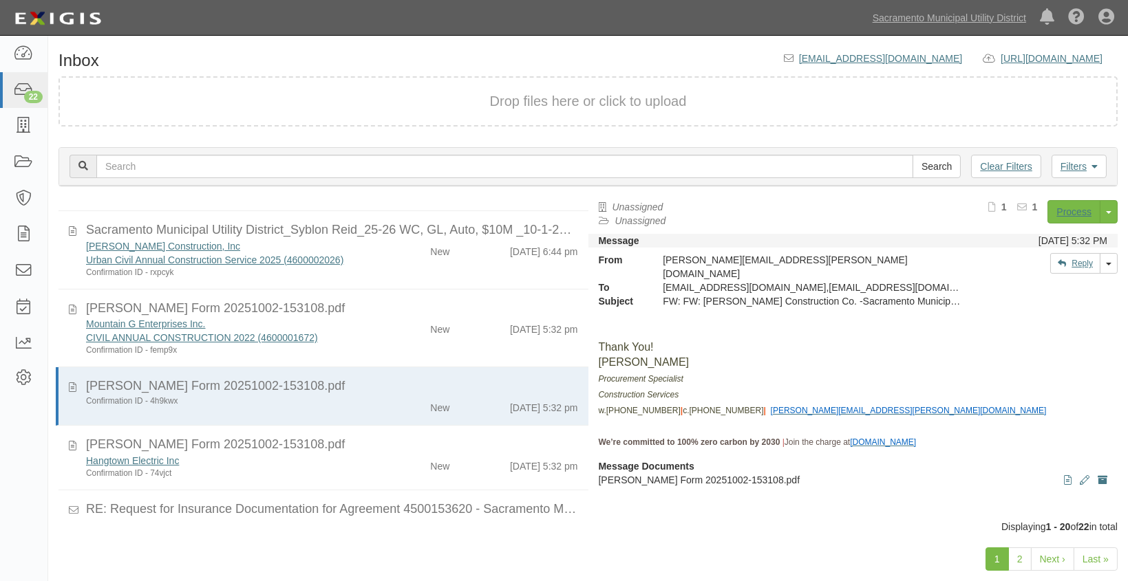
click at [376, 300] on div "[PERSON_NAME] Form 20251002-153108.pdf" at bounding box center [332, 309] width 492 height 18
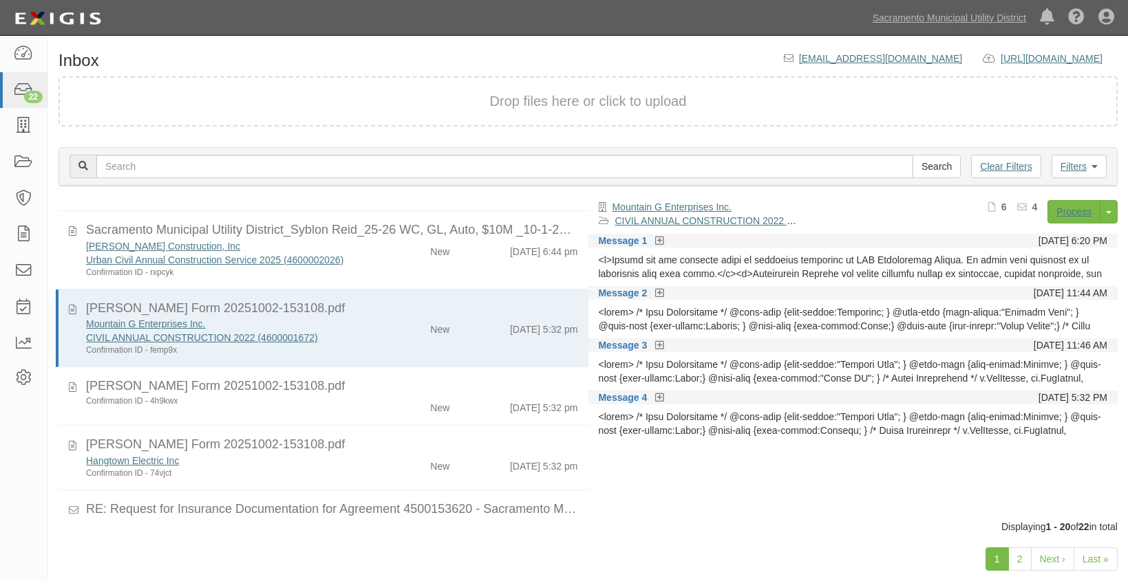
click at [653, 237] on strong "Message 1" at bounding box center [631, 240] width 65 height 11
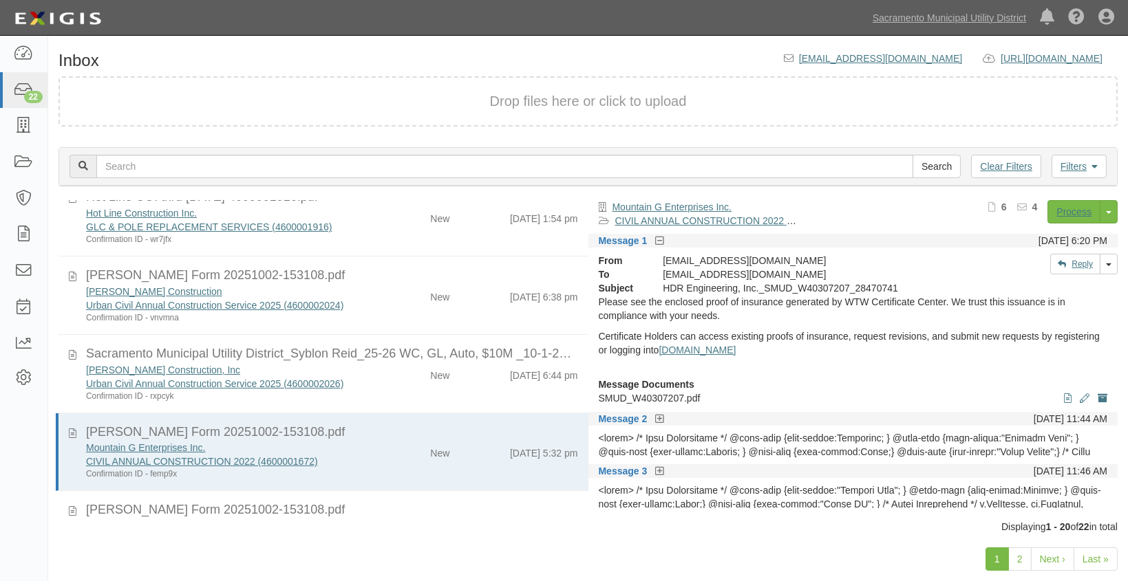
scroll to position [945, 0]
click at [374, 385] on div "[PERSON_NAME] Construction, Inc Urban Civil Annual Construction Service 2025 (4…" at bounding box center [332, 384] width 513 height 39
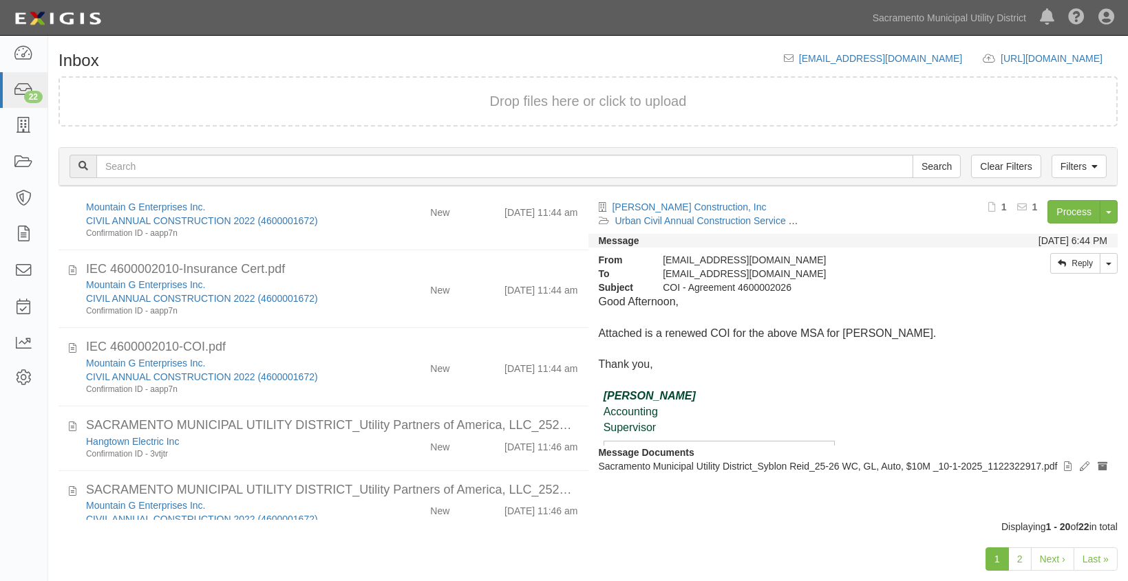
scroll to position [570, 0]
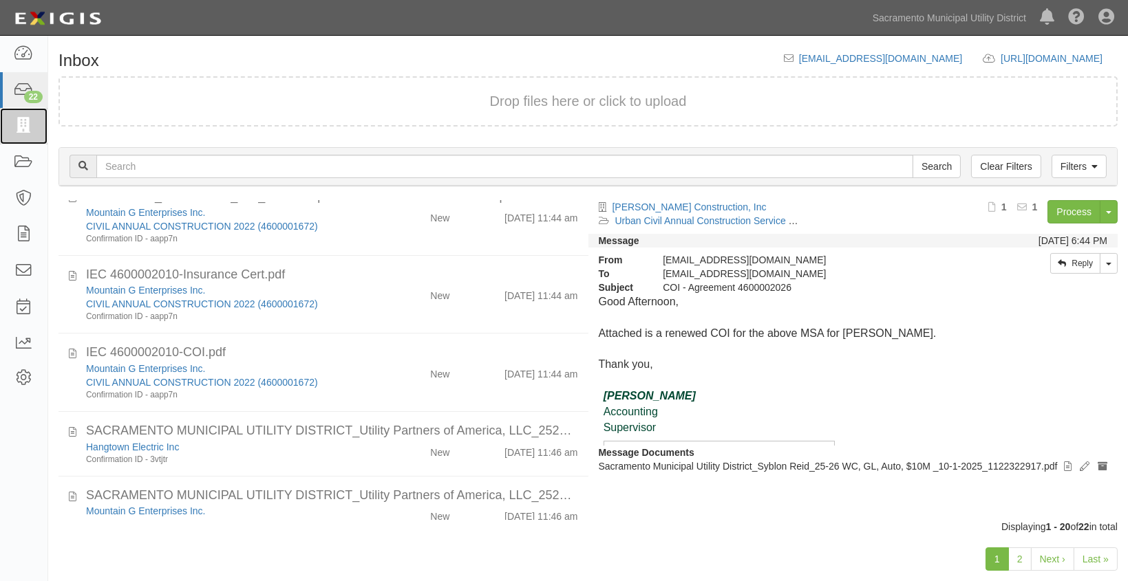
click at [21, 127] on icon at bounding box center [23, 126] width 19 height 16
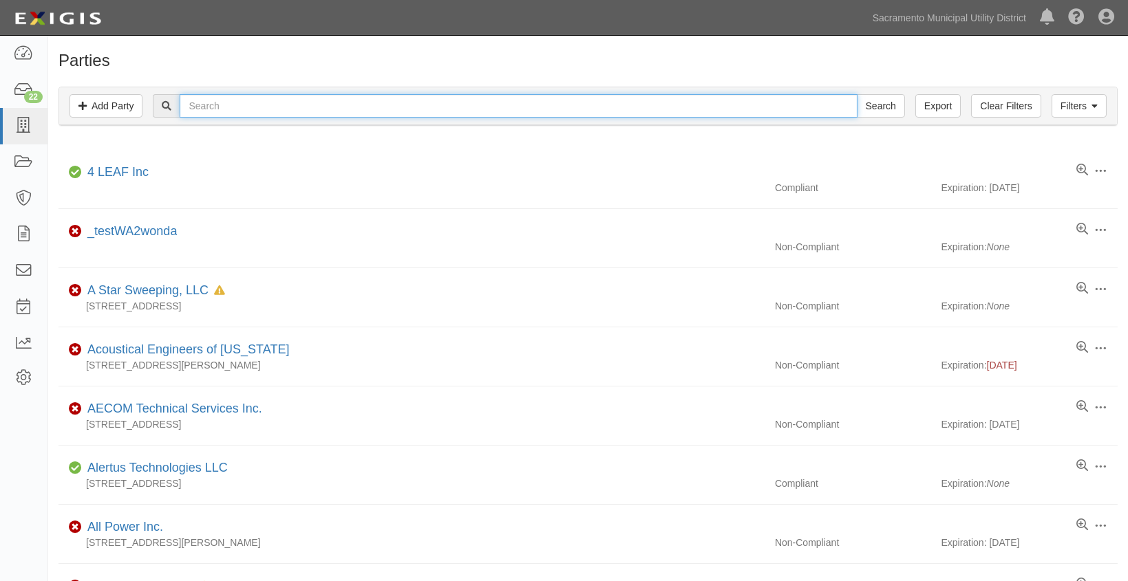
click at [233, 113] on input "text" at bounding box center [518, 105] width 677 height 23
type input "l"
type input "electrical construction"
click at [857, 94] on input "Search" at bounding box center [881, 105] width 48 height 23
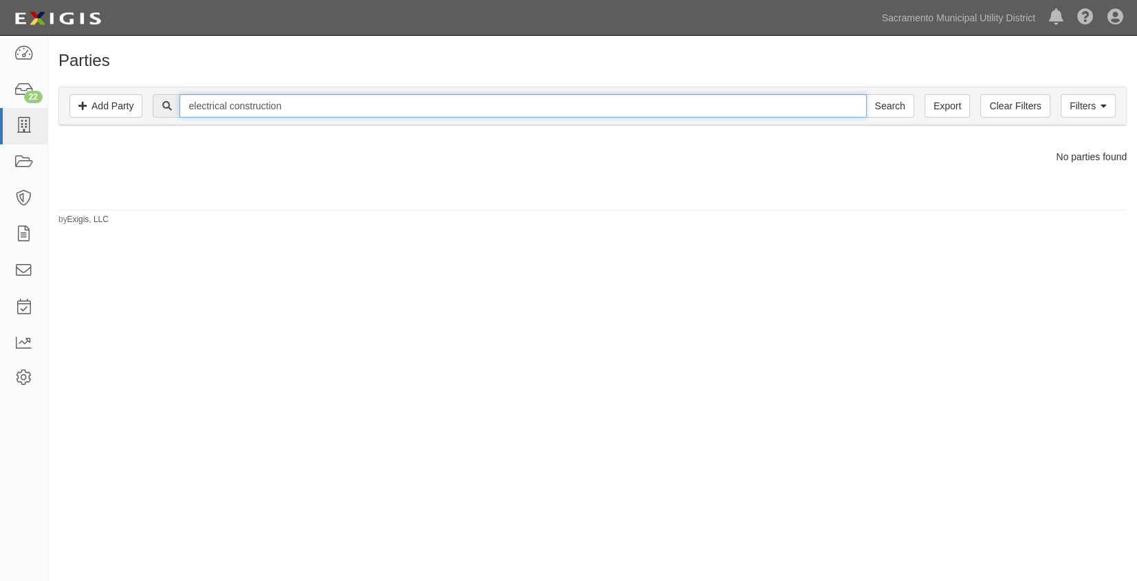
drag, startPoint x: 290, startPoint y: 108, endPoint x: 230, endPoint y: 109, distance: 59.9
click at [230, 109] on input "electrical construction" at bounding box center [523, 105] width 687 height 23
type input "electrical"
click at [866, 94] on input "Search" at bounding box center [890, 105] width 48 height 23
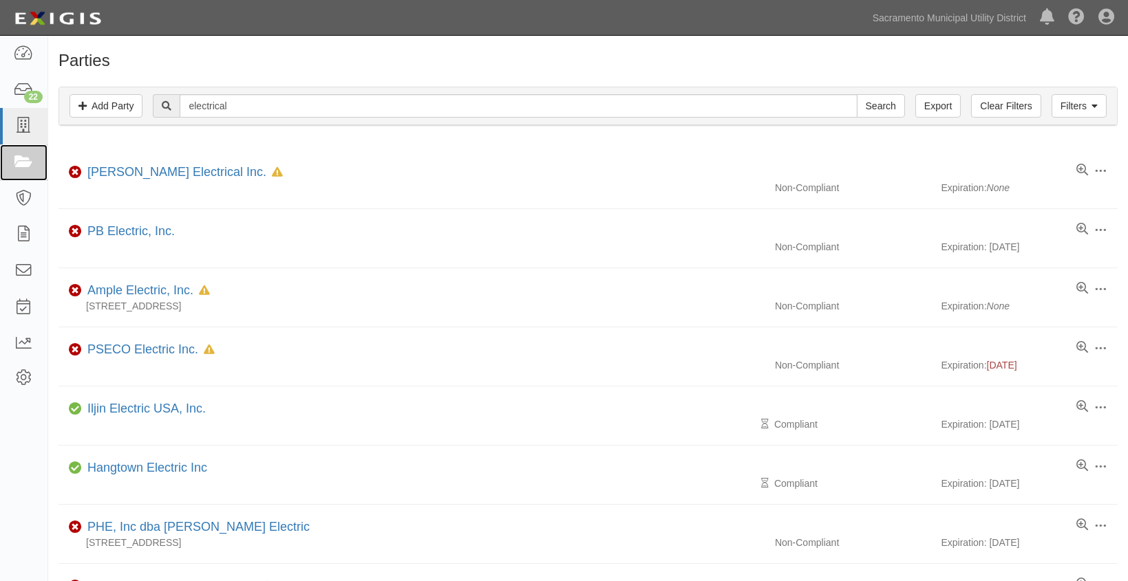
click at [16, 165] on icon at bounding box center [23, 163] width 19 height 16
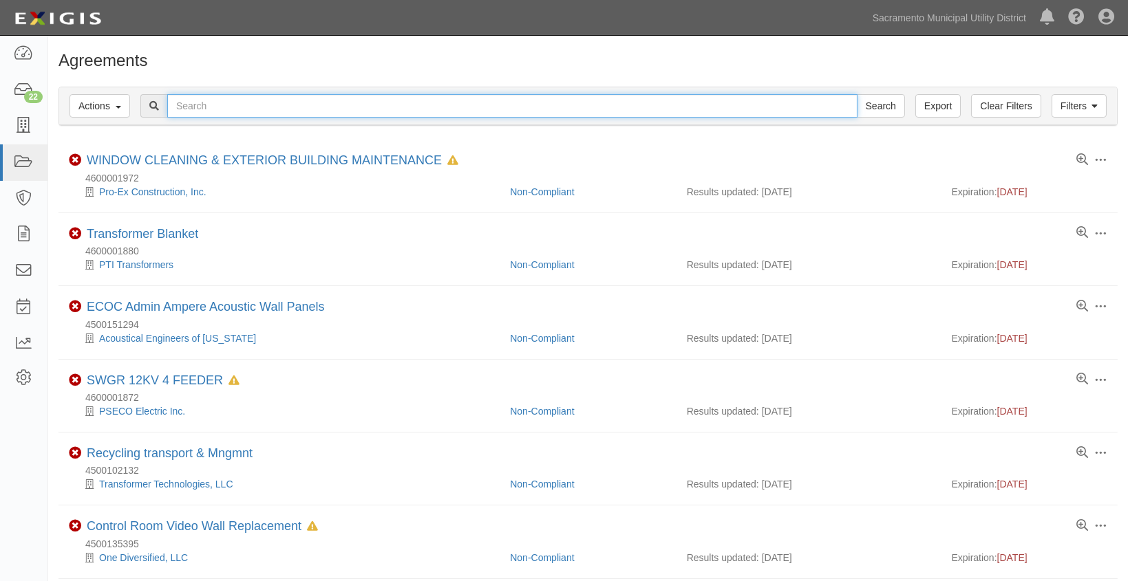
click at [232, 106] on input "text" at bounding box center [512, 105] width 690 height 23
type input "electrical con"
click at [857, 94] on input "Search" at bounding box center [881, 105] width 48 height 23
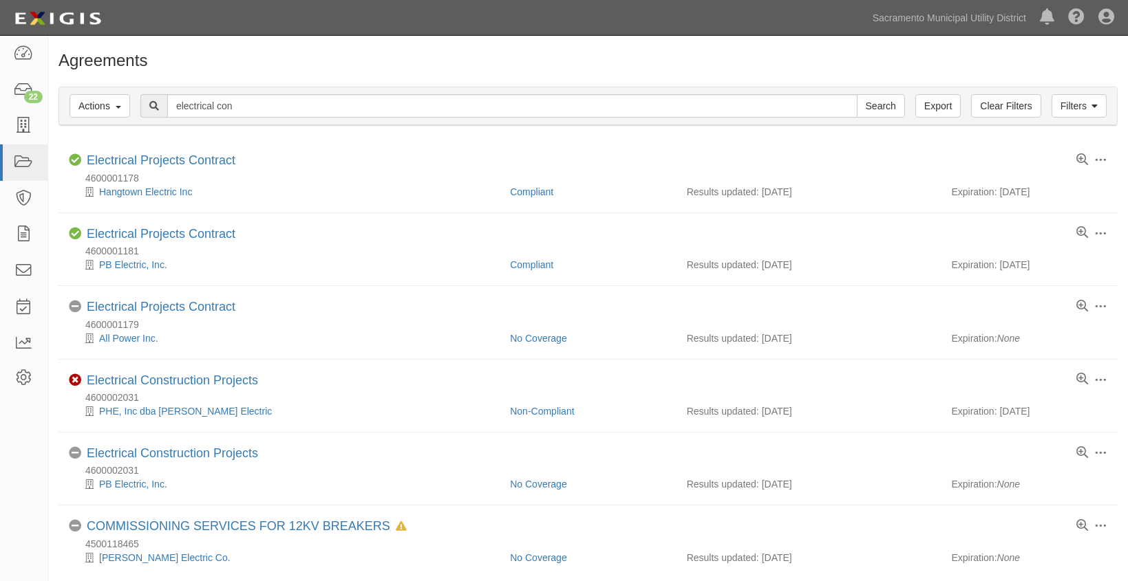
click at [251, 89] on div "Filters Actions Edit Tags Run Workflows Send Messages Clear Filters Export elec…" at bounding box center [588, 106] width 1058 height 38
click at [256, 100] on input "electrical con" at bounding box center [512, 105] width 690 height 23
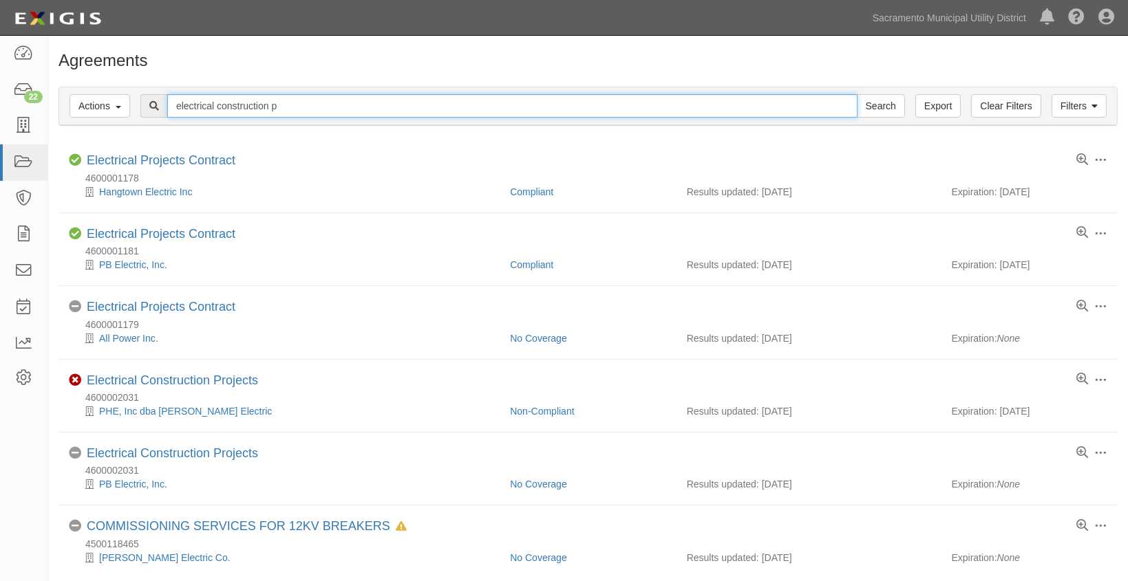
type input "electrical construction p"
click at [857, 94] on input "Search" at bounding box center [881, 105] width 48 height 23
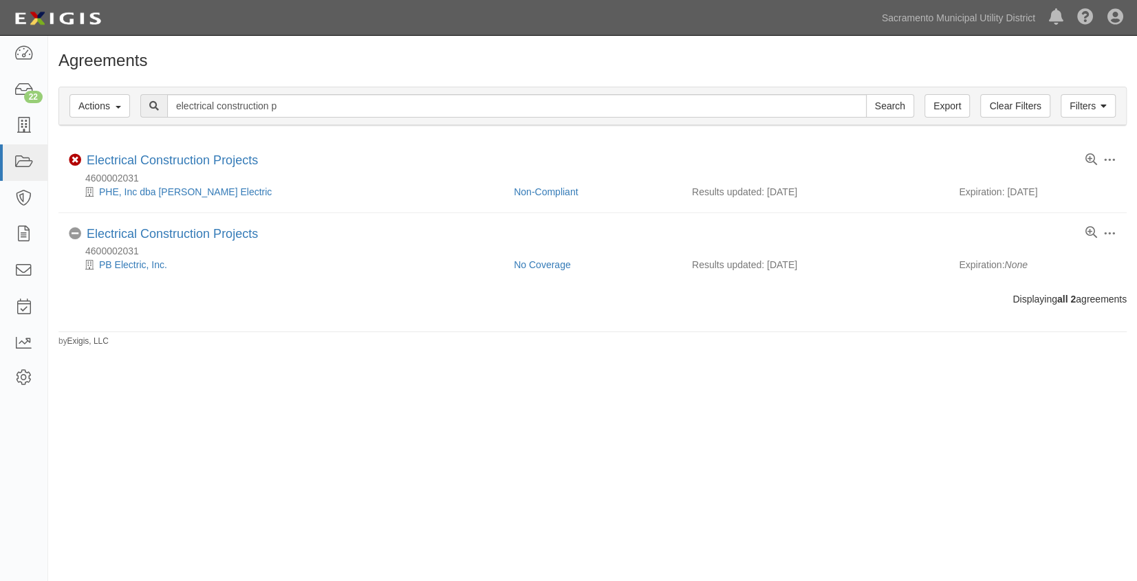
click at [381, 457] on div "Agreements Filters Actions Edit Tags Run Workflows Send Messages Clear Filters …" at bounding box center [568, 303] width 1137 height 524
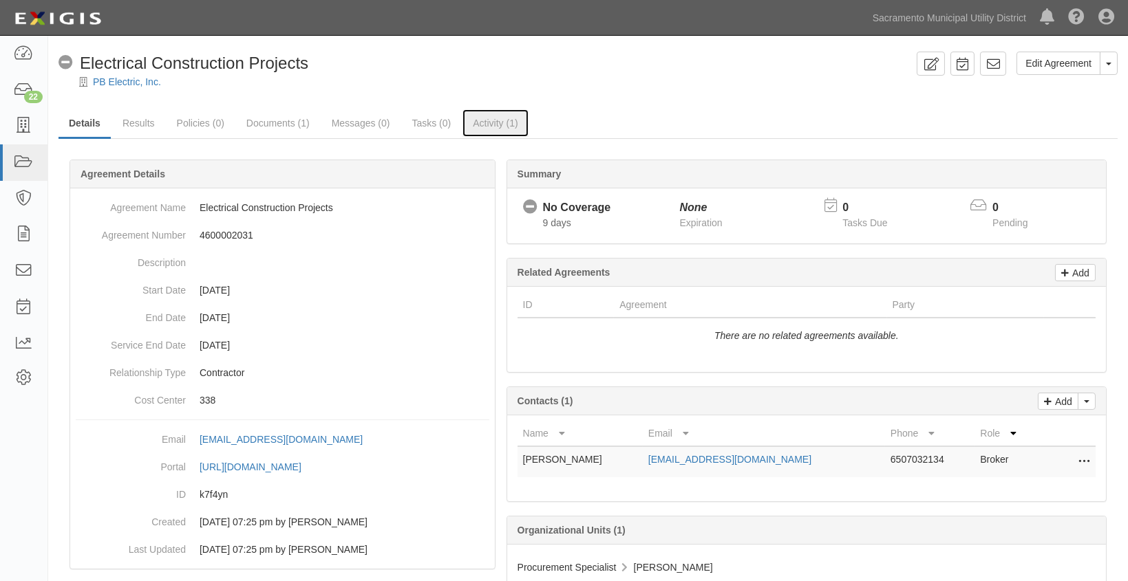
click at [485, 121] on link "Activity (1)" at bounding box center [494, 123] width 65 height 28
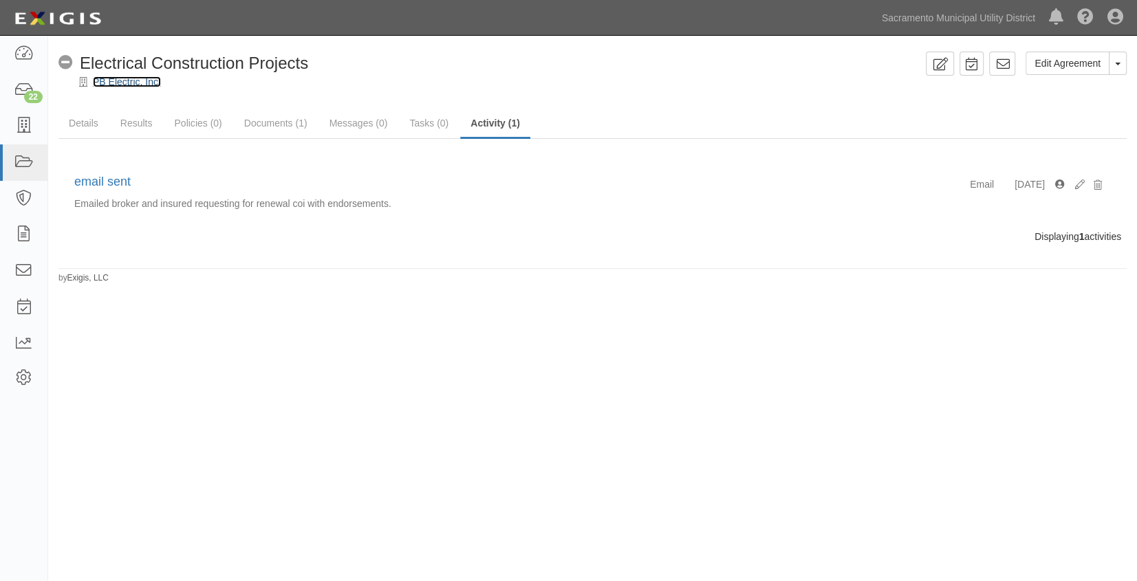
click at [115, 78] on link "PB Electric, Inc." at bounding box center [127, 81] width 68 height 11
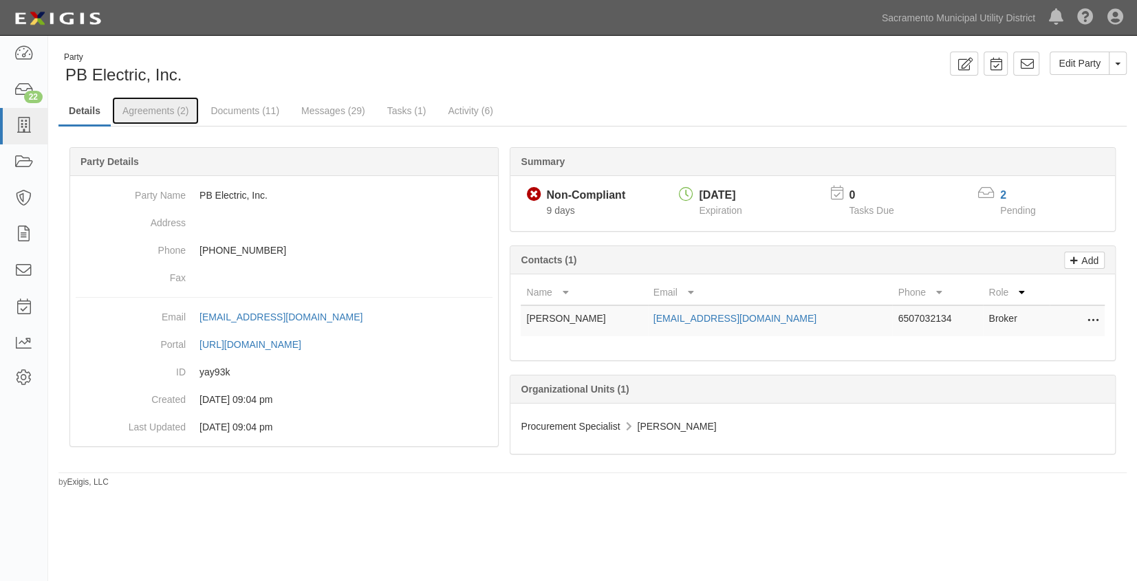
click at [153, 106] on link "Agreements (2)" at bounding box center [155, 111] width 87 height 28
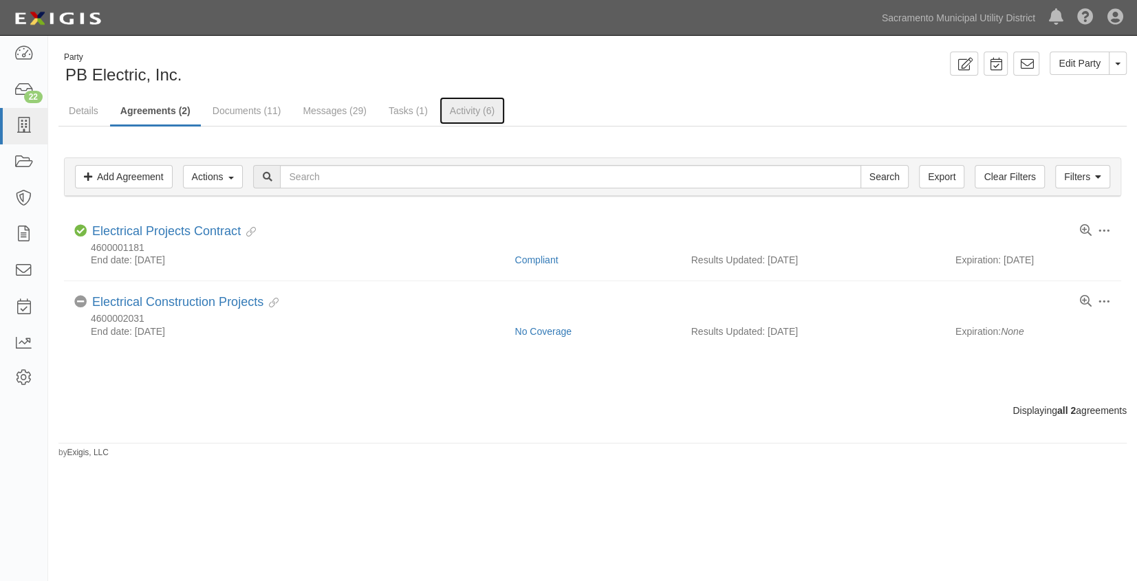
click at [467, 110] on link "Activity (6)" at bounding box center [472, 111] width 65 height 28
